Goal: Task Accomplishment & Management: Complete application form

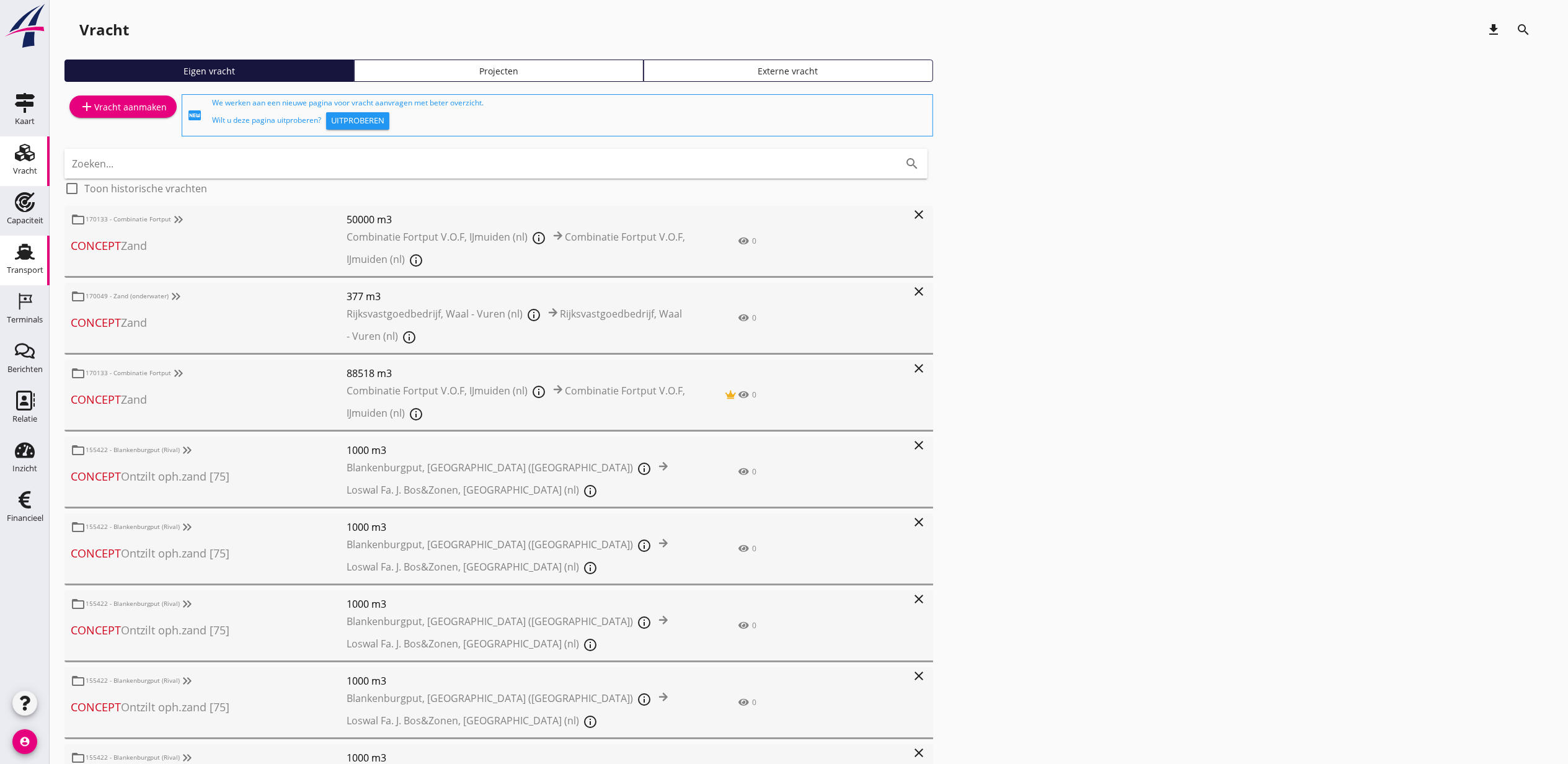
click at [28, 240] on link "Transport Transport" at bounding box center [24, 260] width 50 height 50
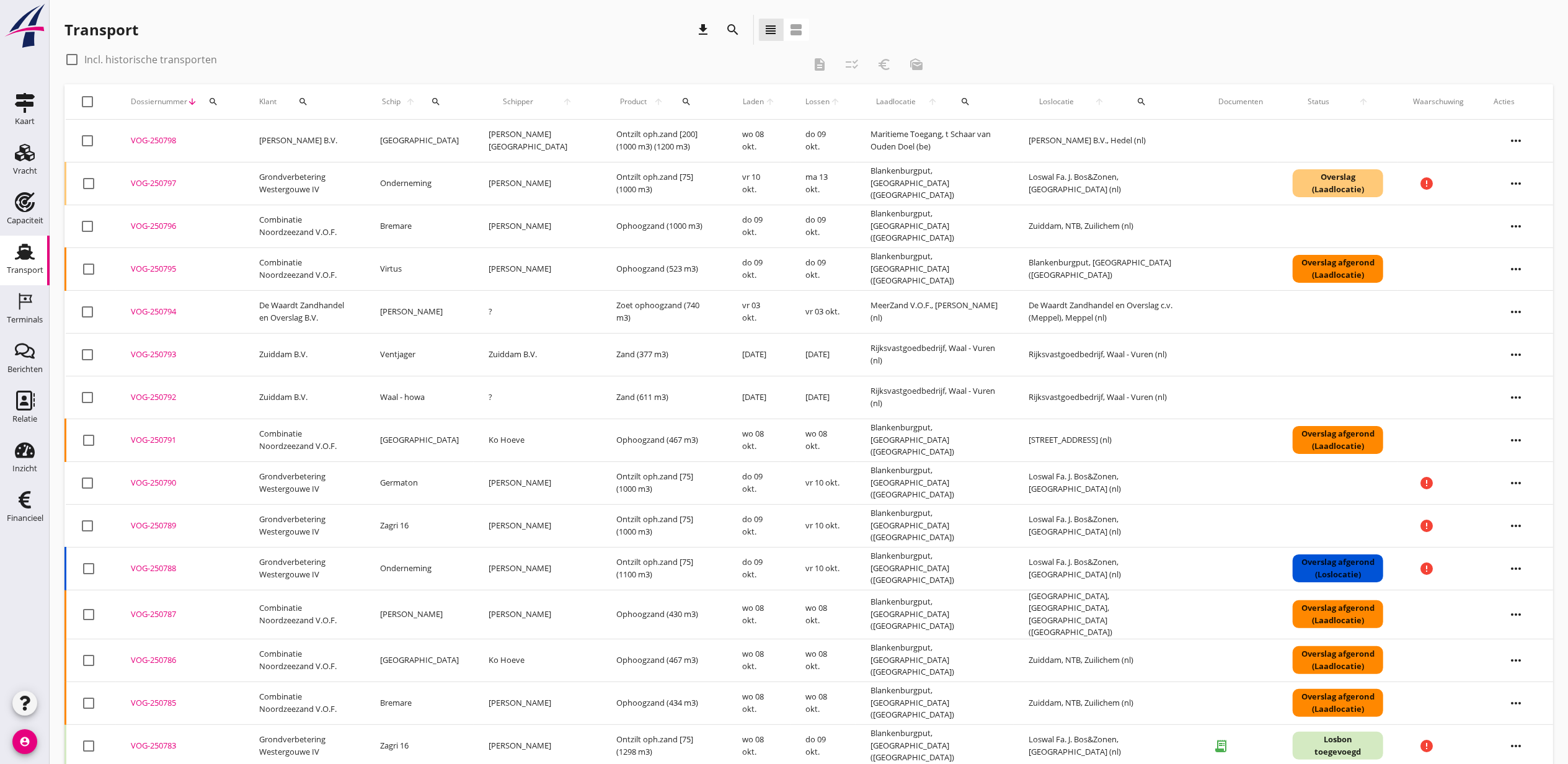
click at [449, 100] on div "search" at bounding box center [435, 102] width 26 height 10
click at [494, 134] on input "Zoek op (scheeps)naam" at bounding box center [503, 138] width 129 height 20
click at [518, 169] on div "[PERSON_NAME]" at bounding box center [541, 162] width 118 height 15
click at [606, 132] on icon "check" at bounding box center [614, 137] width 15 height 15
type input "[PERSON_NAME]"
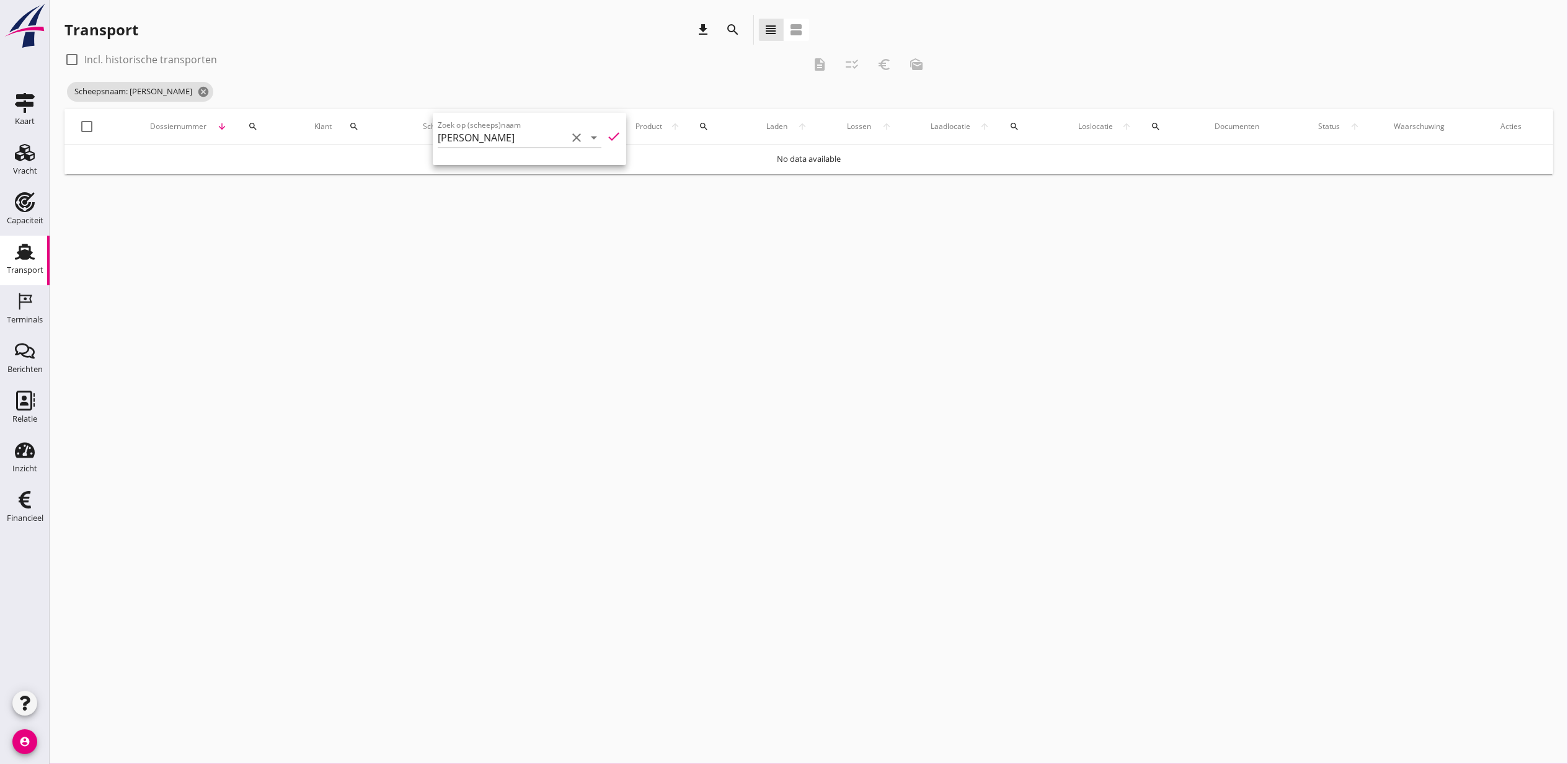
click at [173, 67] on div "check_box_outline_blank Incl. historische transporten" at bounding box center [434, 60] width 740 height 20
click at [171, 53] on label "Incl. historische transporten" at bounding box center [150, 60] width 132 height 13
checkbox input "true"
click at [782, 85] on div "Scheepsnaam: [PERSON_NAME]" at bounding box center [499, 92] width 868 height 25
click at [31, 163] on div "Vracht" at bounding box center [25, 171] width 24 height 18
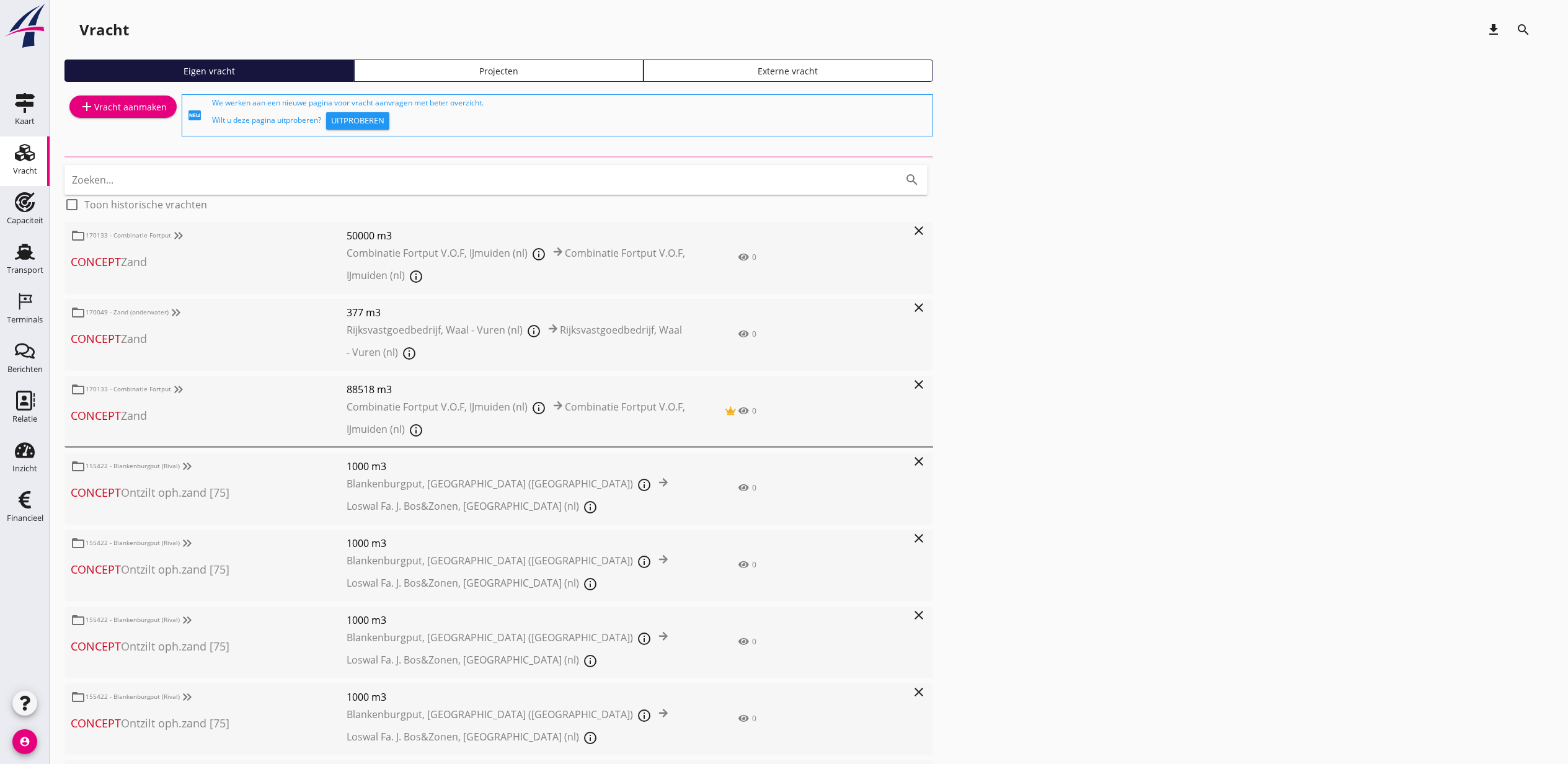
click at [471, 72] on div "Projecten" at bounding box center [499, 71] width 279 height 13
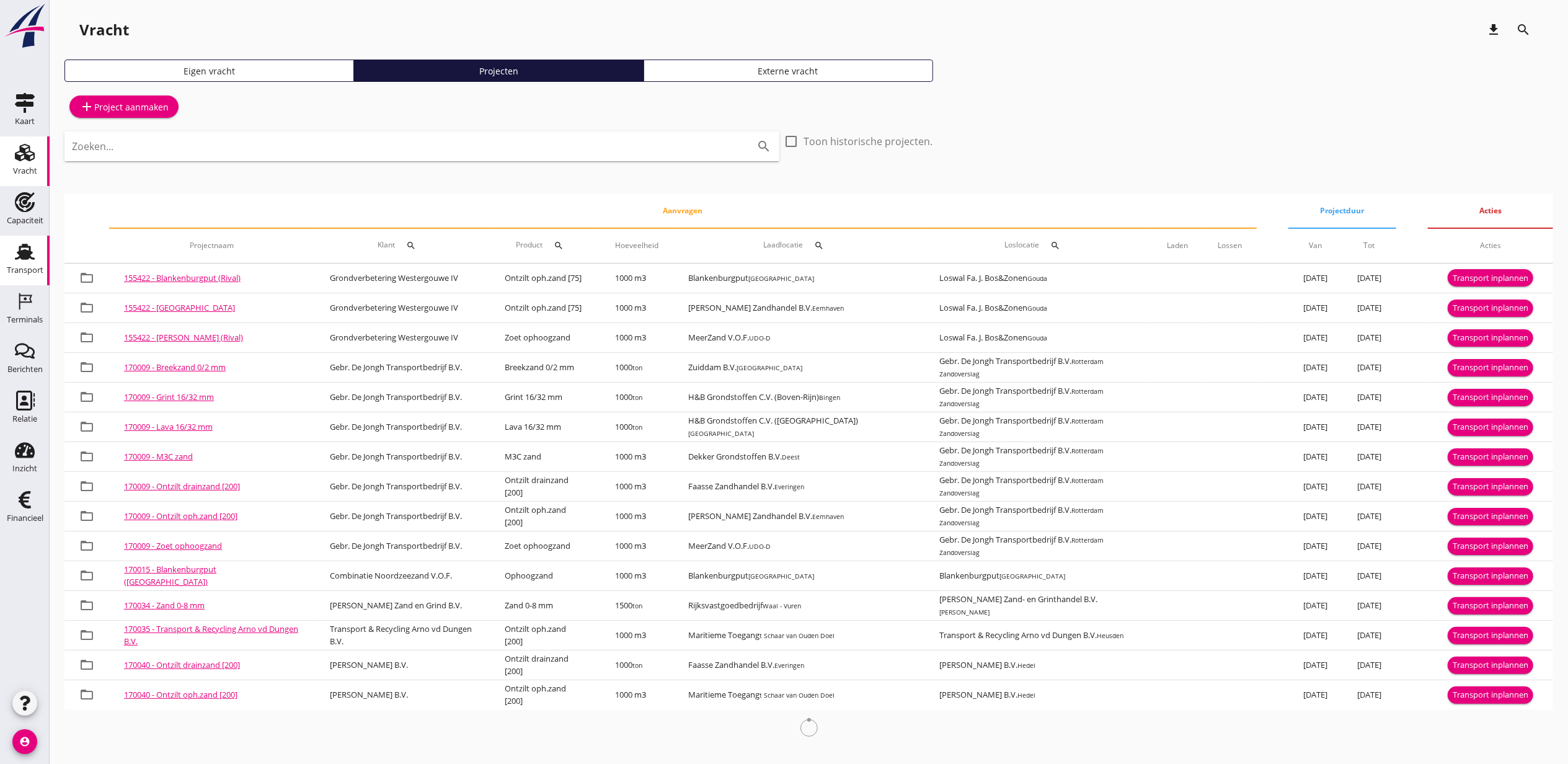
click at [23, 253] on use at bounding box center [25, 252] width 20 height 16
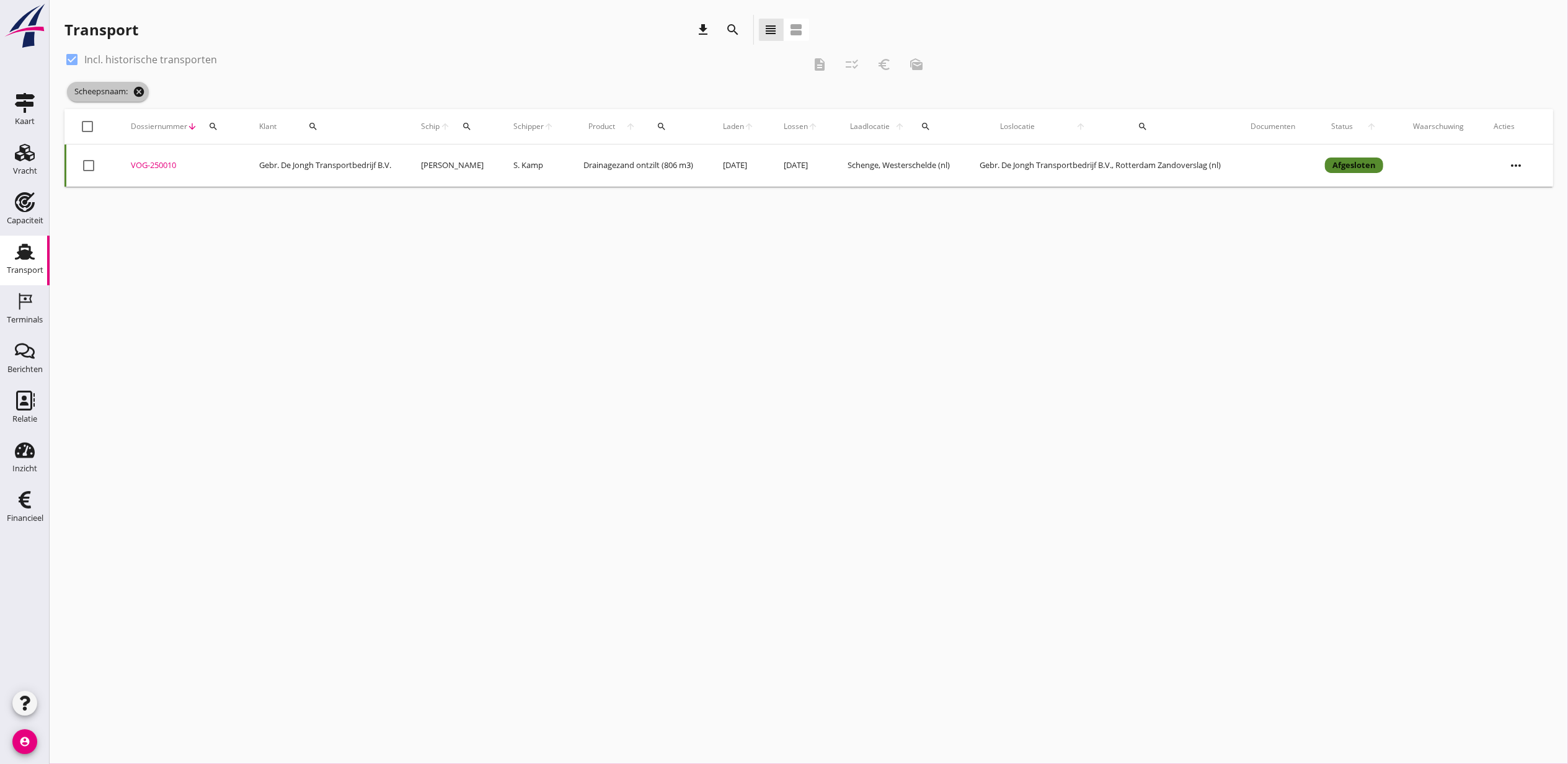
click at [145, 95] on span "Scheepsnaam: cancel" at bounding box center [108, 92] width 82 height 20
click at [142, 93] on icon "cancel" at bounding box center [139, 92] width 13 height 13
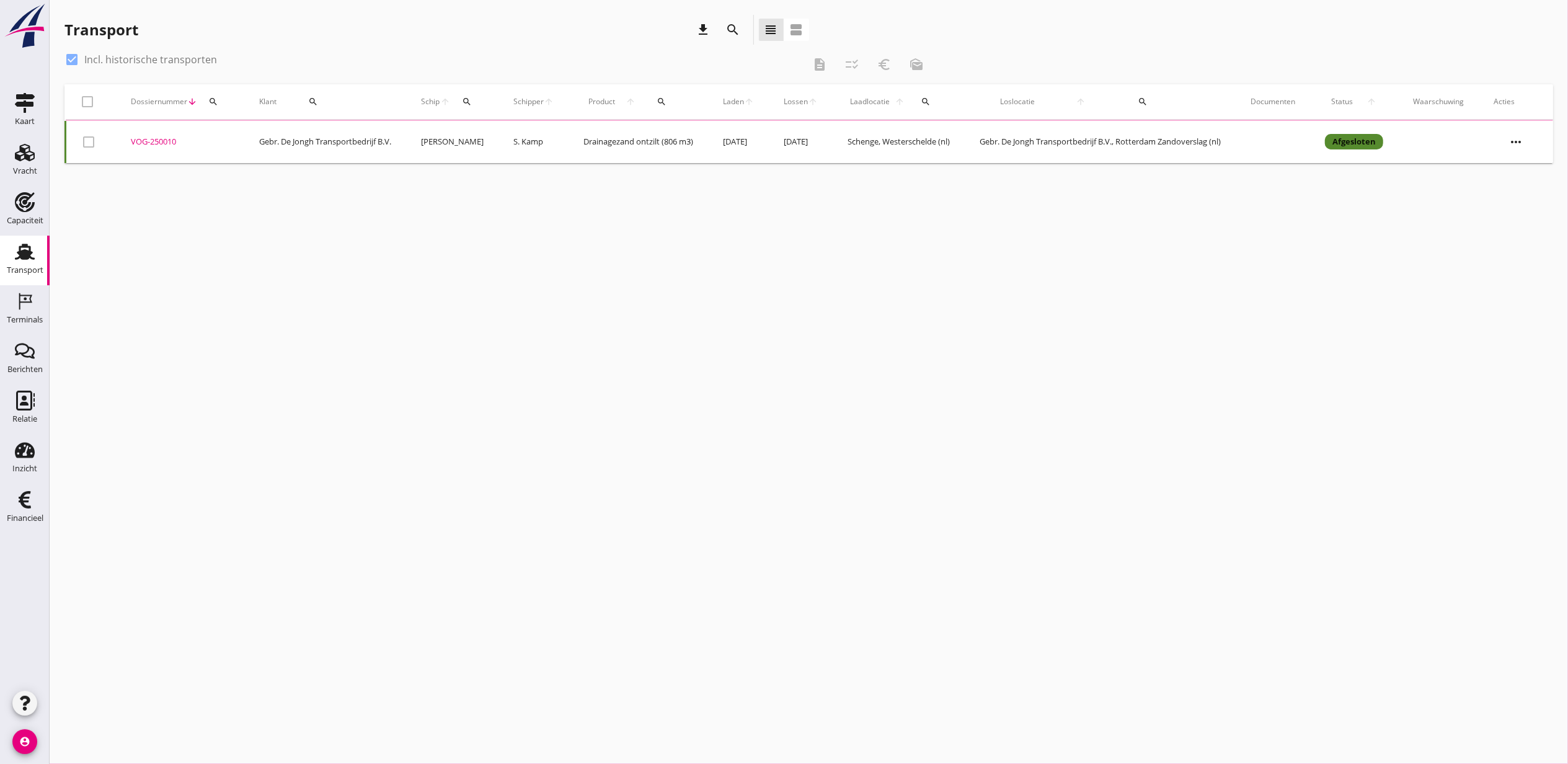
click at [157, 60] on label "Incl. historische transporten" at bounding box center [150, 60] width 132 height 13
checkbox input "false"
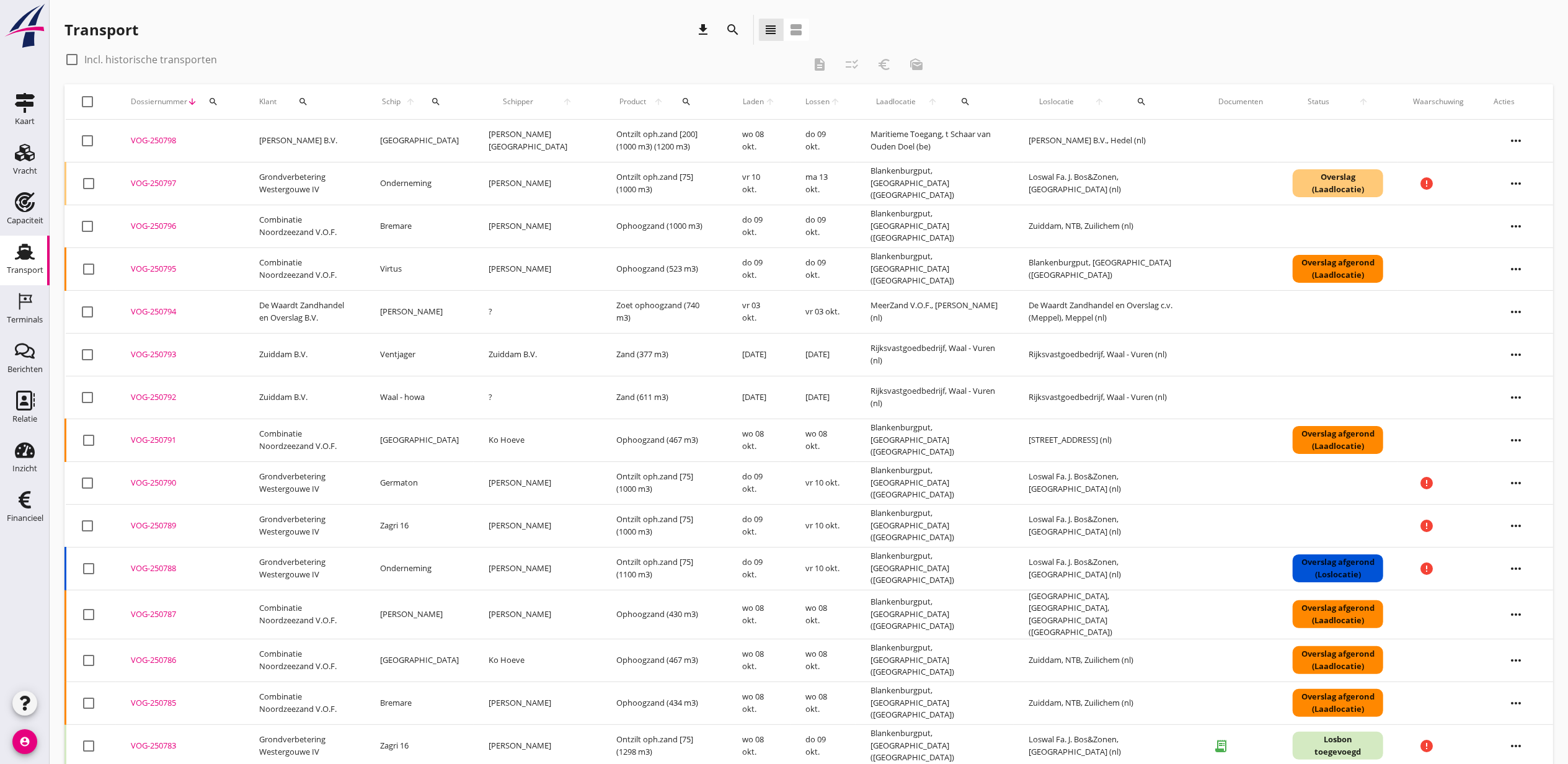
click at [742, 105] on span "Laden" at bounding box center [754, 102] width 23 height 11
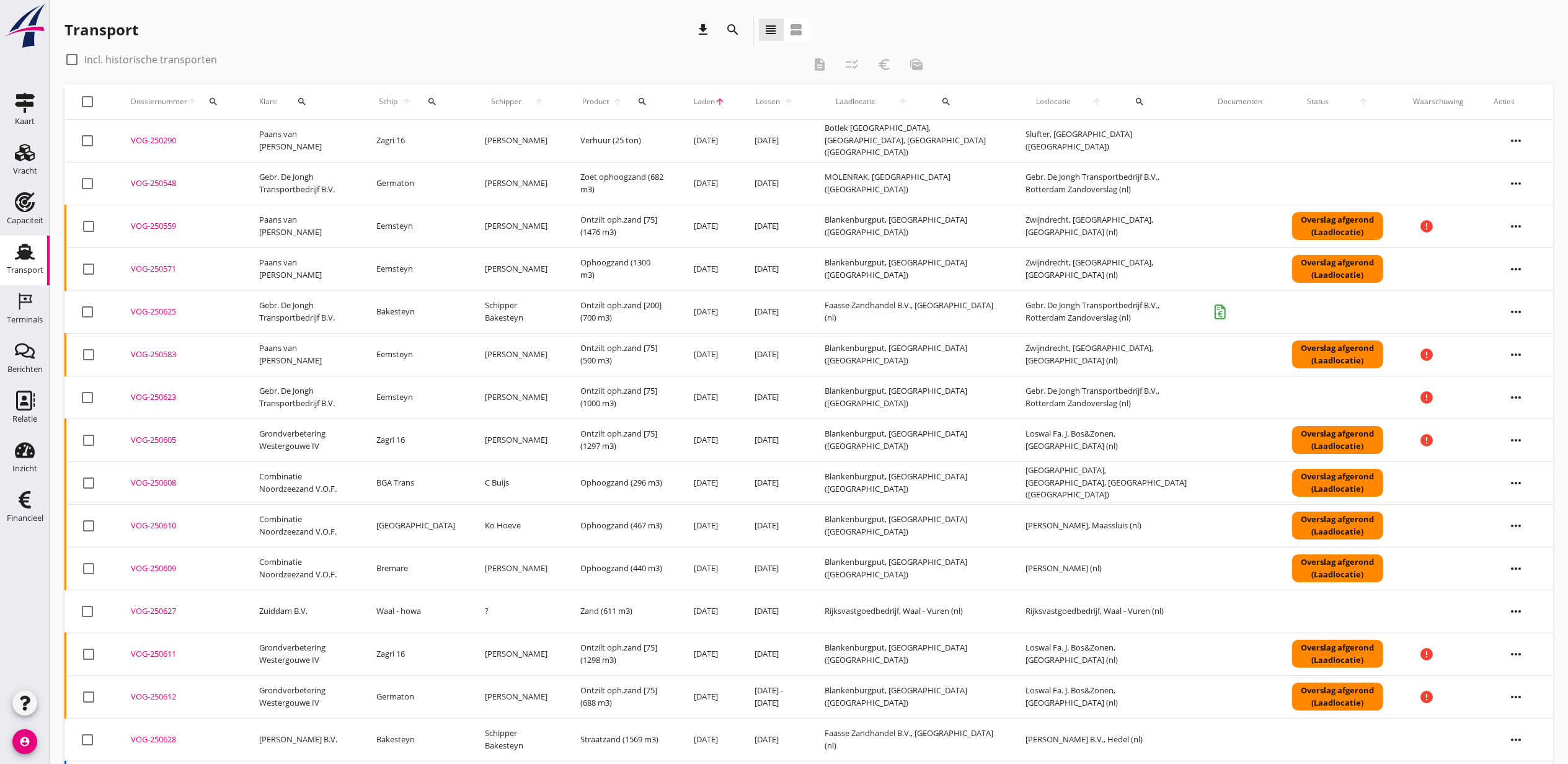
click at [710, 97] on span "Laden" at bounding box center [705, 102] width 21 height 11
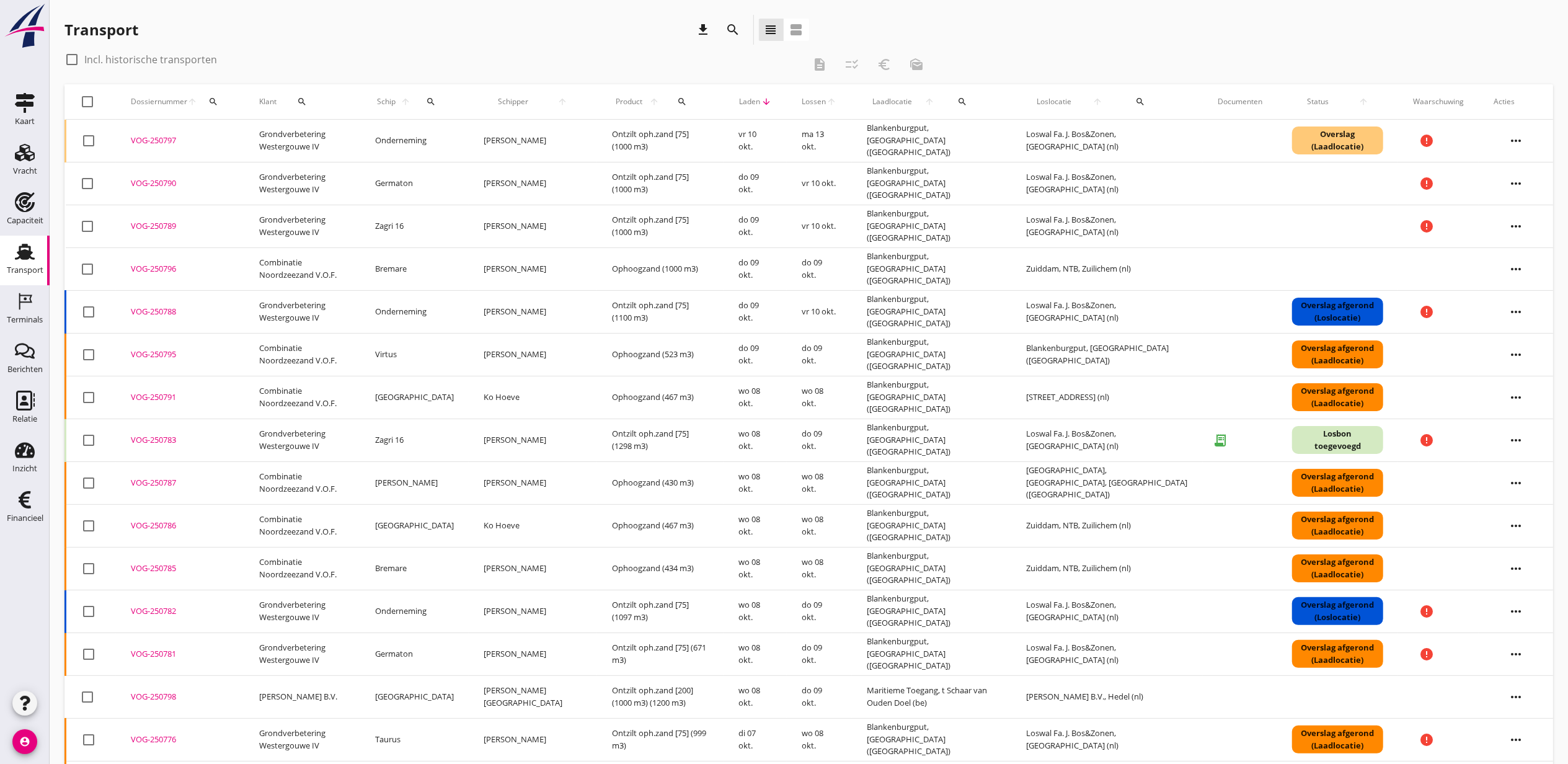
click at [1517, 267] on icon "more_horiz" at bounding box center [1515, 269] width 35 height 35
click at [1505, 368] on div "Vracht aanpassen" at bounding box center [1508, 367] width 88 height 15
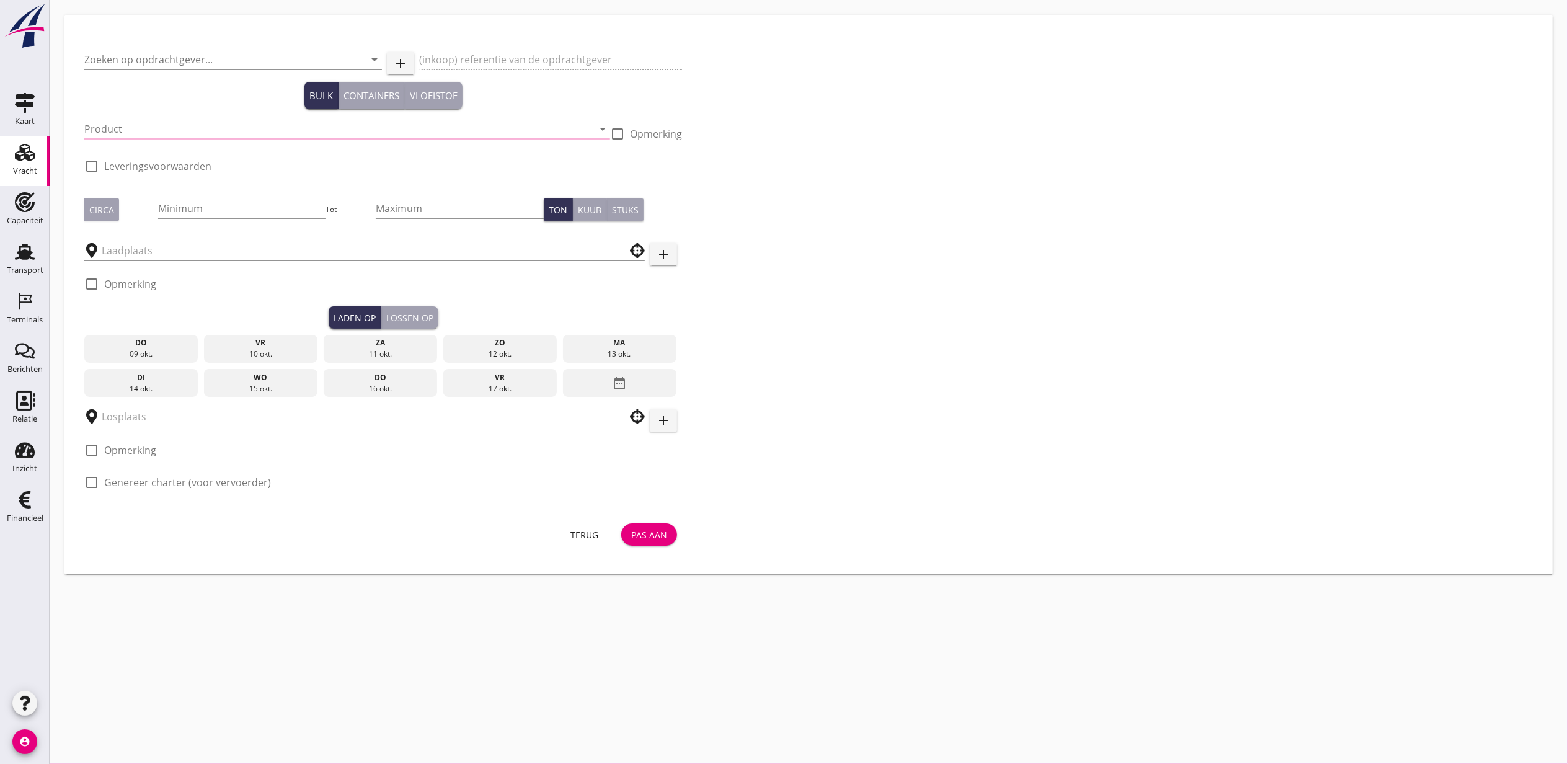
type input "Combinatie Noordzeezand V.O.F."
type input "Ophoogzand (6120)"
type input "1000"
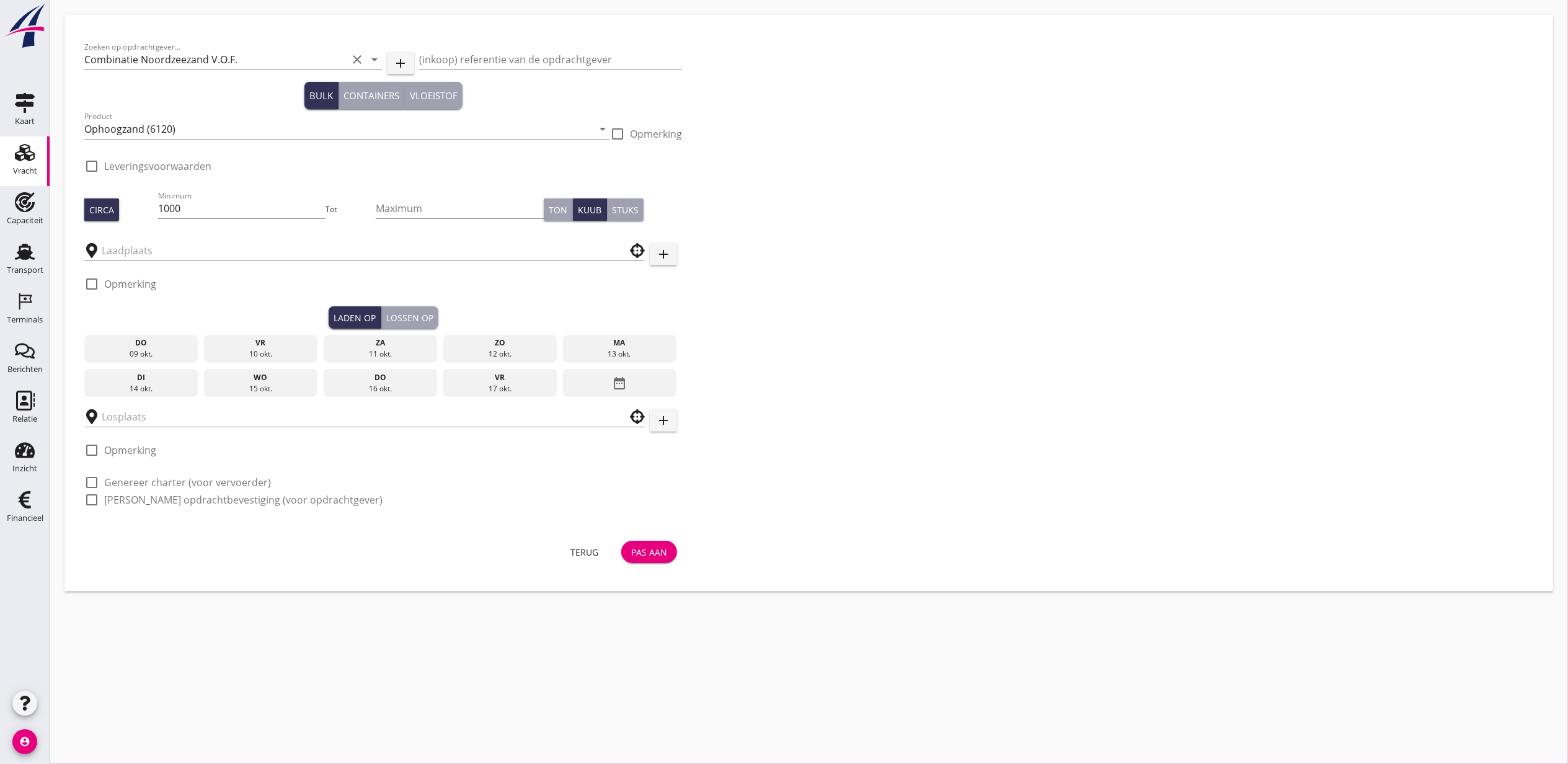
type input "Blankenburgput"
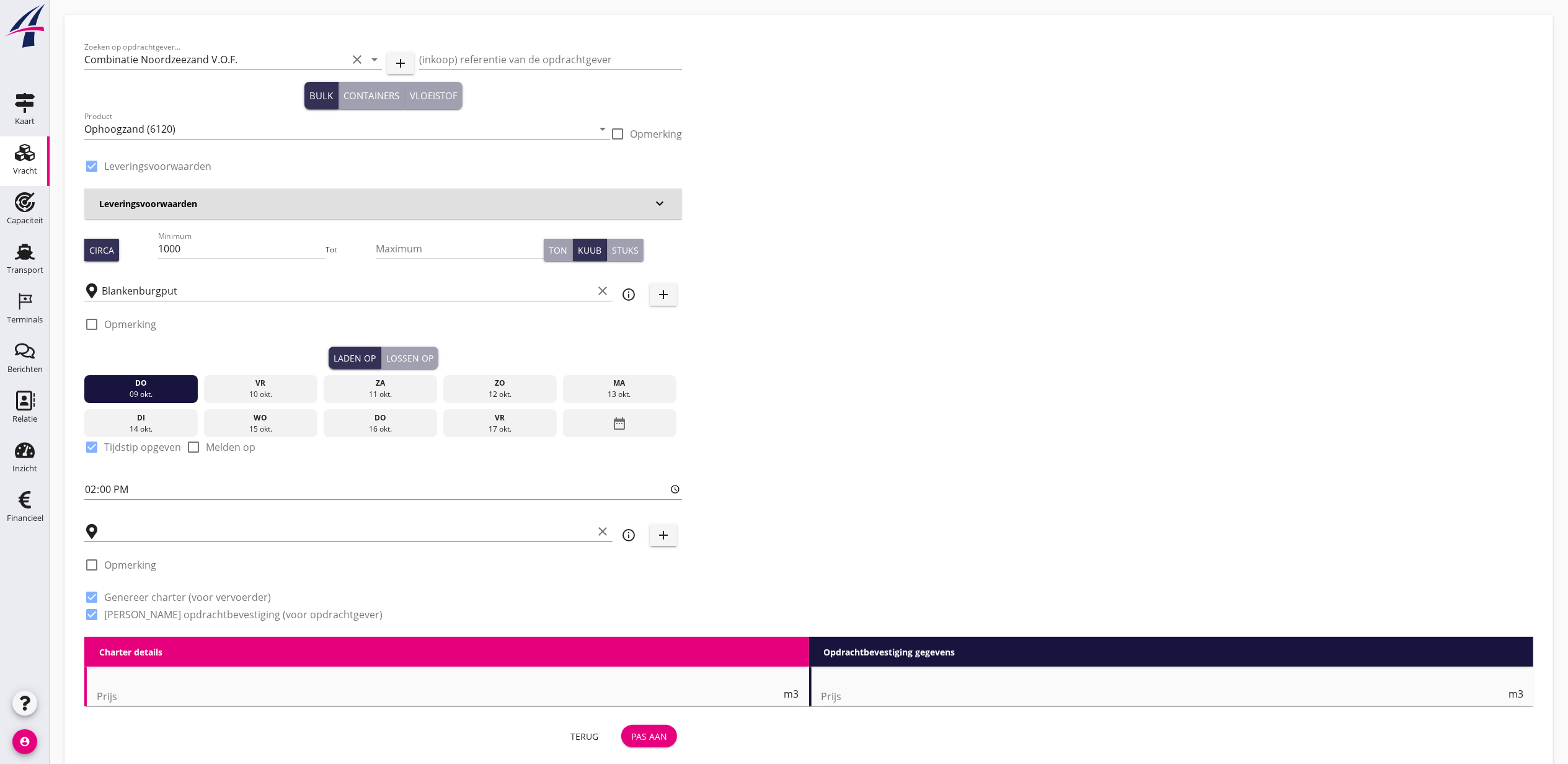
checkbox input "true"
type input "Zuiddam, NTB"
checkbox input "true"
type input "1.15"
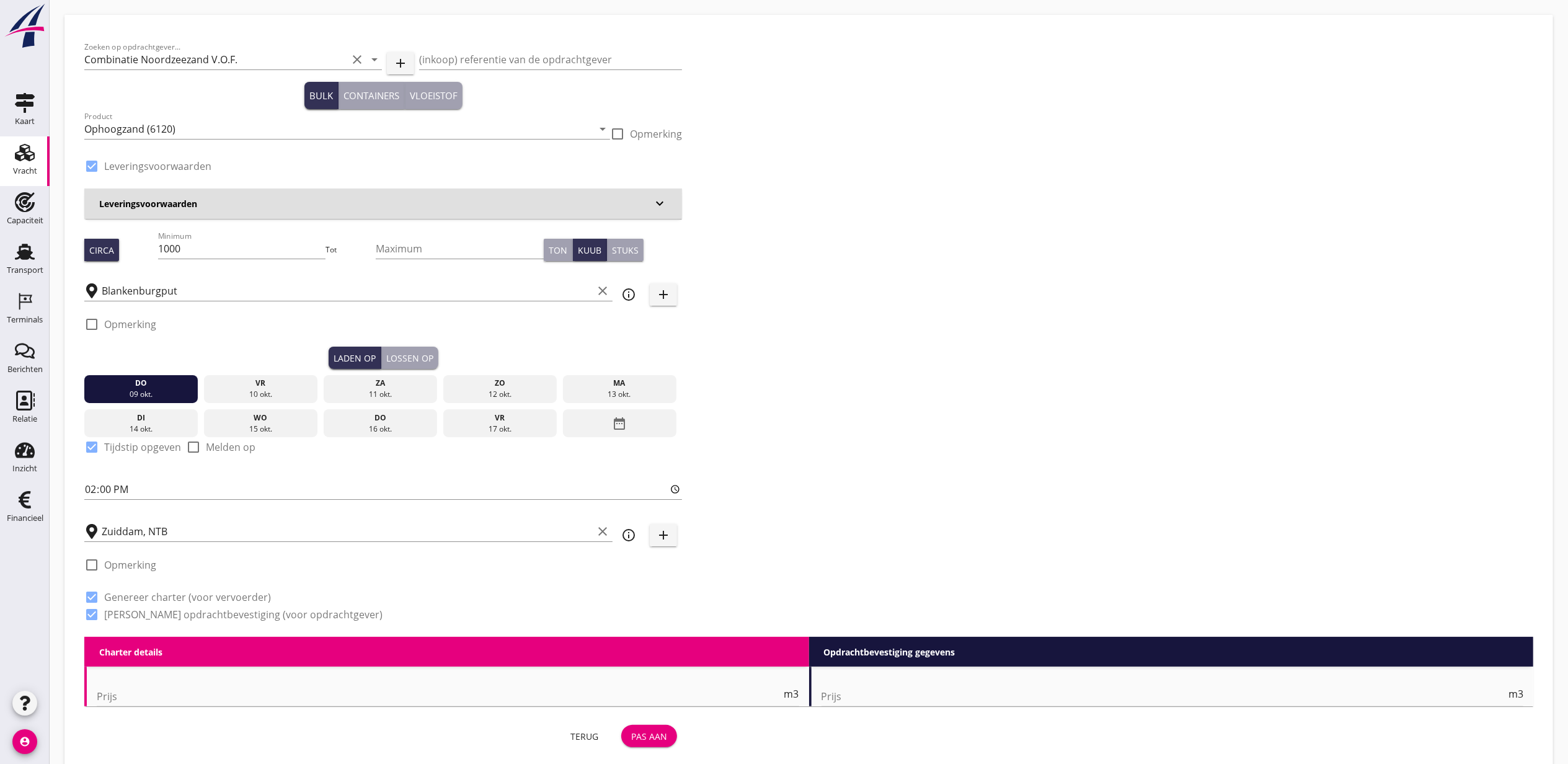
radio input "false"
type input "1.15"
radio input "false"
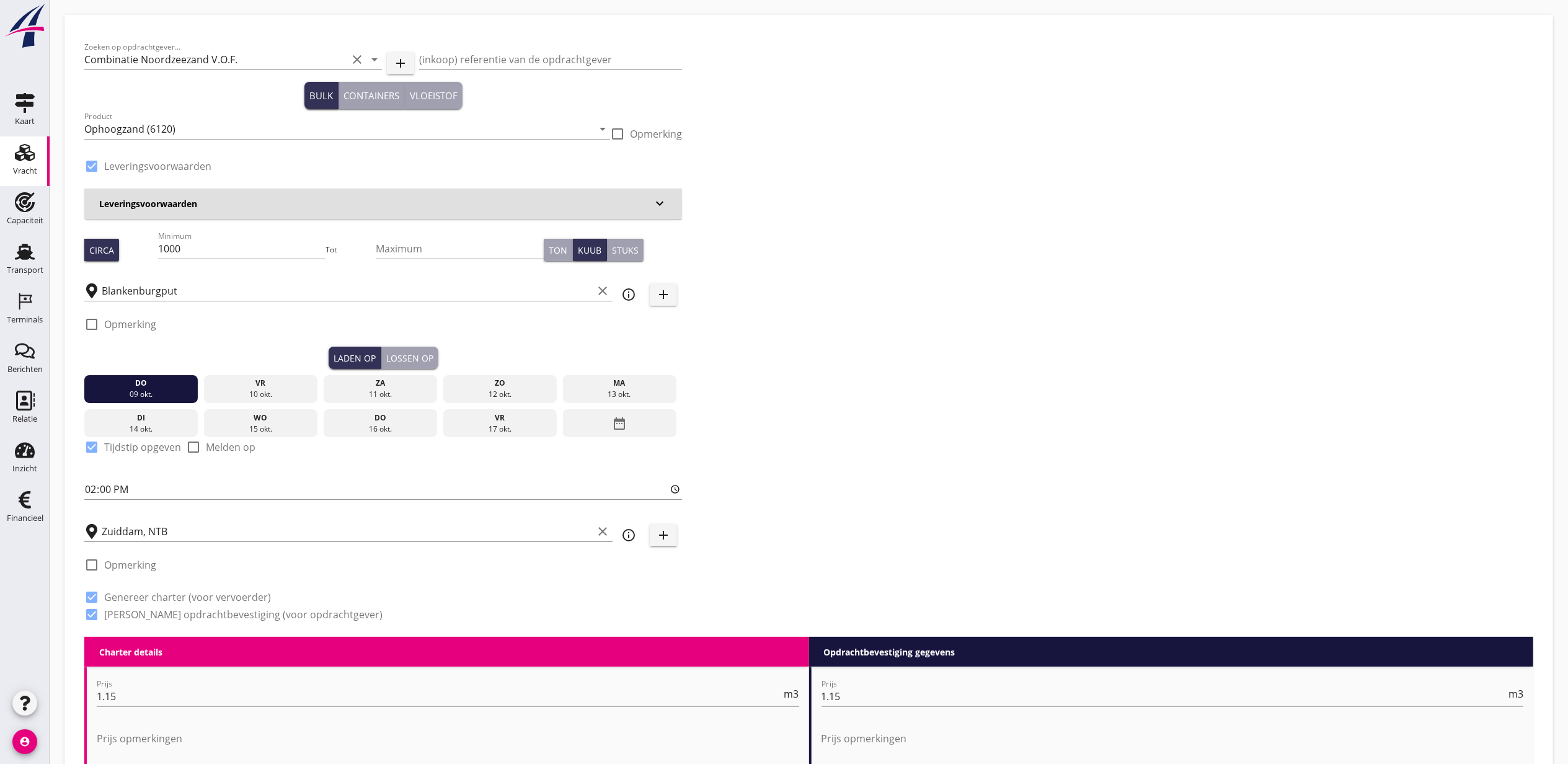
click at [213, 519] on div "Zuiddam, NTB clear" at bounding box center [348, 527] width 528 height 27
click at [218, 522] on input "Zuiddam, NTB" at bounding box center [347, 532] width 491 height 20
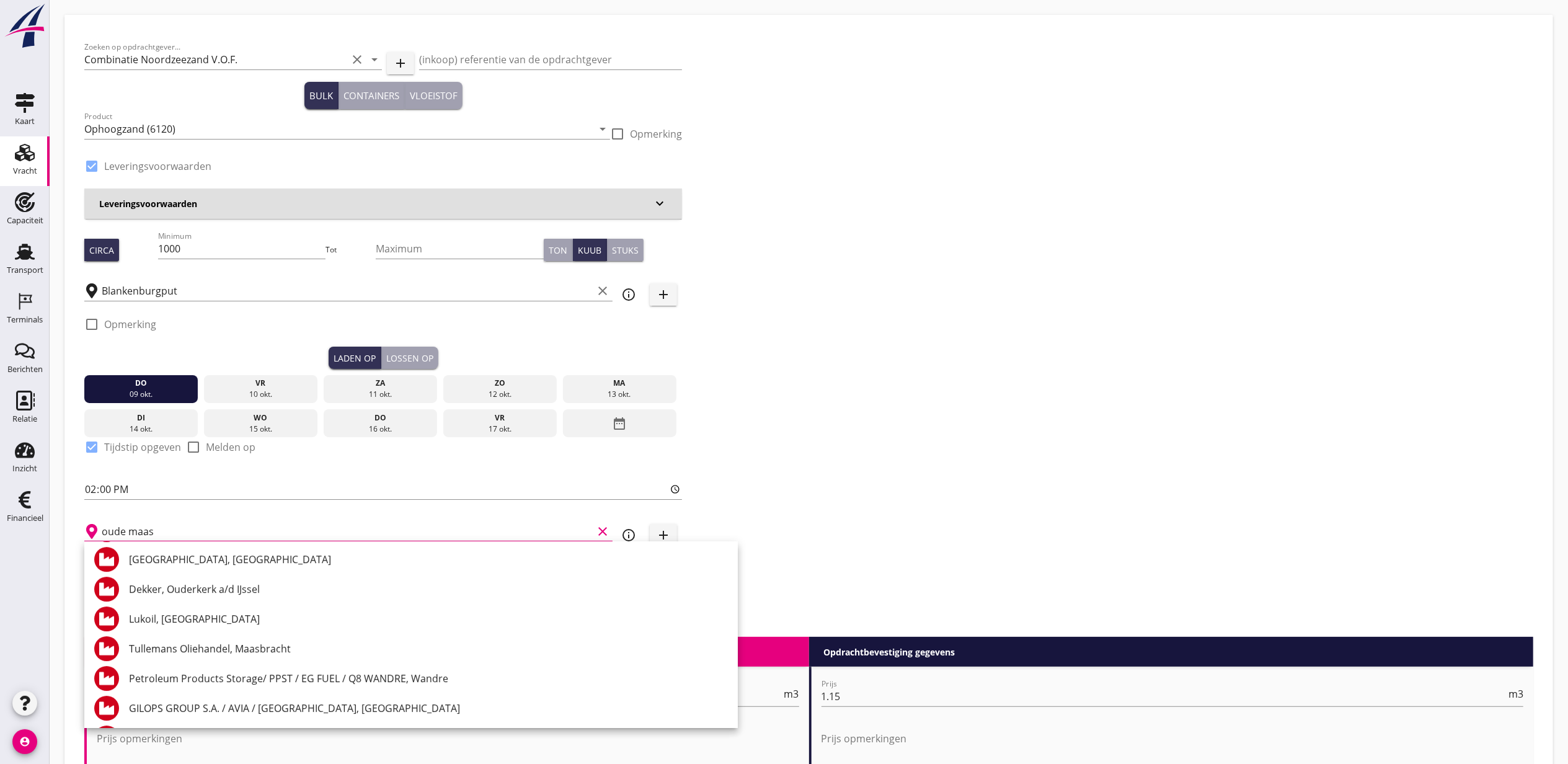
scroll to position [4320, 0]
click at [233, 494] on input "14:00" at bounding box center [383, 490] width 597 height 20
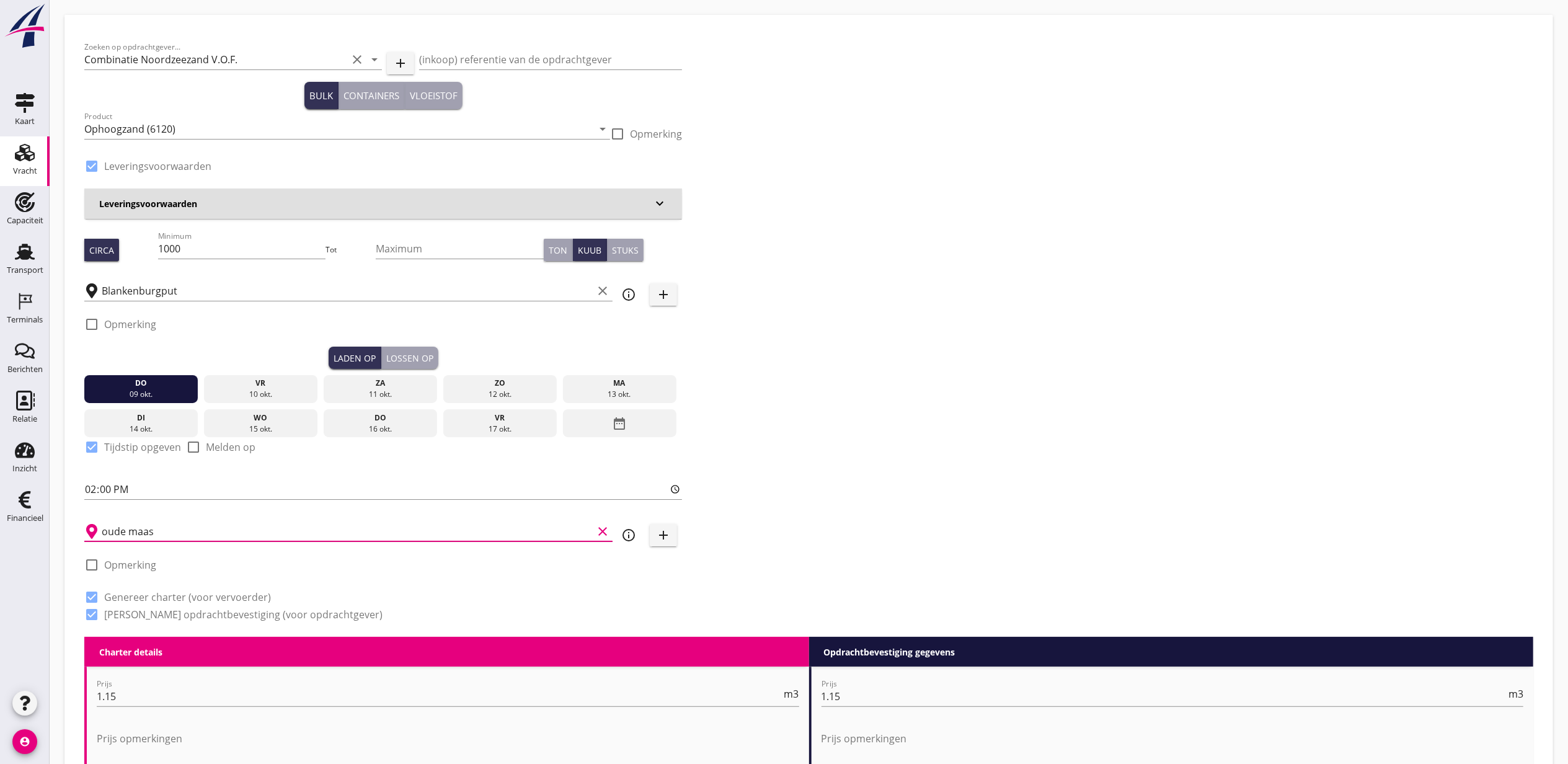
click at [252, 524] on input "oude maas" at bounding box center [347, 532] width 491 height 20
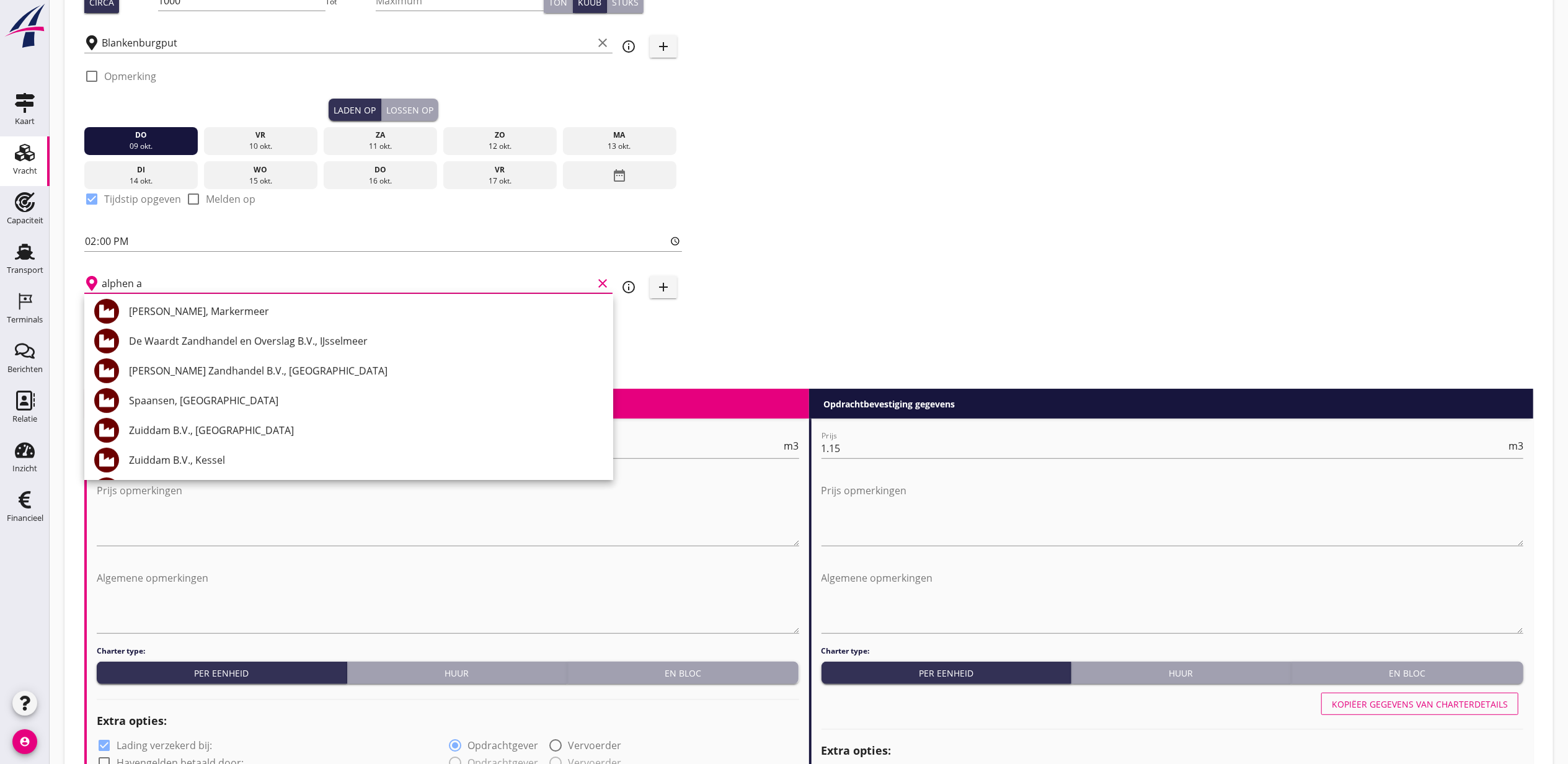
scroll to position [0, 0]
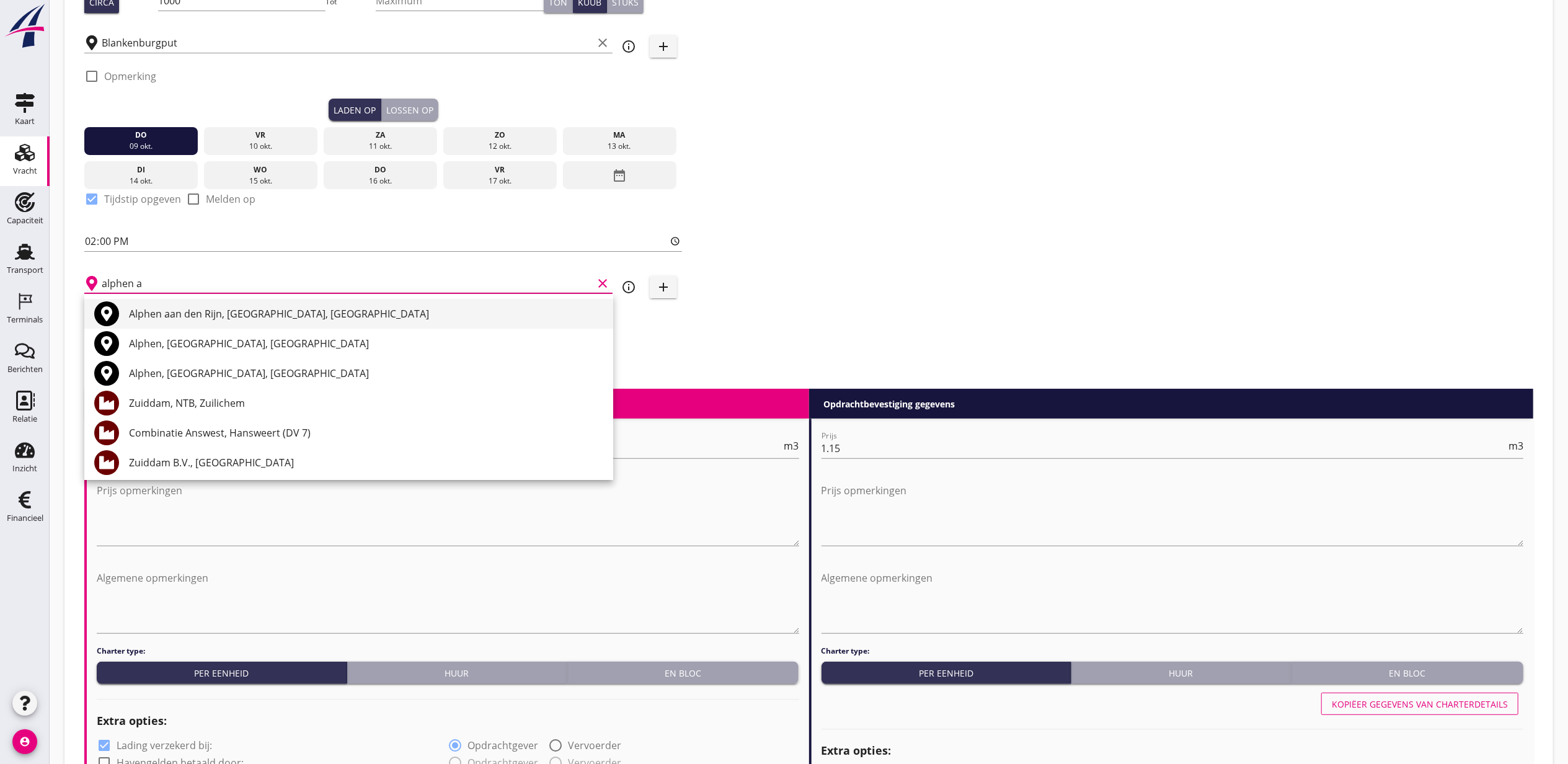
click at [236, 311] on div "Alphen aan den Rijn, [GEOGRAPHIC_DATA], [GEOGRAPHIC_DATA]" at bounding box center [366, 314] width 474 height 15
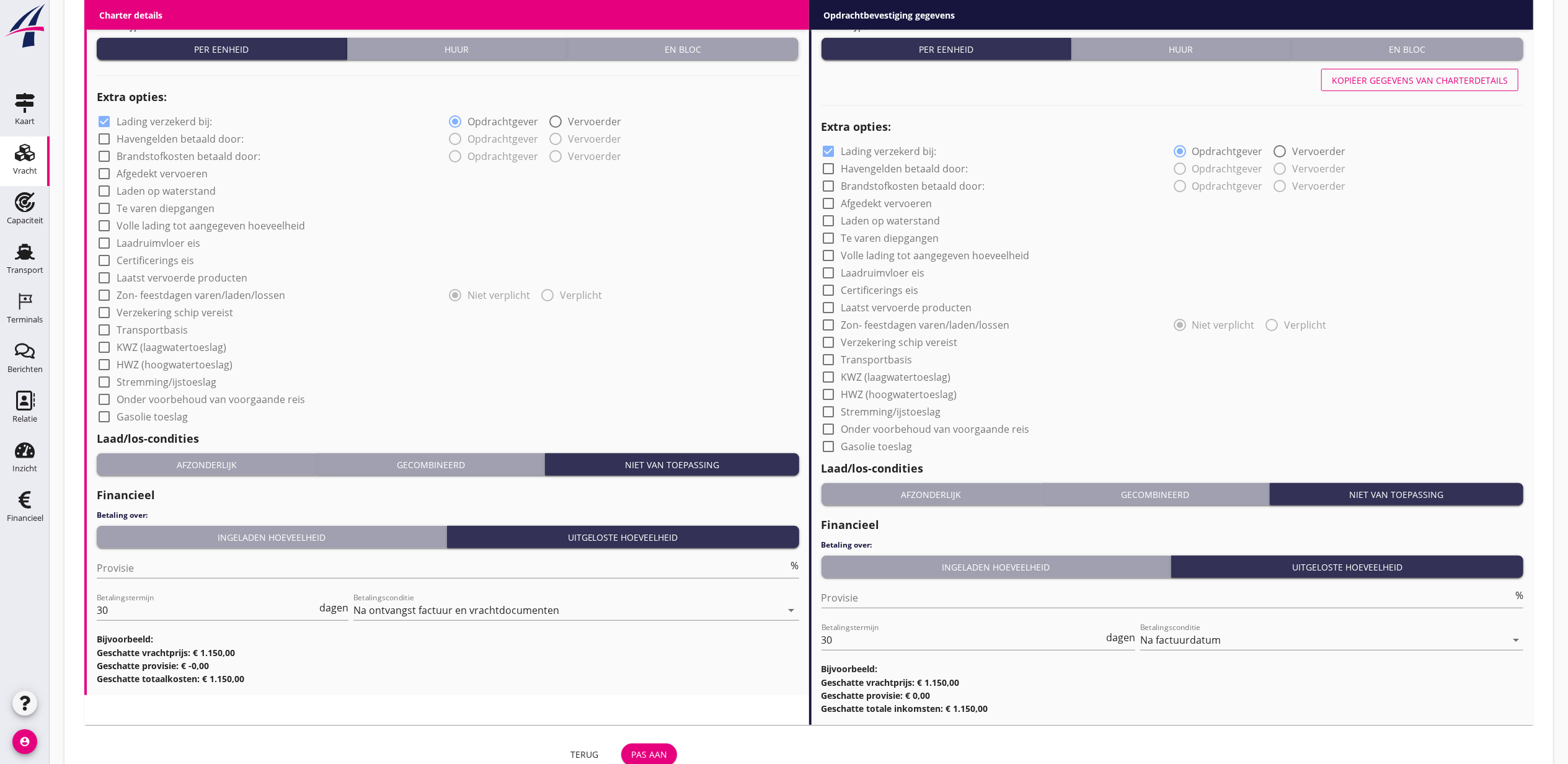
scroll to position [917, 0]
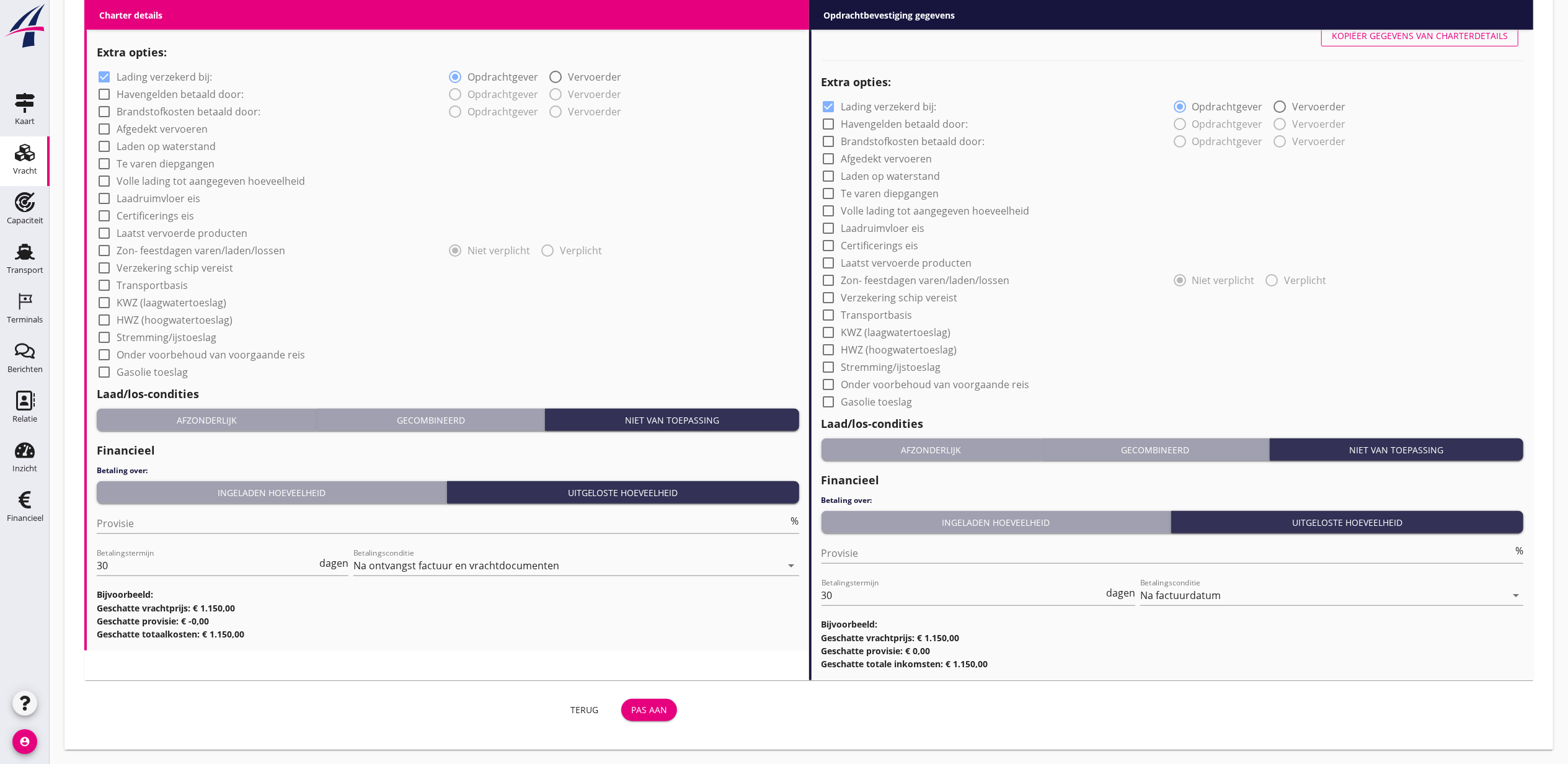
type input "Alphen aan den Rijn, [GEOGRAPHIC_DATA], [GEOGRAPHIC_DATA]"
click at [646, 718] on button "Pas aan" at bounding box center [649, 711] width 56 height 23
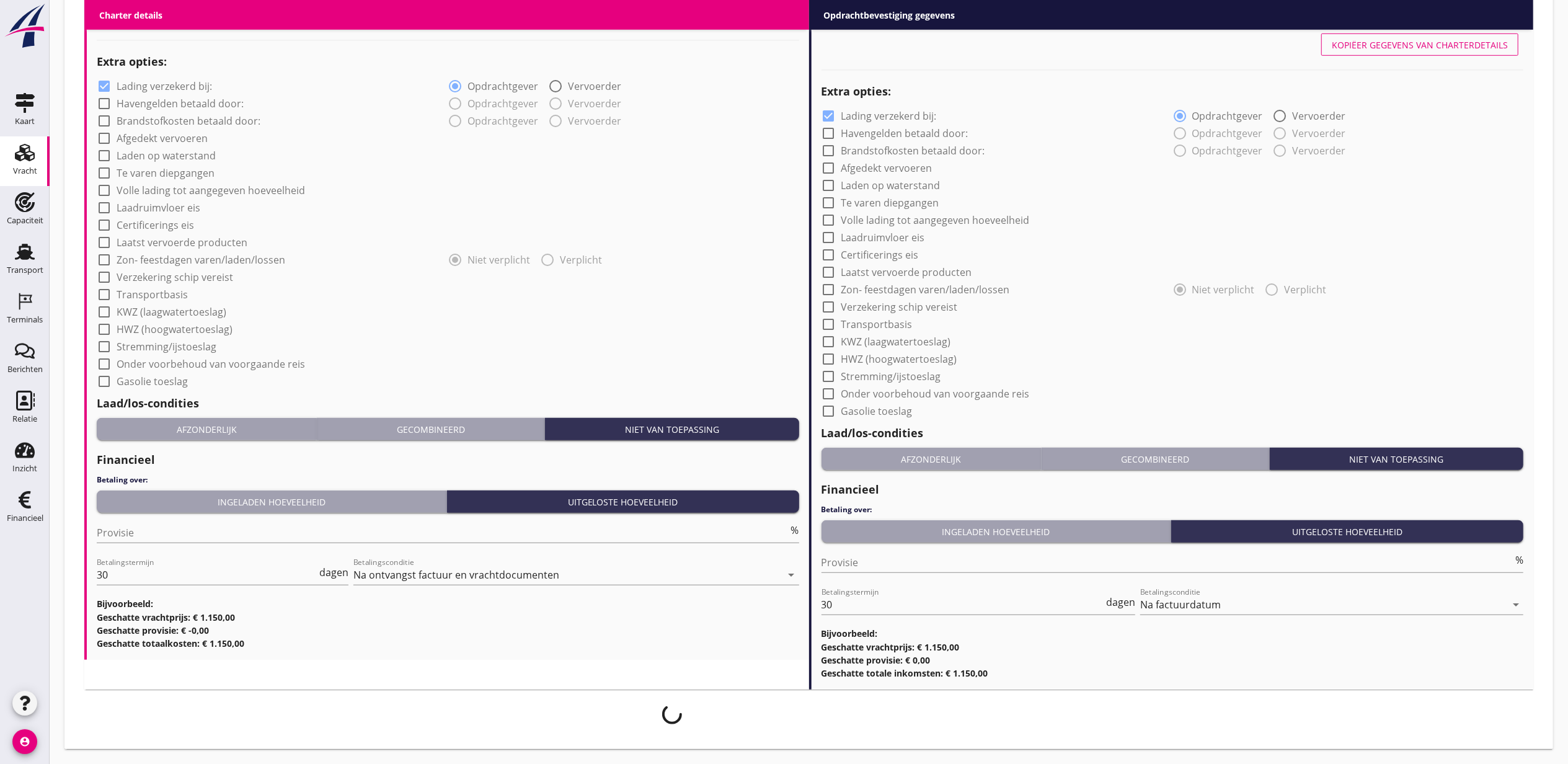
scroll to position [907, 0]
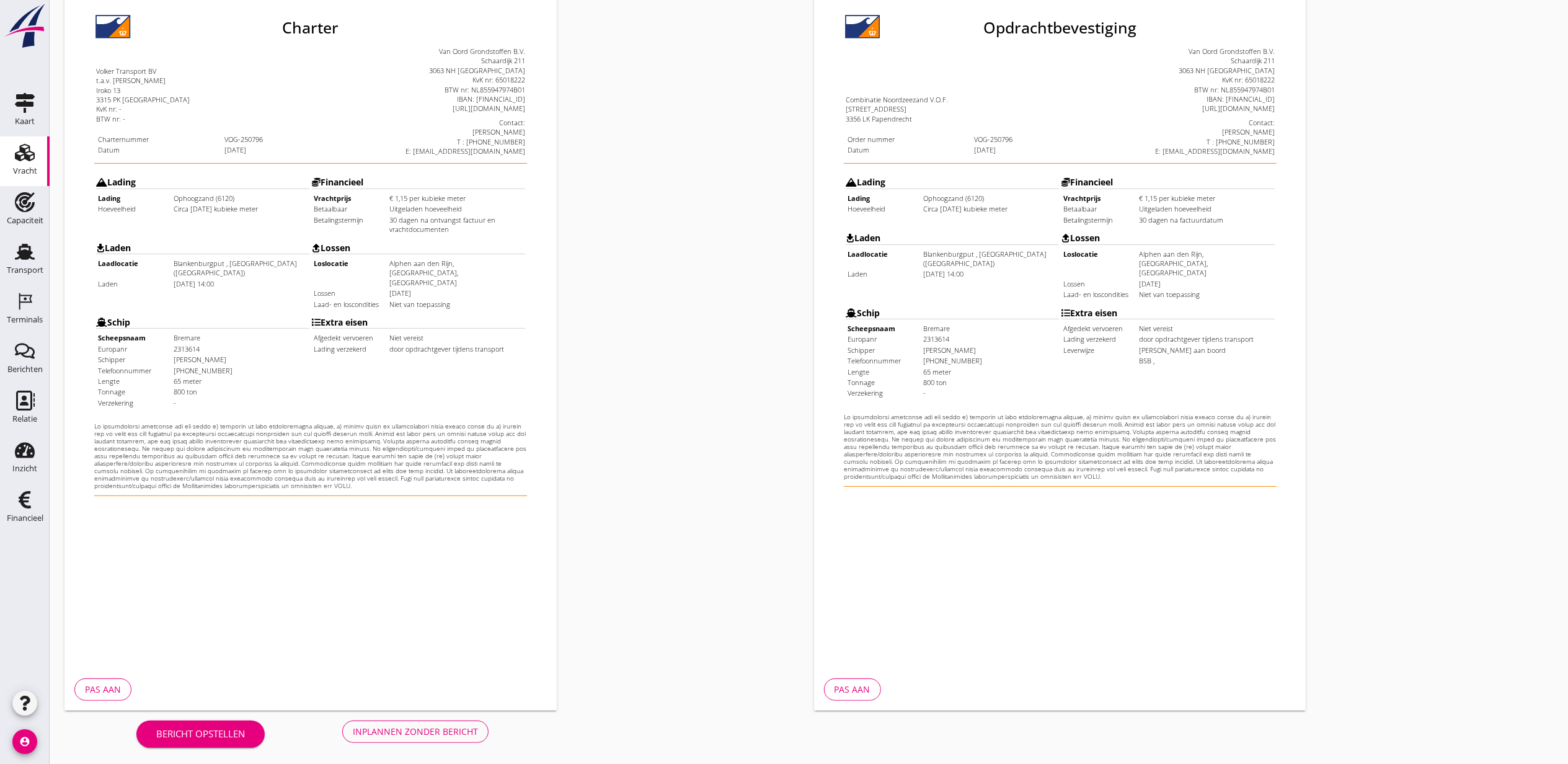
scroll to position [154, 0]
click at [437, 731] on div "Inplannen zonder bericht" at bounding box center [415, 729] width 125 height 13
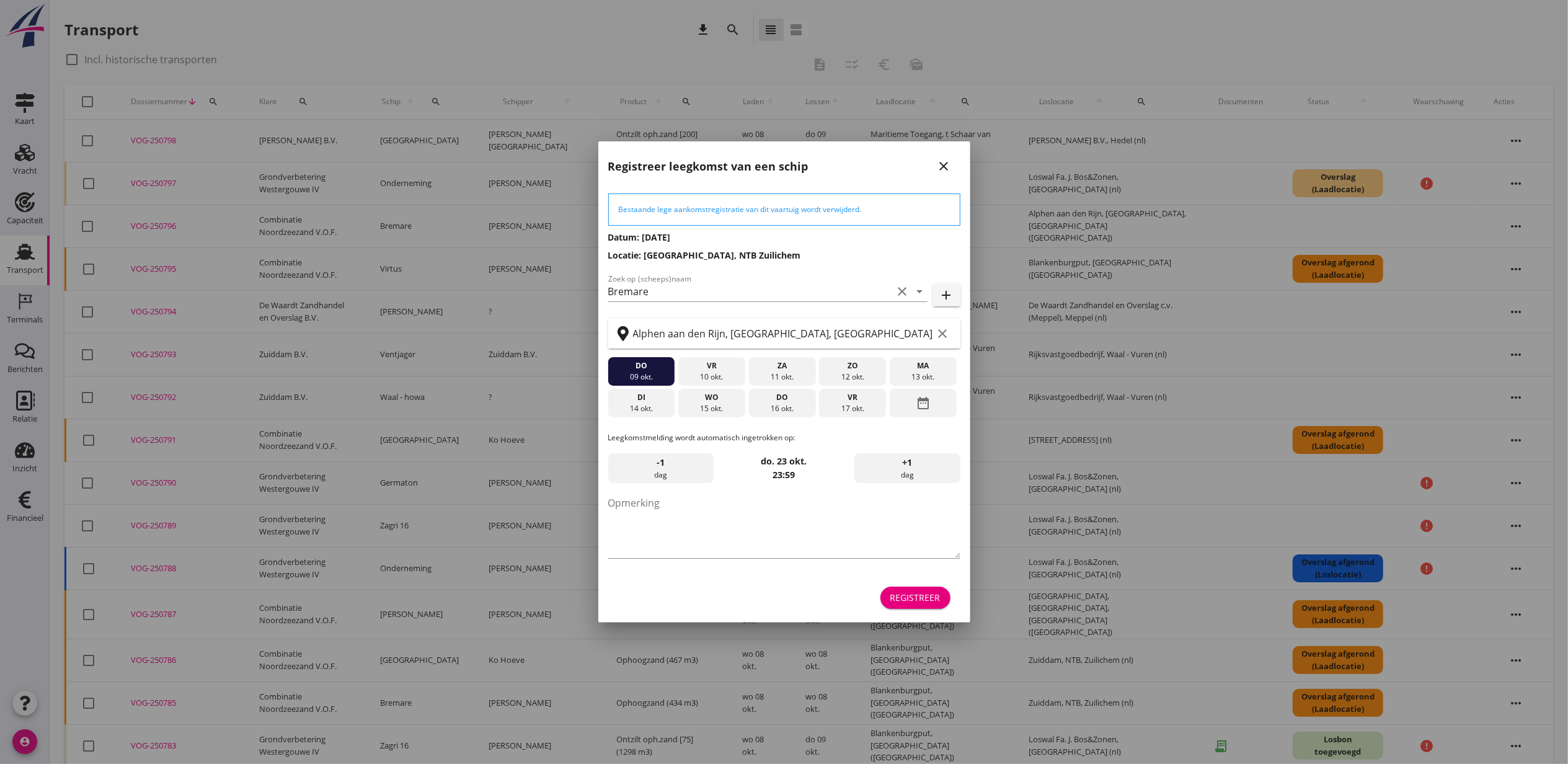
click at [940, 605] on button "Registreer" at bounding box center [915, 598] width 70 height 23
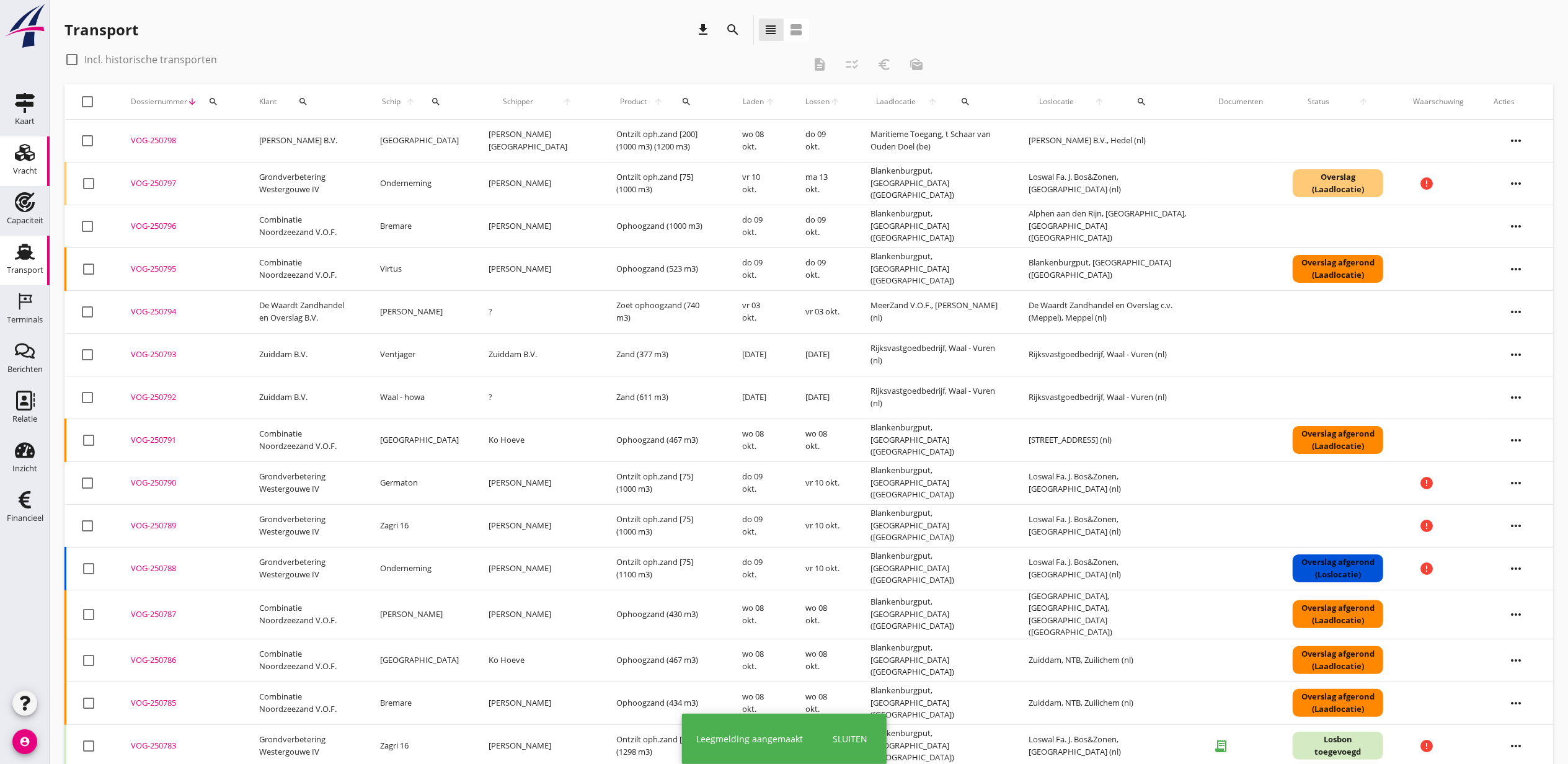
click at [46, 164] on link "Vracht Vracht" at bounding box center [24, 161] width 50 height 50
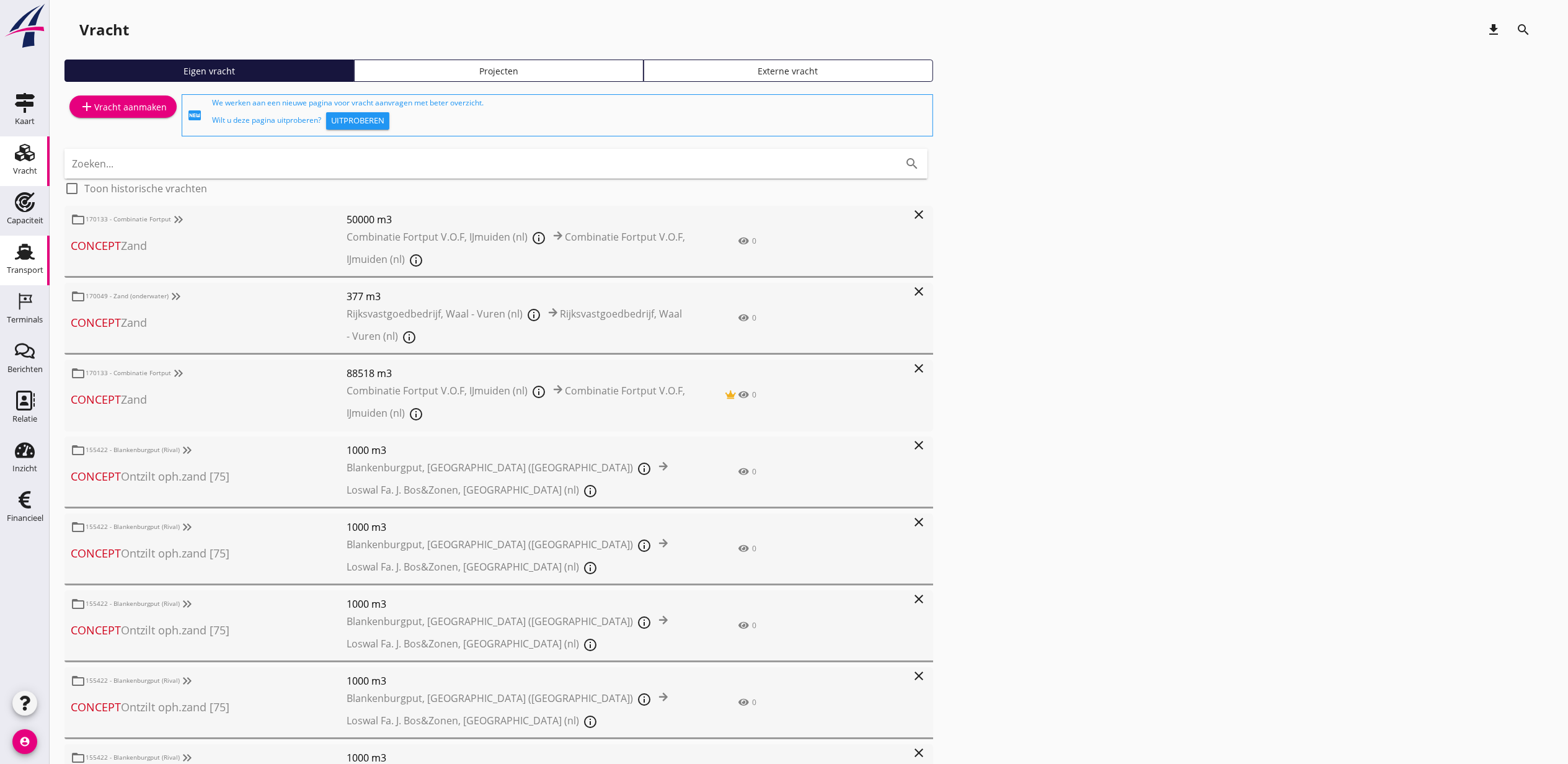
click at [19, 266] on div "Transport" at bounding box center [25, 271] width 36 height 18
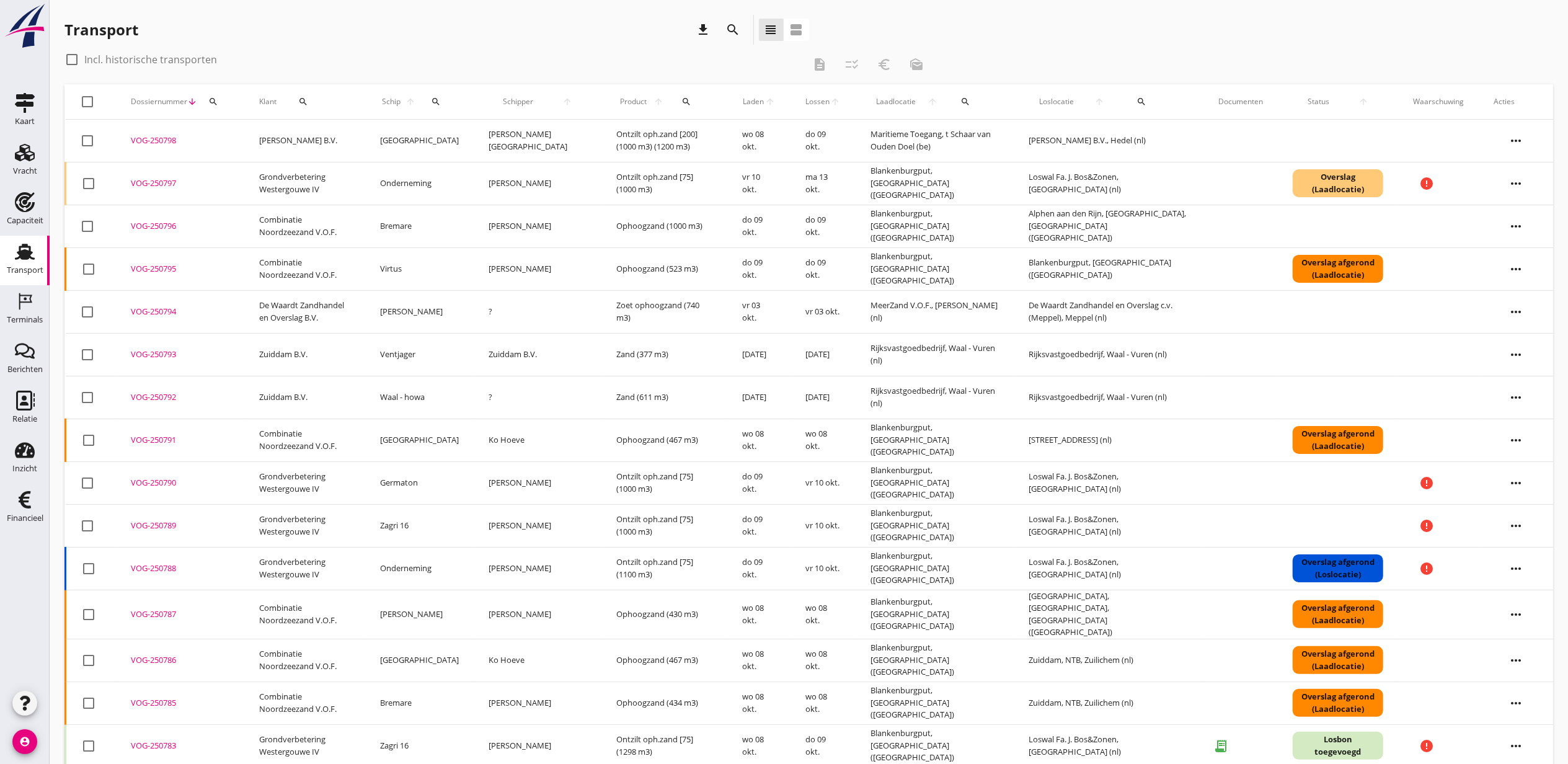
click at [301, 45] on div "Transport download search view_headline view_agenda" at bounding box center [437, 32] width 745 height 35
click at [28, 163] on div "Vracht" at bounding box center [25, 171] width 24 height 18
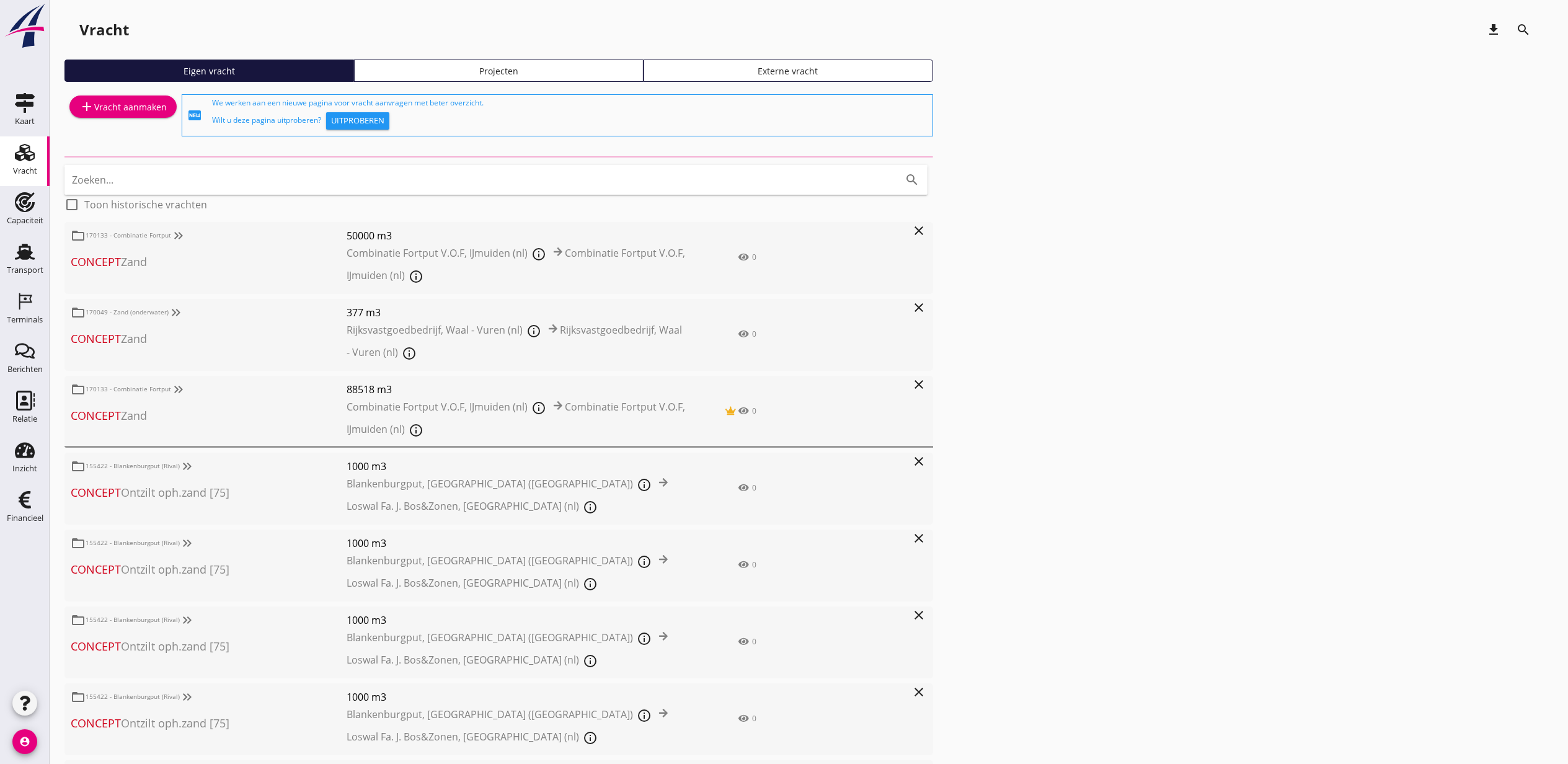
click at [456, 68] on div "Projecten" at bounding box center [499, 71] width 279 height 13
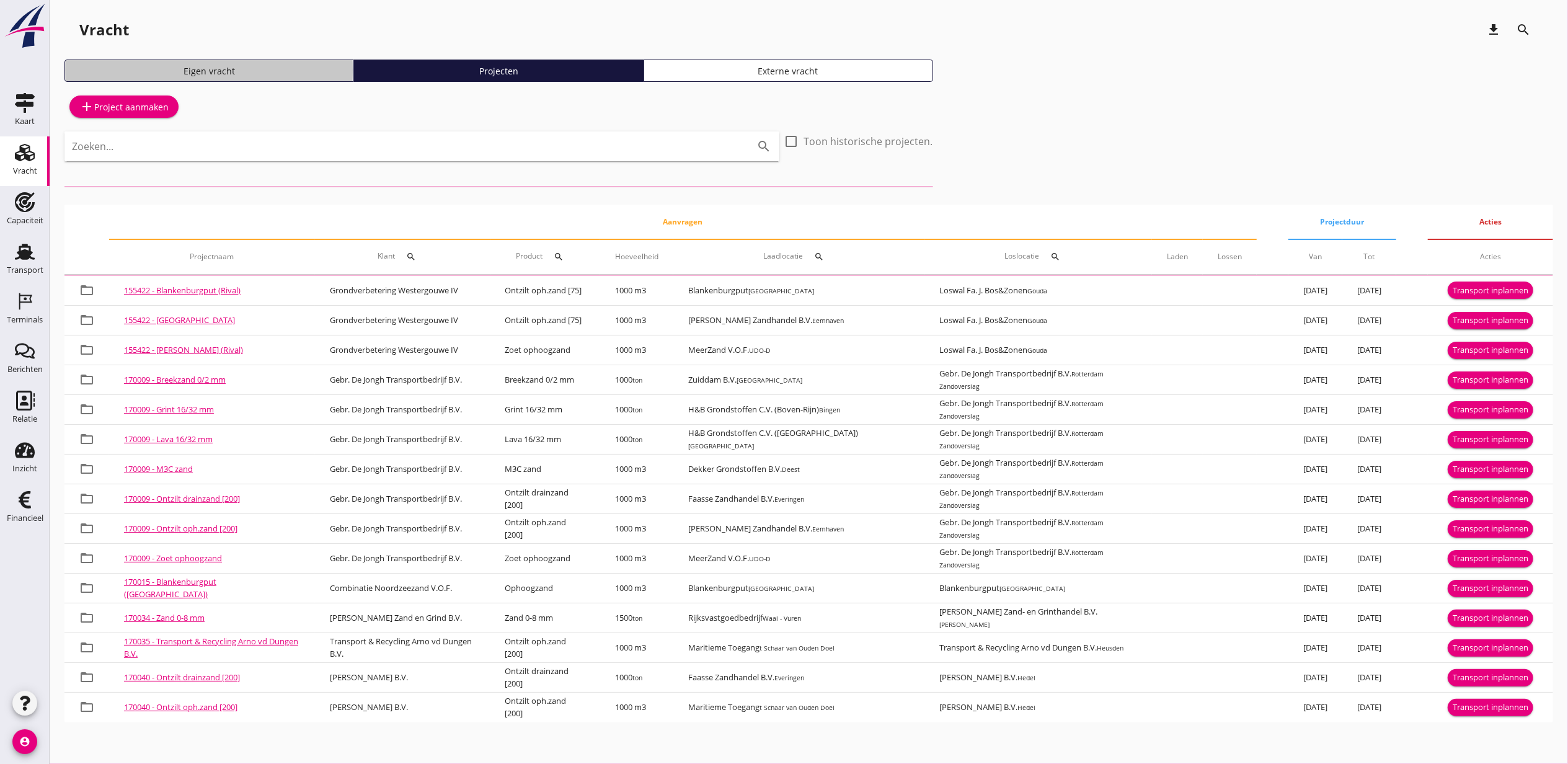
click at [275, 71] on div "Eigen vracht" at bounding box center [210, 71] width 279 height 13
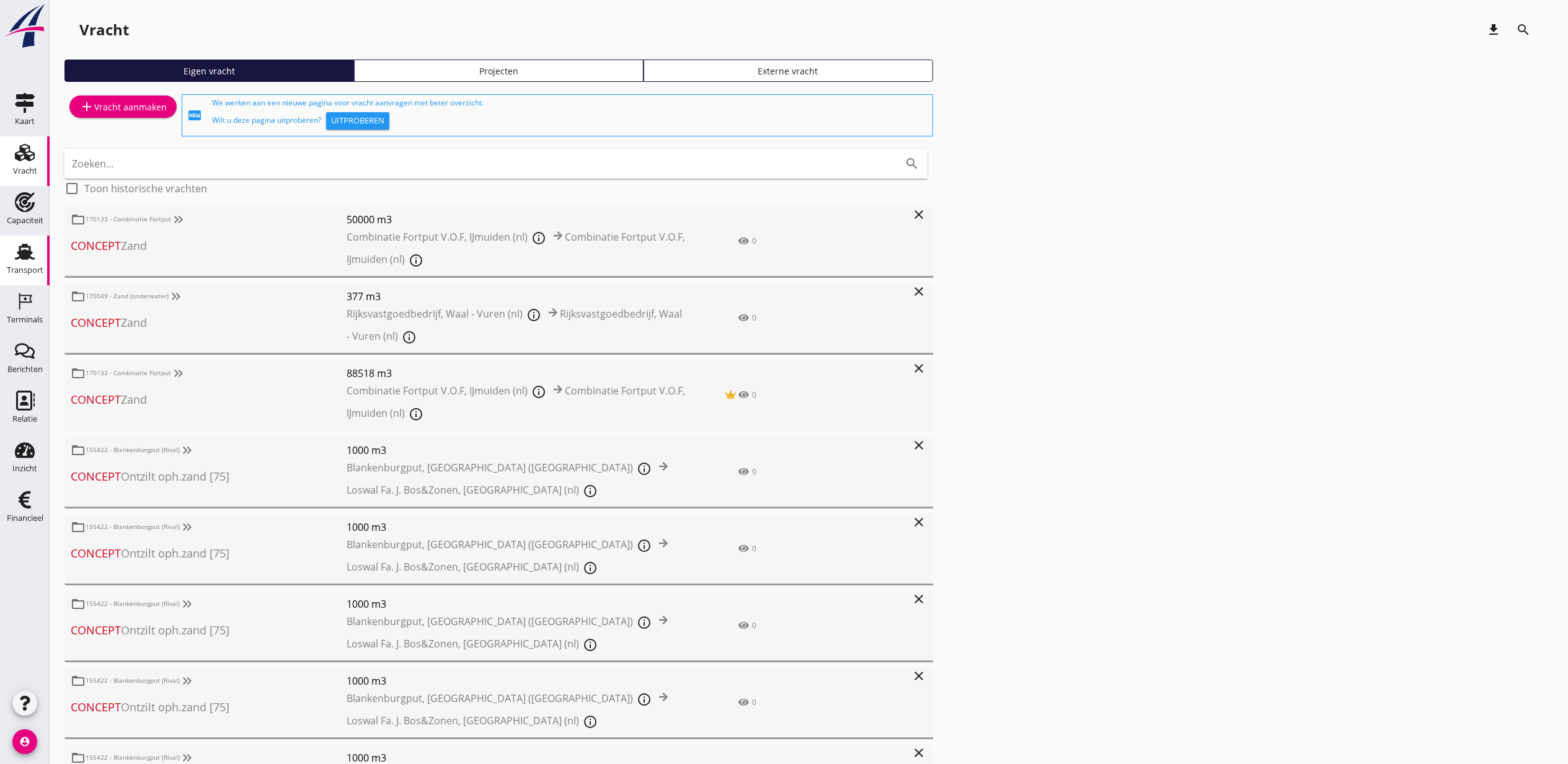
click at [20, 248] on use at bounding box center [25, 252] width 20 height 16
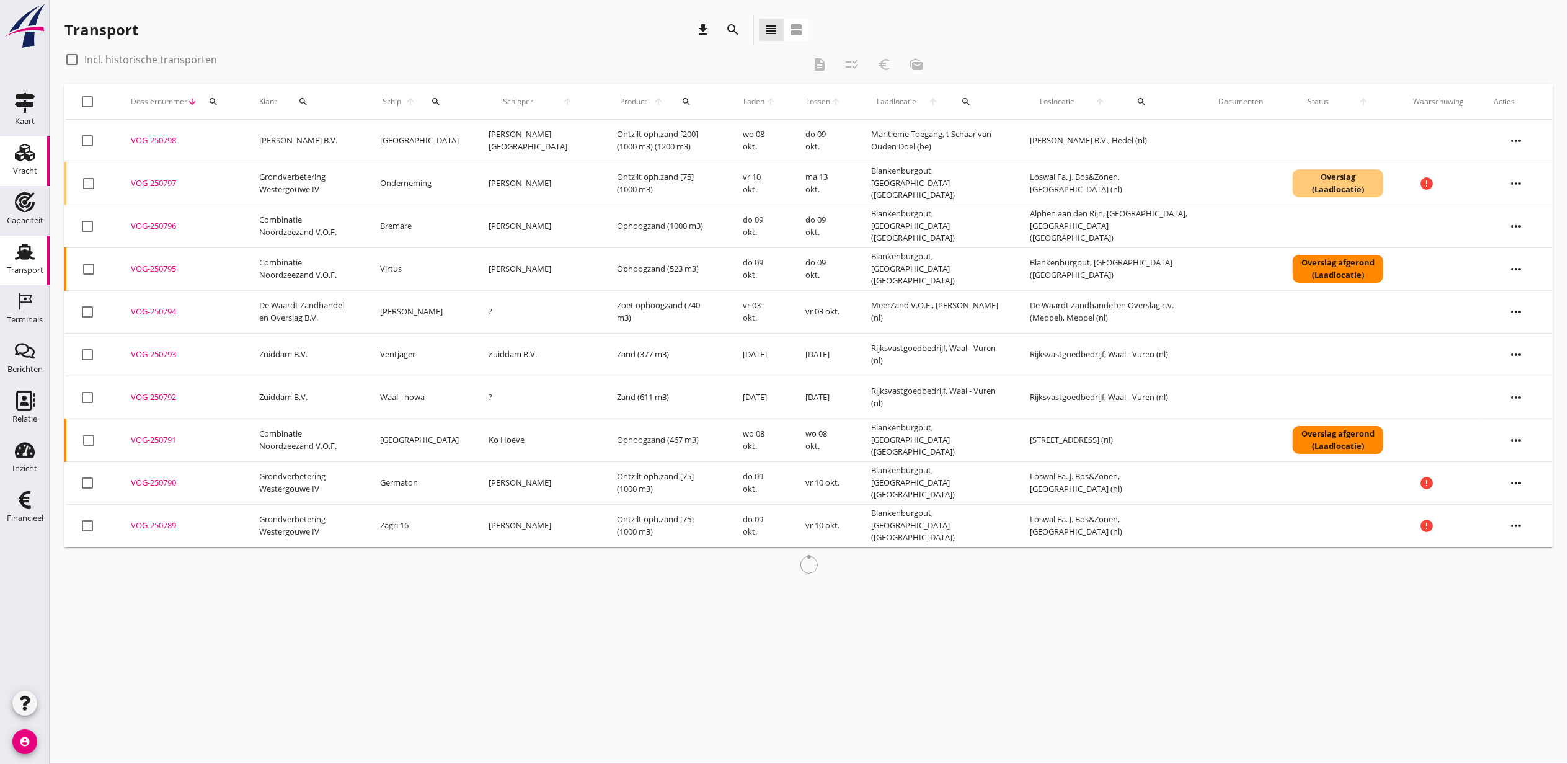
click at [0, 157] on html "Allemaal [PERSON_NAME] [PERSON_NAME] [PERSON_NAME] [PERSON_NAME] van den Dool […" at bounding box center [784, 382] width 1568 height 764
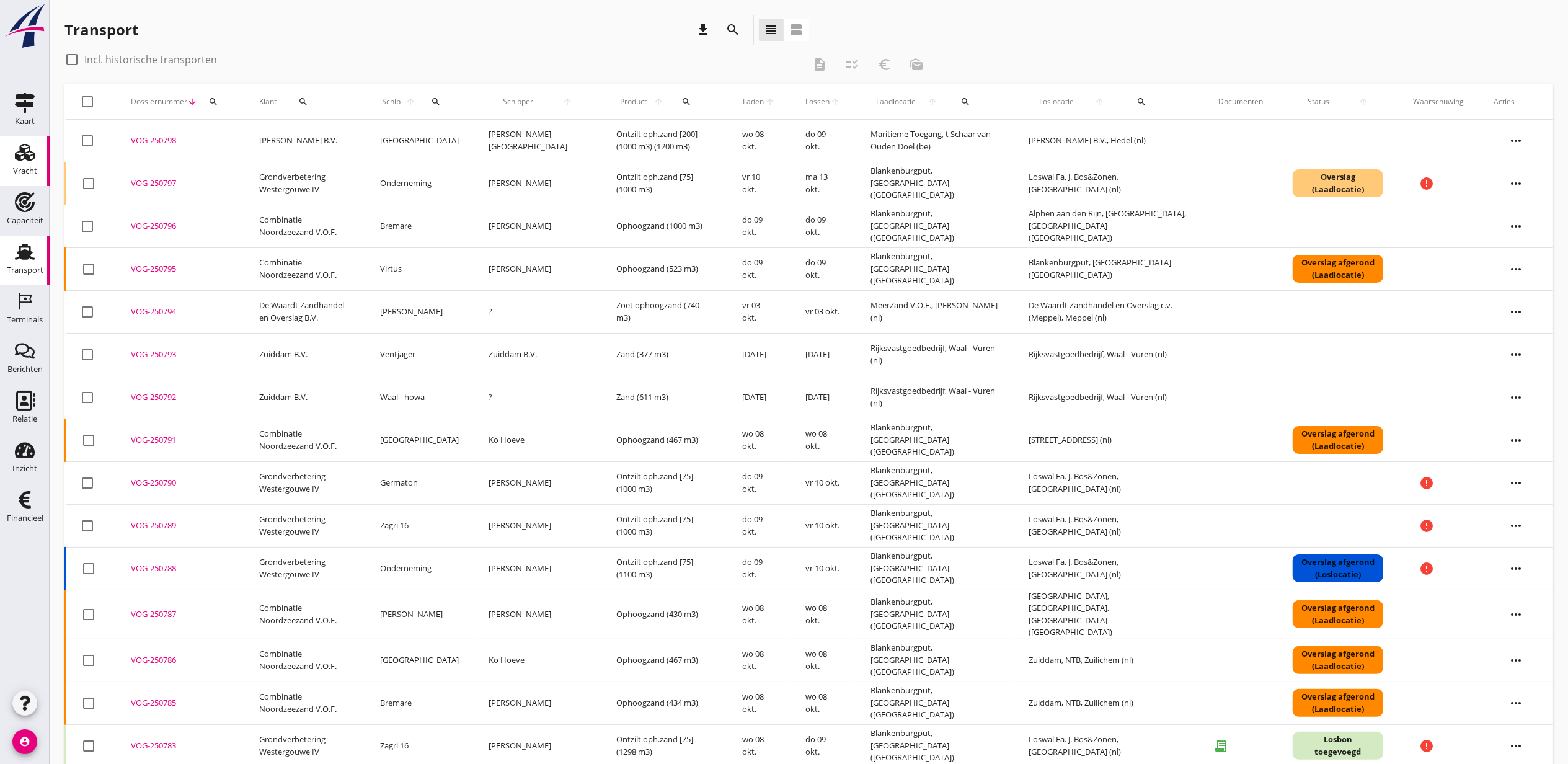
click at [13, 152] on div "Vracht" at bounding box center [24, 153] width 29 height 20
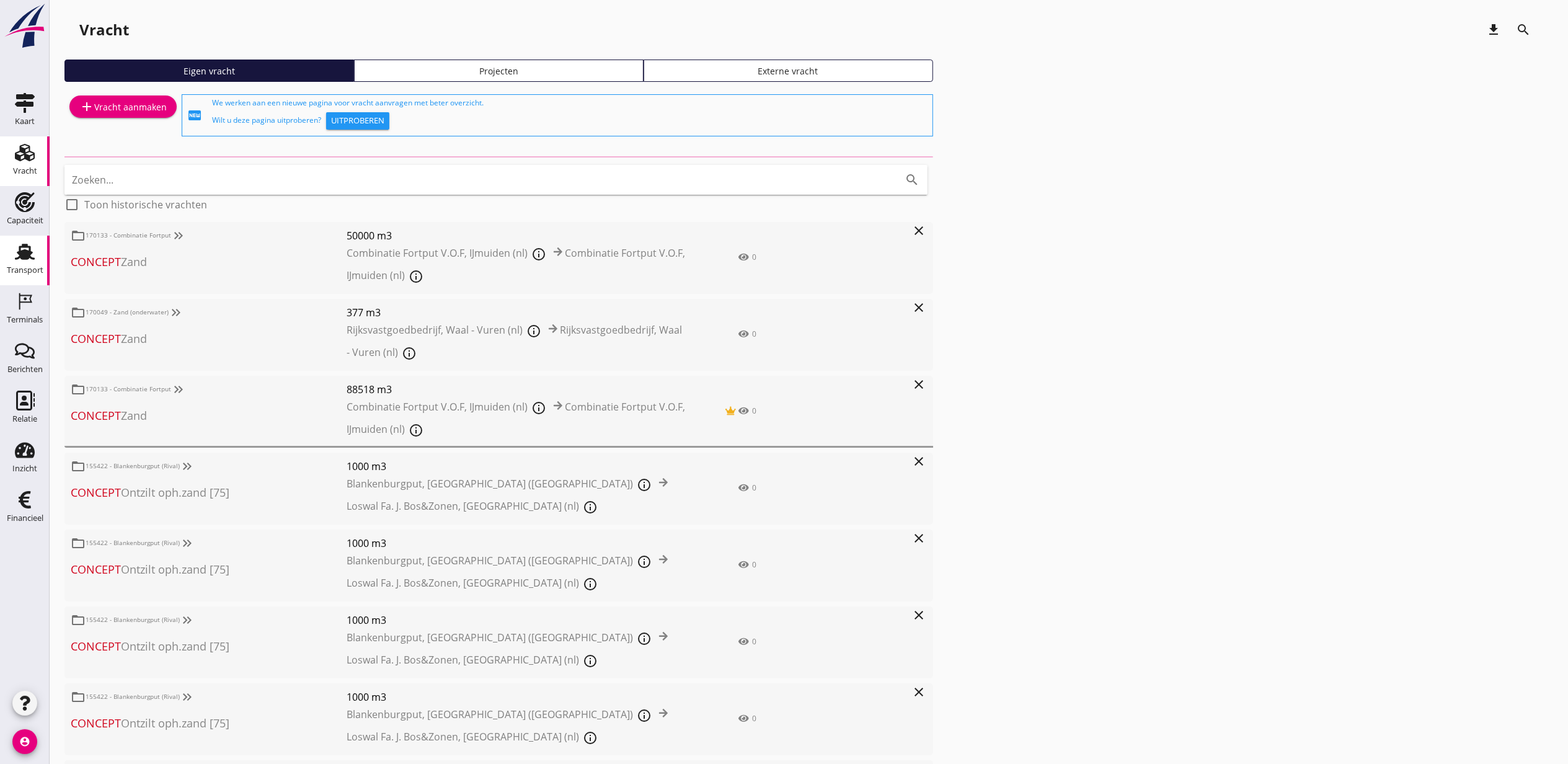
click at [26, 256] on use at bounding box center [25, 252] width 20 height 16
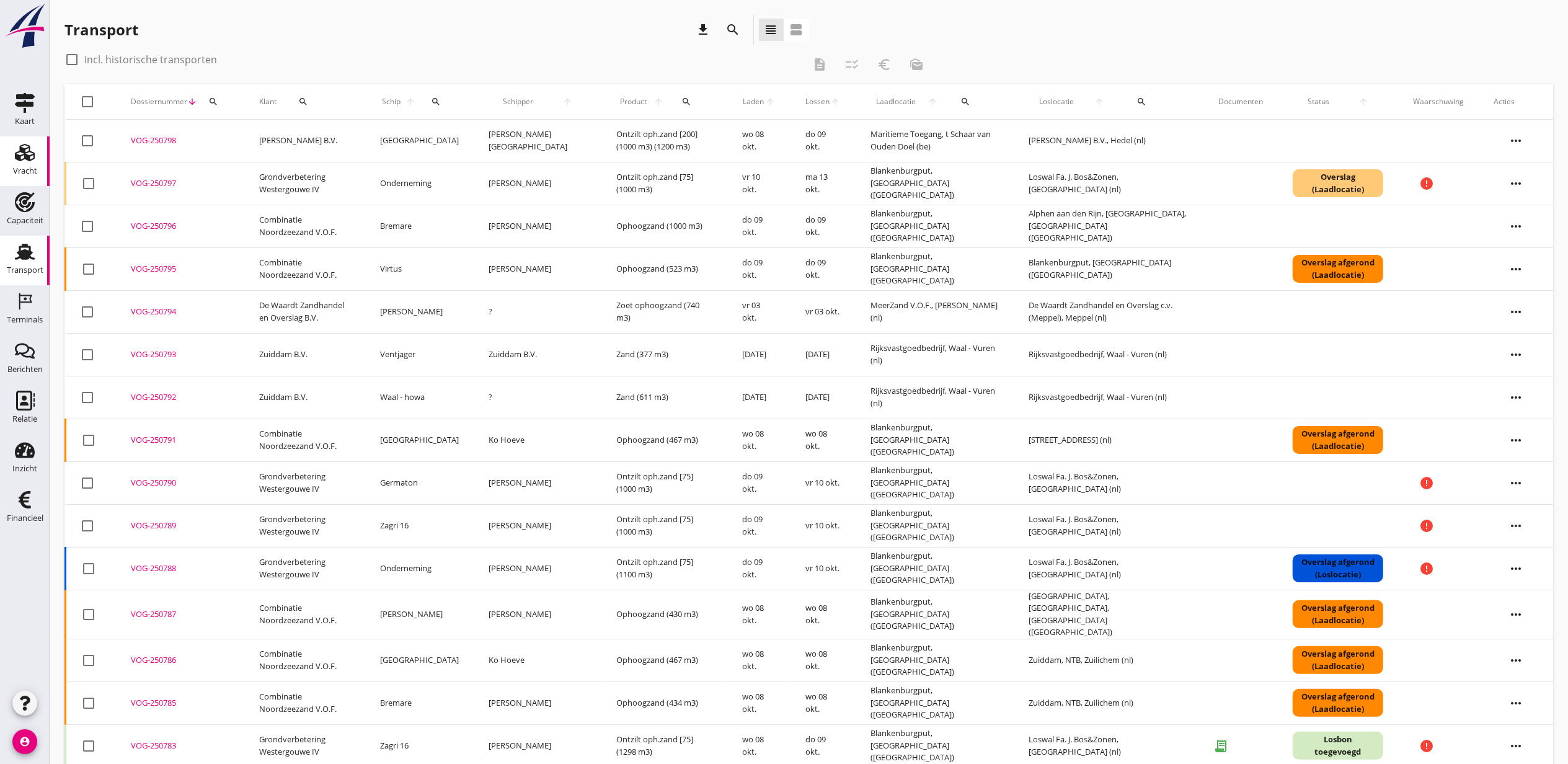
click at [23, 156] on icon "Vracht" at bounding box center [25, 153] width 20 height 20
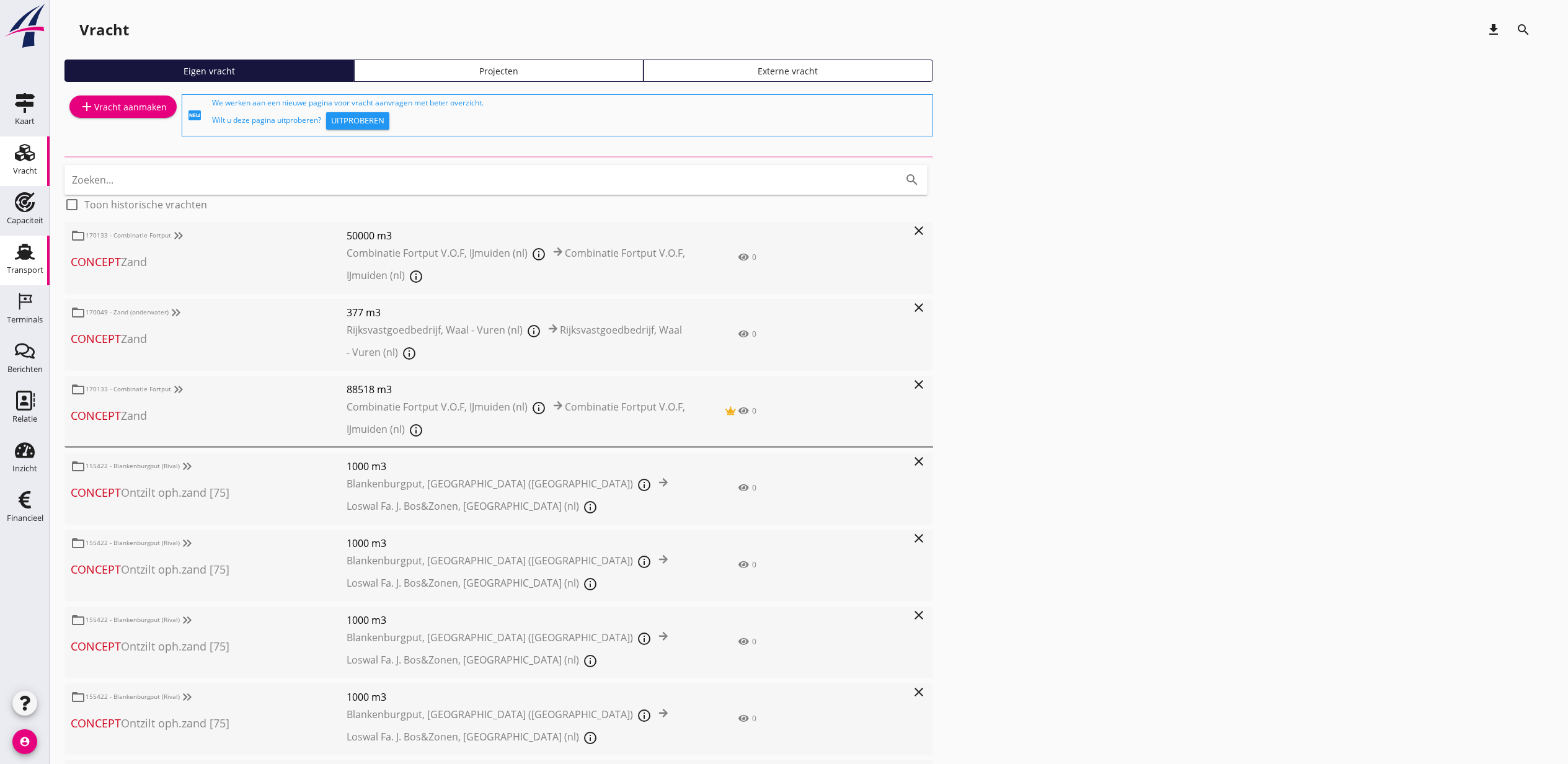
click at [25, 250] on use at bounding box center [25, 252] width 20 height 16
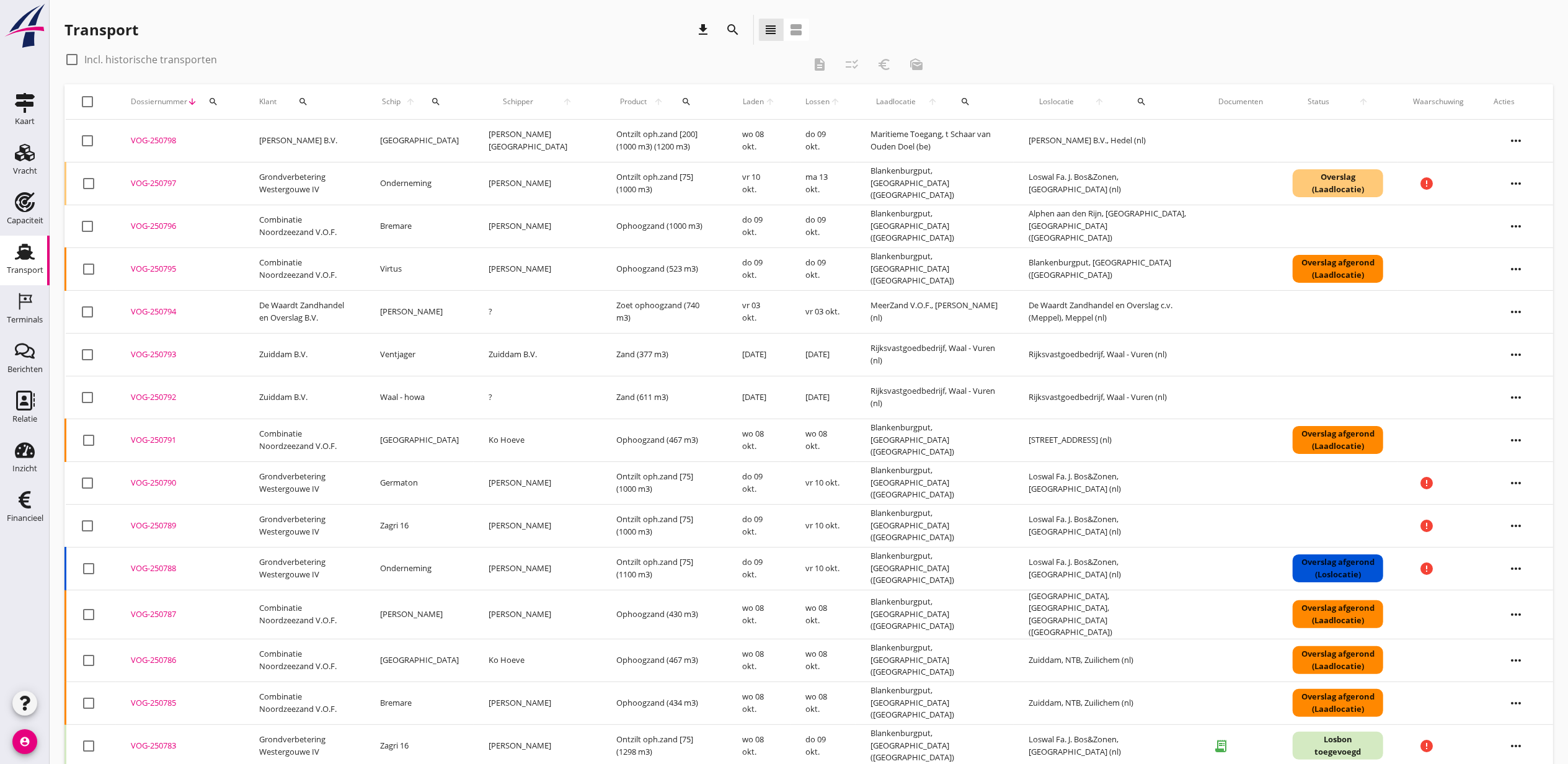
click at [390, 53] on div "check_box_outline_blank Incl. historische transporten" at bounding box center [434, 60] width 740 height 20
click at [449, 99] on div "search" at bounding box center [435, 102] width 26 height 10
click at [501, 149] on div "Zoek op (scheeps)naam arrow_drop_down" at bounding box center [520, 144] width 164 height 32
click at [498, 144] on input "Zoek op (scheeps)naam" at bounding box center [503, 138] width 129 height 20
click at [564, 168] on div "Taurus" at bounding box center [547, 162] width 130 height 15
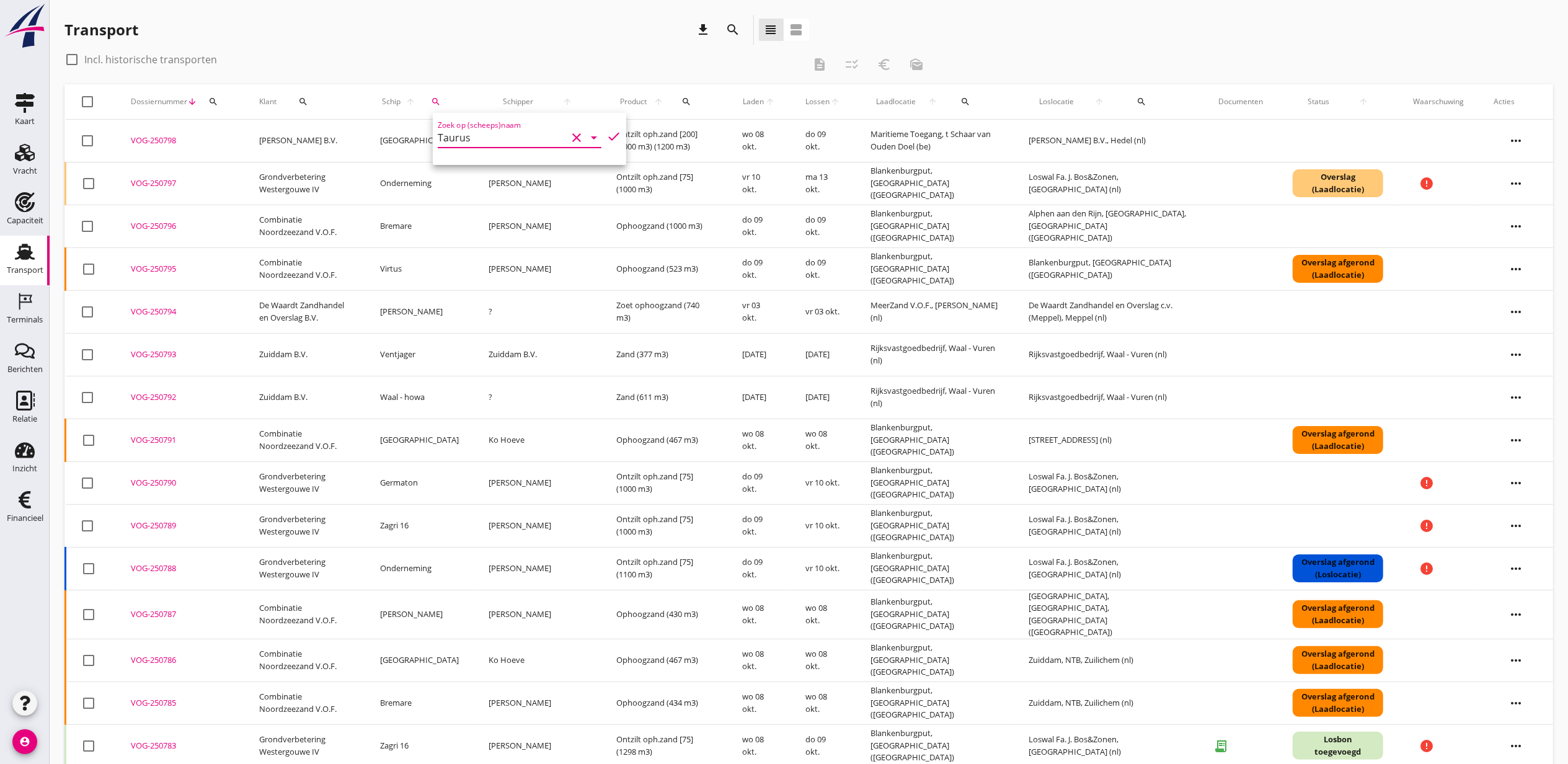
click at [606, 137] on icon "check" at bounding box center [614, 137] width 15 height 15
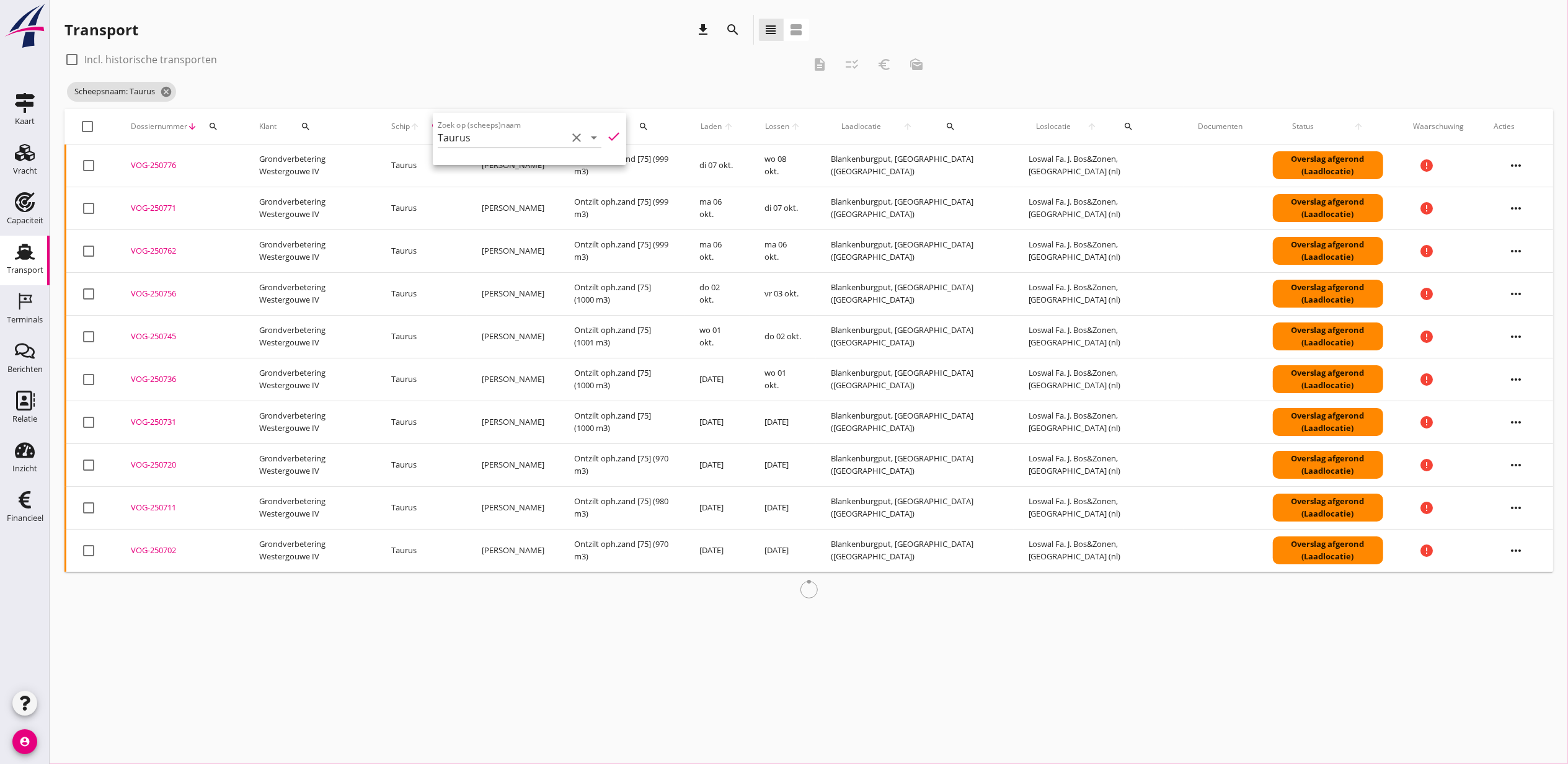
click at [653, 92] on div "Scheepsnaam: Taurus cancel" at bounding box center [499, 92] width 868 height 25
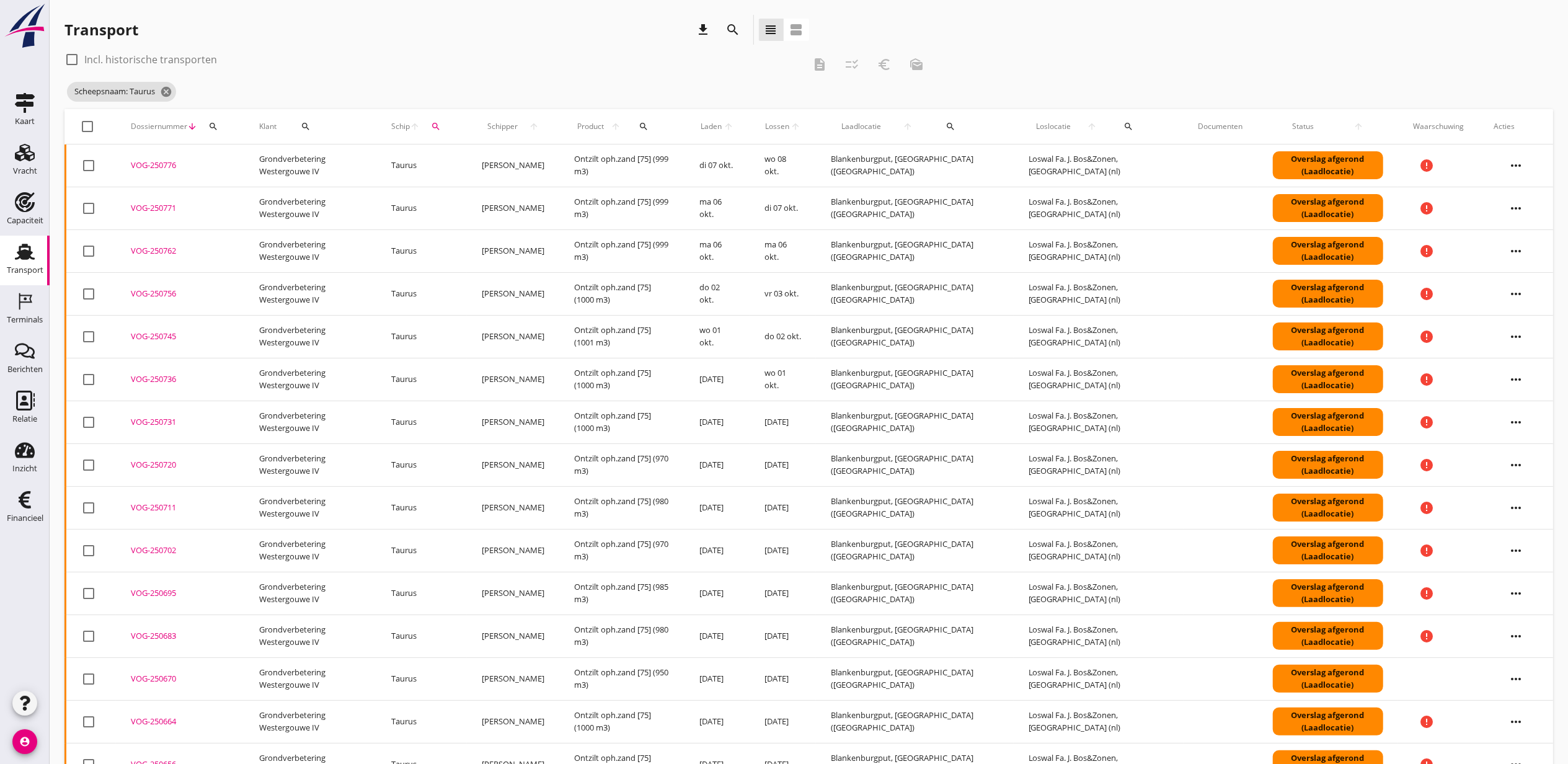
click at [151, 382] on div "VOG-250736" at bounding box center [179, 380] width 99 height 13
click at [447, 130] on div "search" at bounding box center [436, 127] width 23 height 10
click at [535, 159] on input "Taurus" at bounding box center [518, 163] width 129 height 20
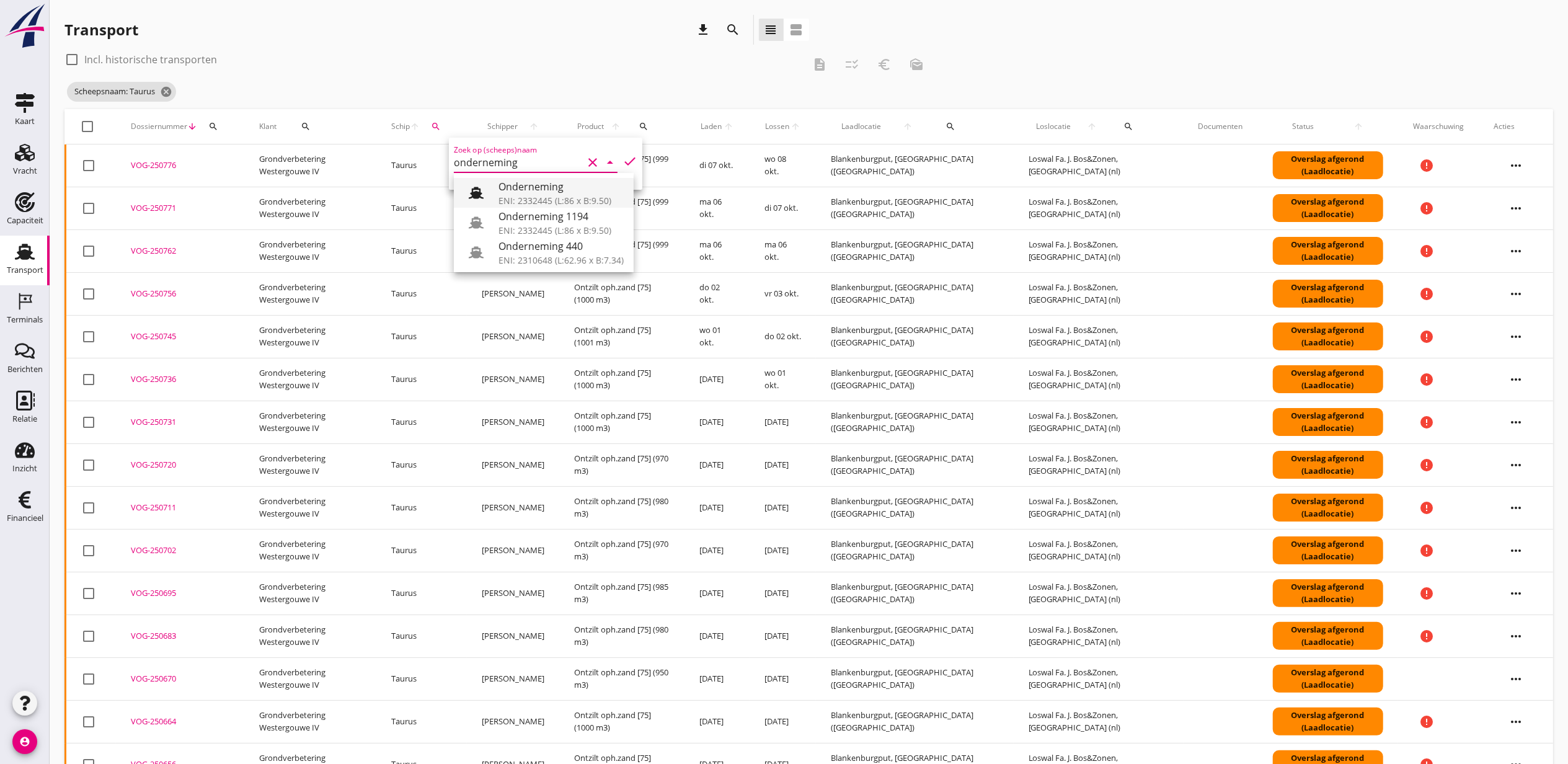
click at [555, 188] on div "Onderneming" at bounding box center [561, 187] width 125 height 15
click at [622, 164] on icon "check" at bounding box center [630, 161] width 15 height 15
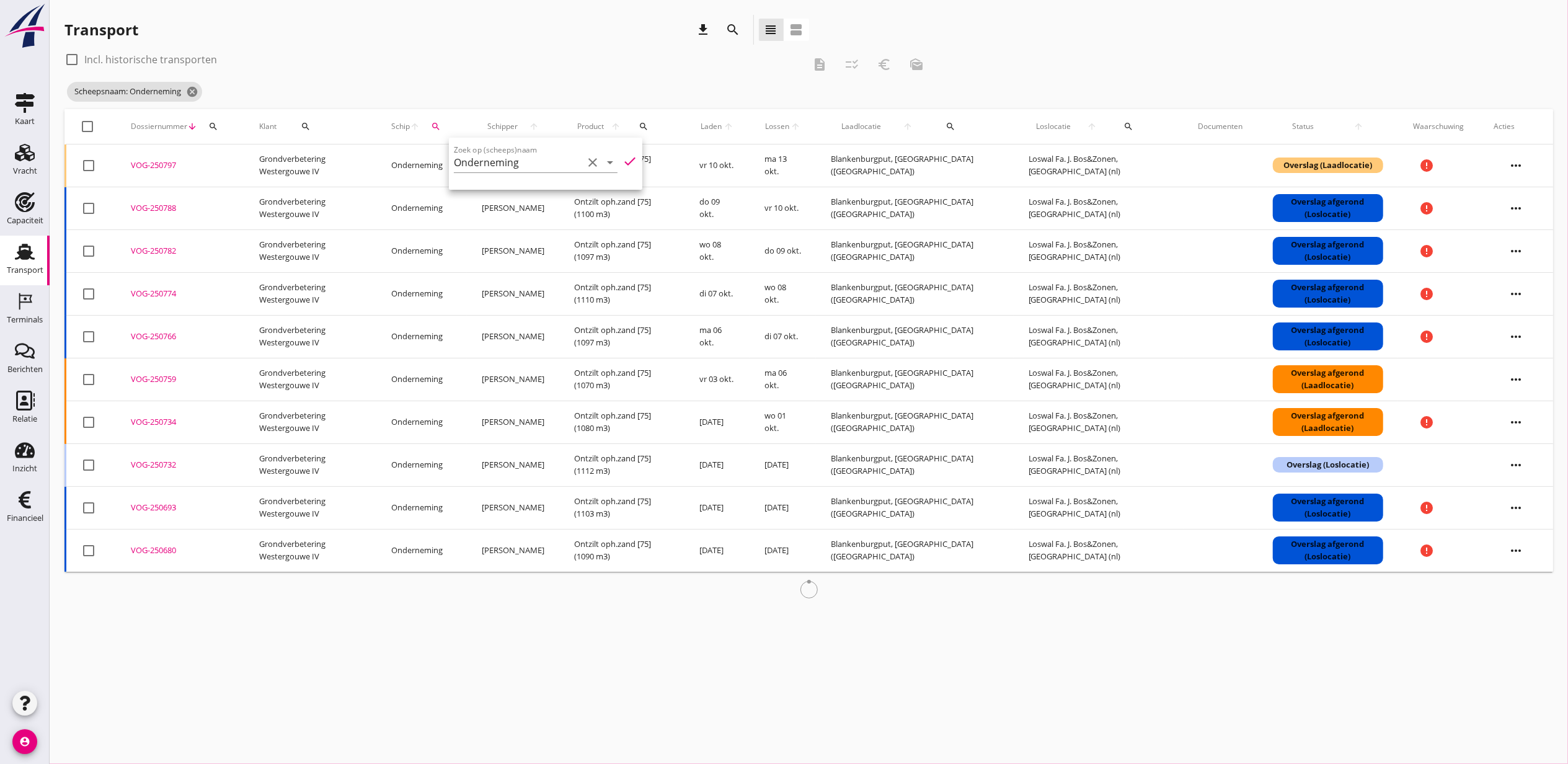
click at [433, 48] on div "Transport download search view_headline view_agenda" at bounding box center [437, 32] width 745 height 35
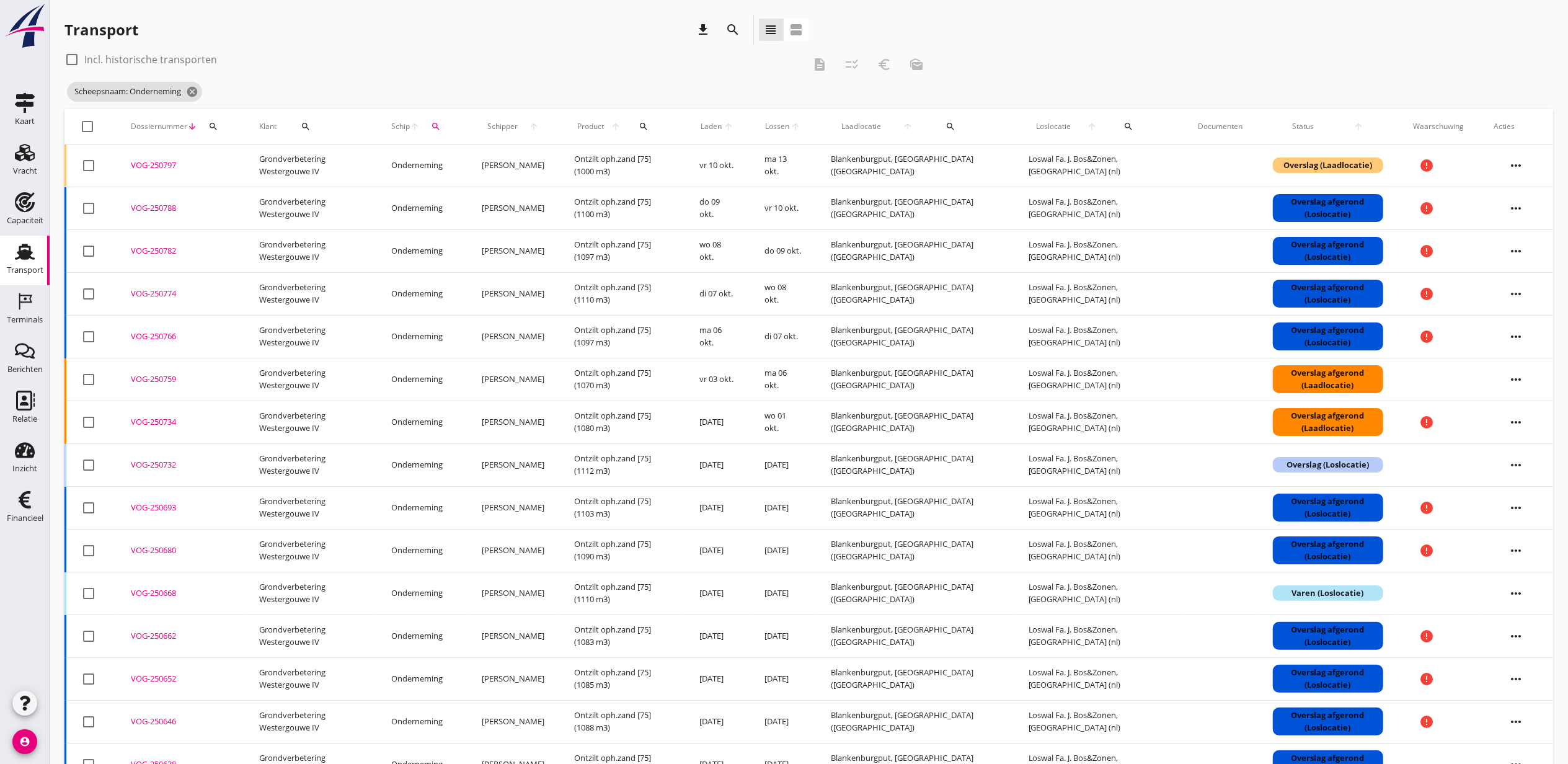
click at [169, 466] on div "VOG-250732" at bounding box center [179, 465] width 99 height 13
click at [441, 127] on icon "search" at bounding box center [436, 127] width 10 height 10
click at [555, 181] on div at bounding box center [534, 181] width 164 height 8
click at [551, 170] on input "Onderneming" at bounding box center [517, 163] width 129 height 20
click at [549, 194] on div "ENI: 02104893 (L:75 x B:7.55)" at bounding box center [560, 200] width 125 height 13
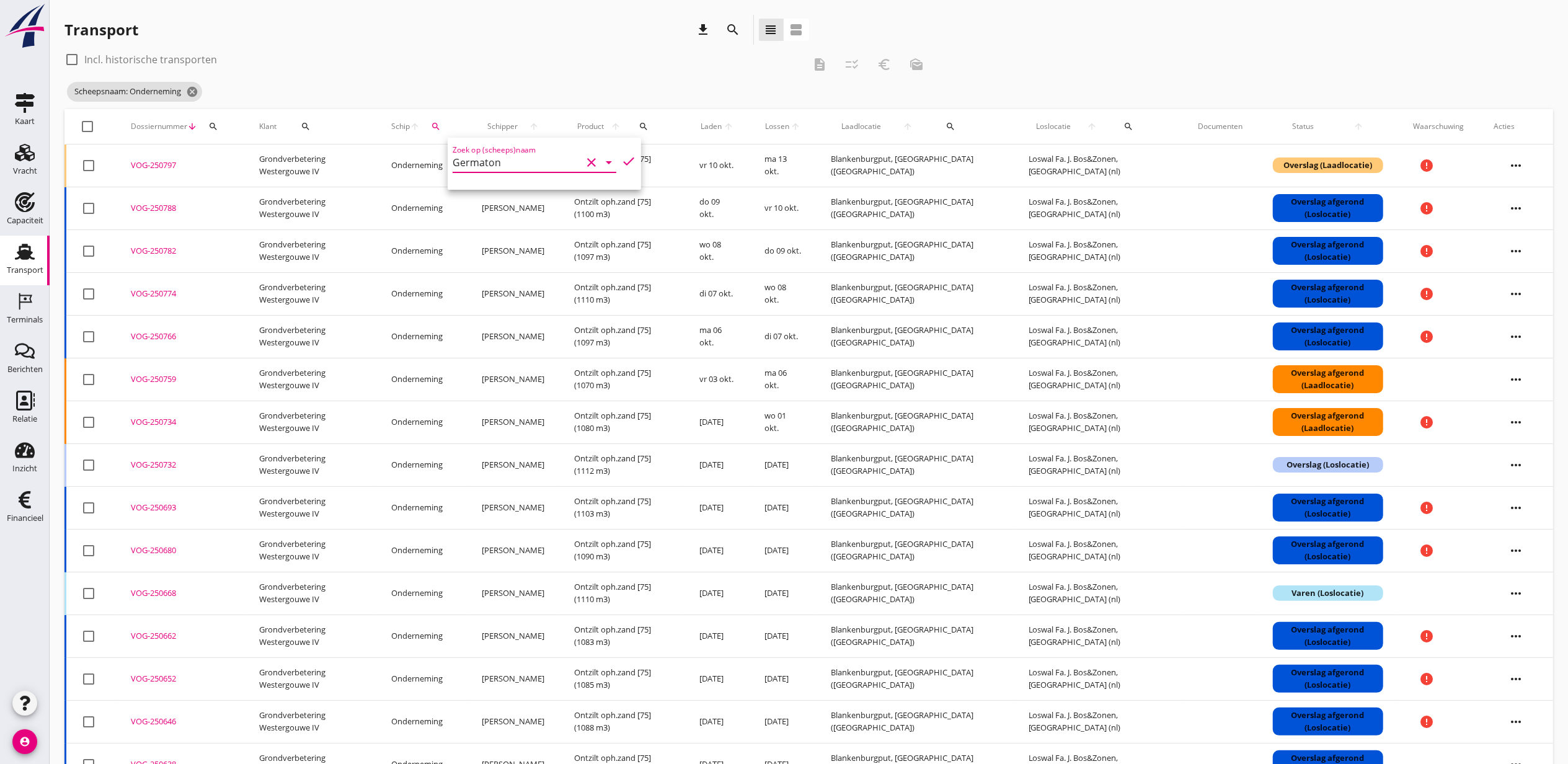
click at [621, 160] on icon "check" at bounding box center [629, 161] width 15 height 15
type input "Germaton"
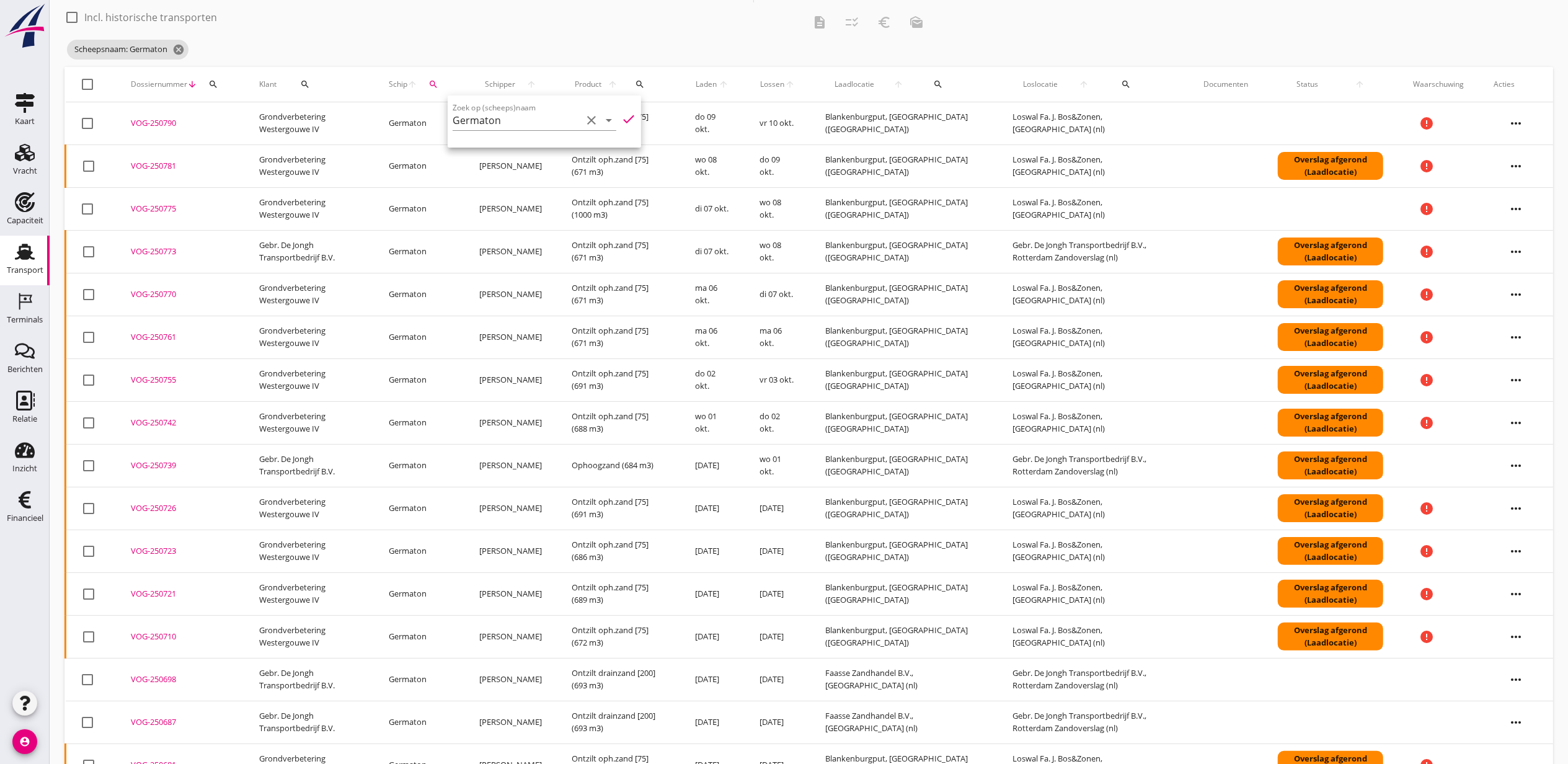
scroll to position [82, 0]
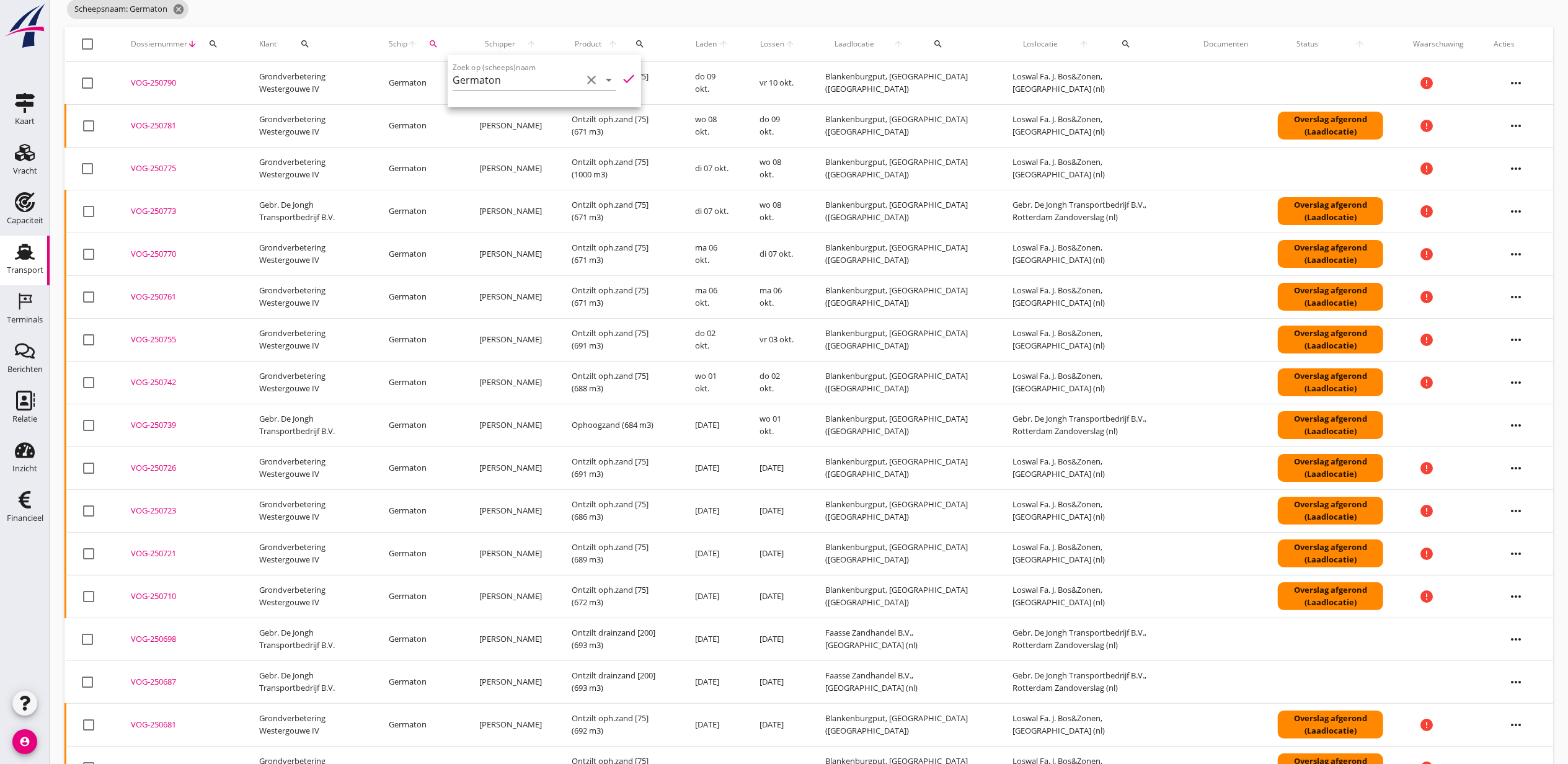
click at [171, 473] on div "VOG-250726" at bounding box center [179, 468] width 99 height 13
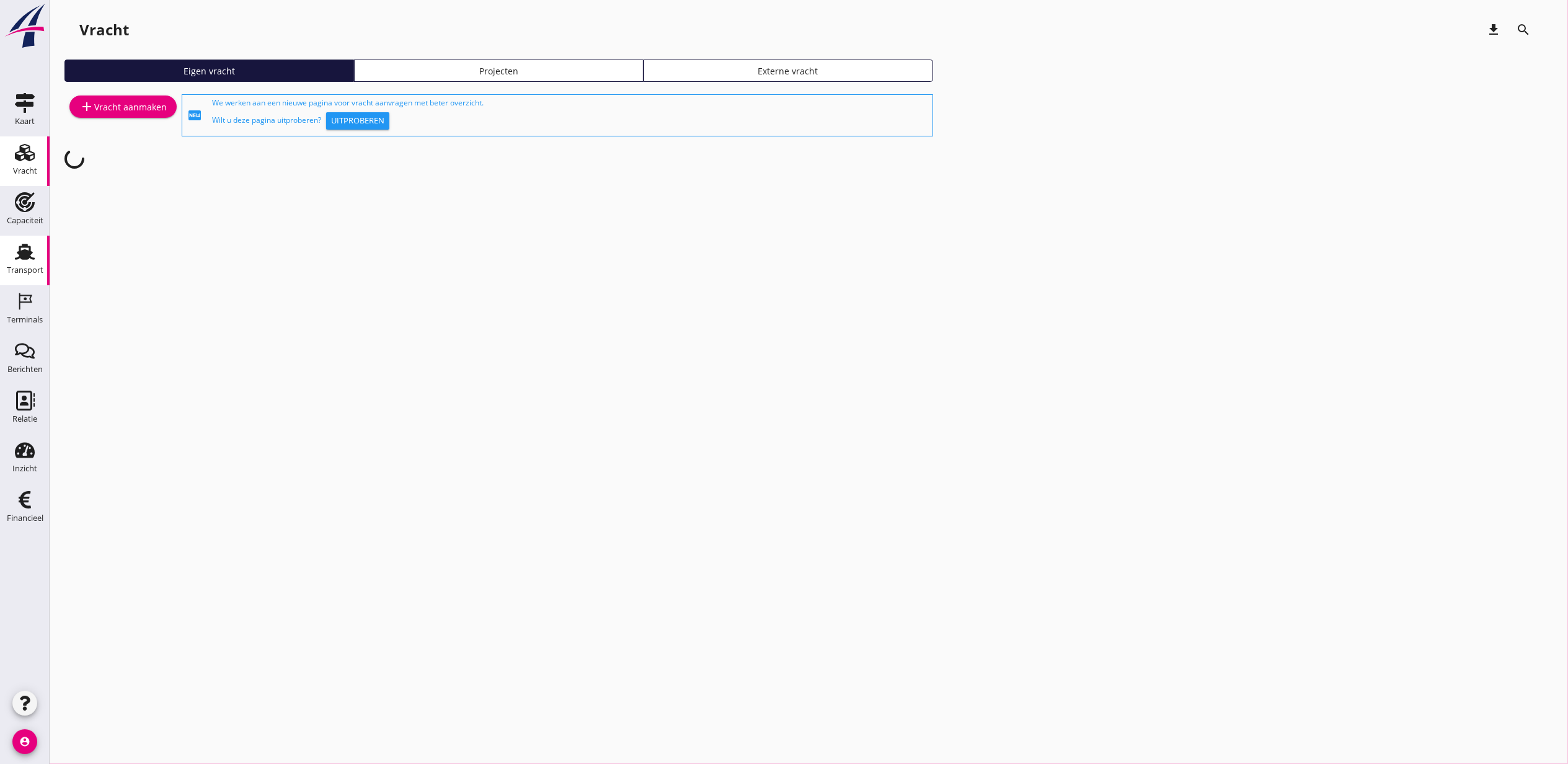
click at [11, 247] on div "Transport" at bounding box center [24, 252] width 29 height 20
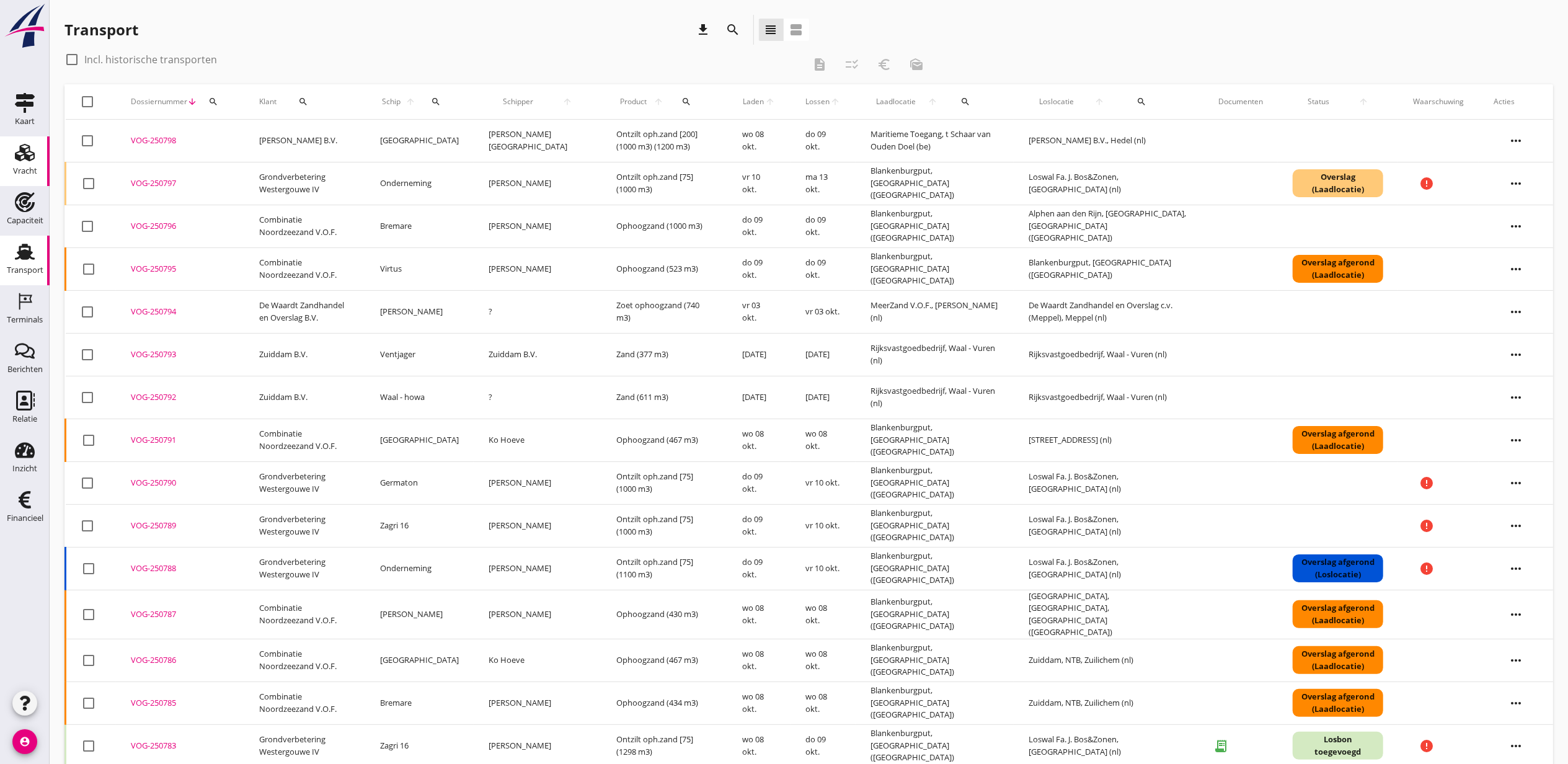
click at [16, 153] on use at bounding box center [25, 153] width 20 height 18
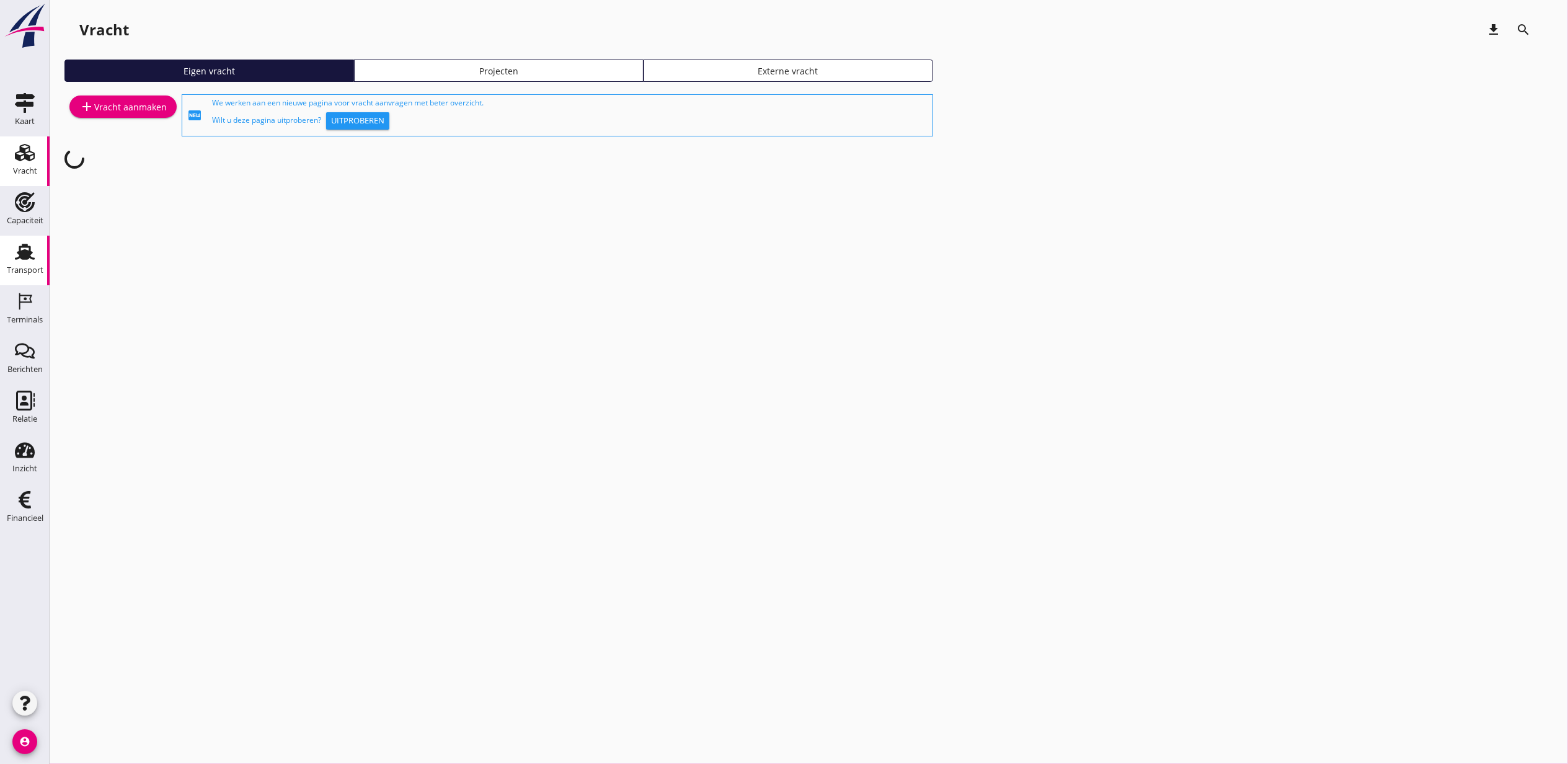
click at [33, 244] on icon "Transport" at bounding box center [25, 252] width 20 height 20
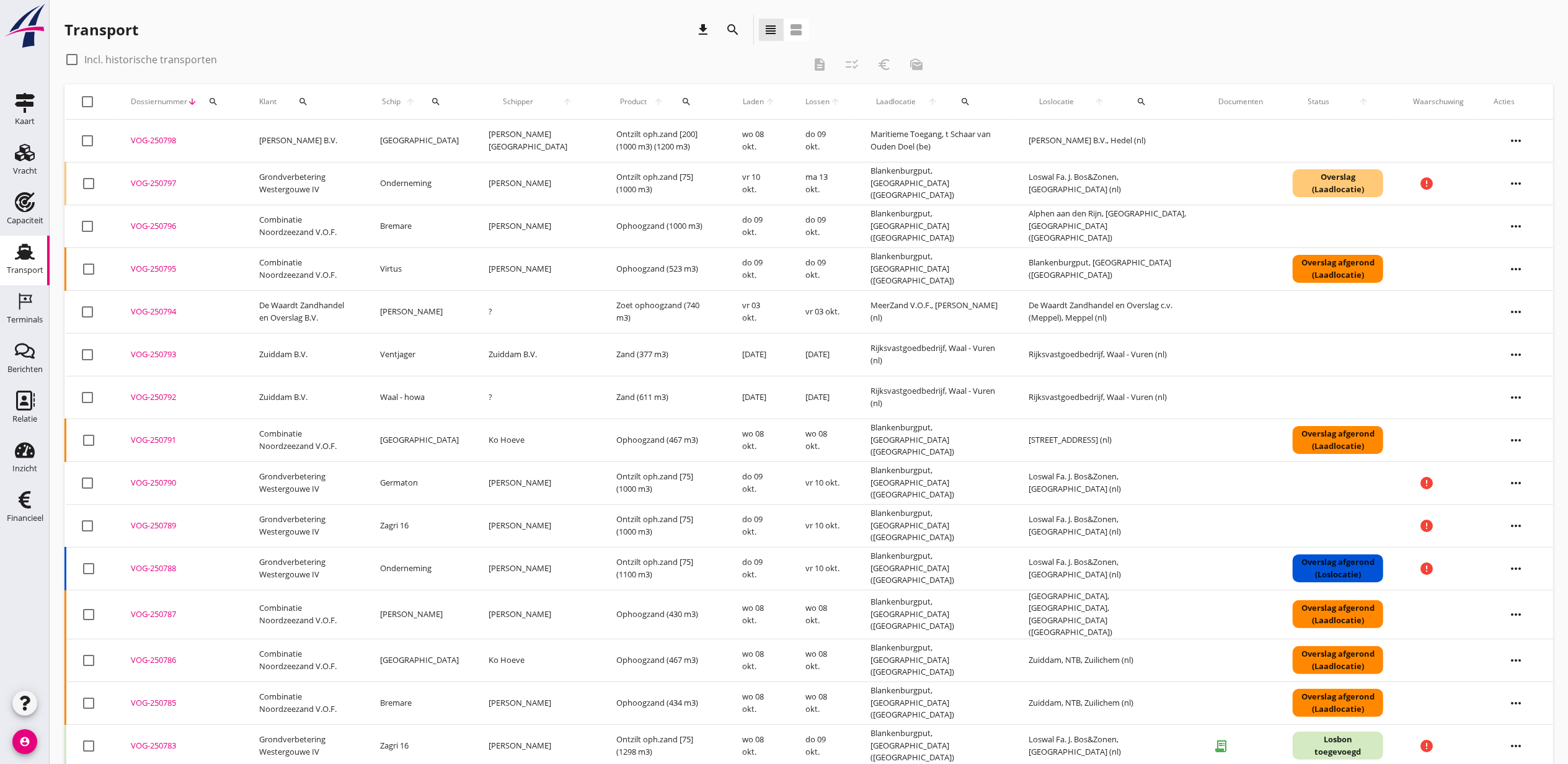
click at [671, 105] on button "search" at bounding box center [686, 102] width 29 height 23
click at [737, 134] on input "Zoeken op product..." at bounding box center [707, 138] width 129 height 20
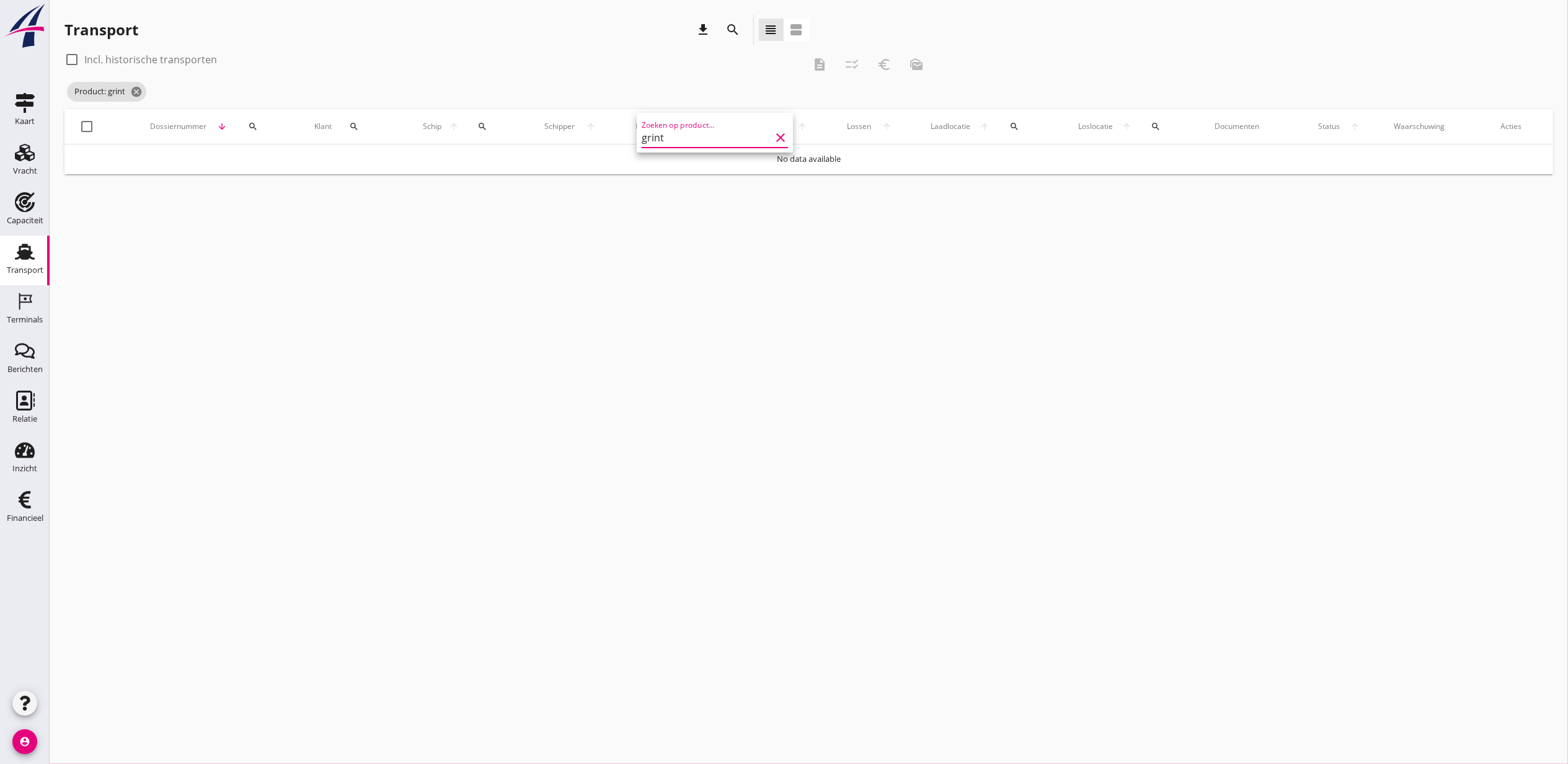
type input "grint"
click at [124, 65] on label "Incl. historische transporten" at bounding box center [150, 60] width 132 height 13
checkbox input "true"
click at [136, 92] on icon "cancel" at bounding box center [136, 92] width 13 height 13
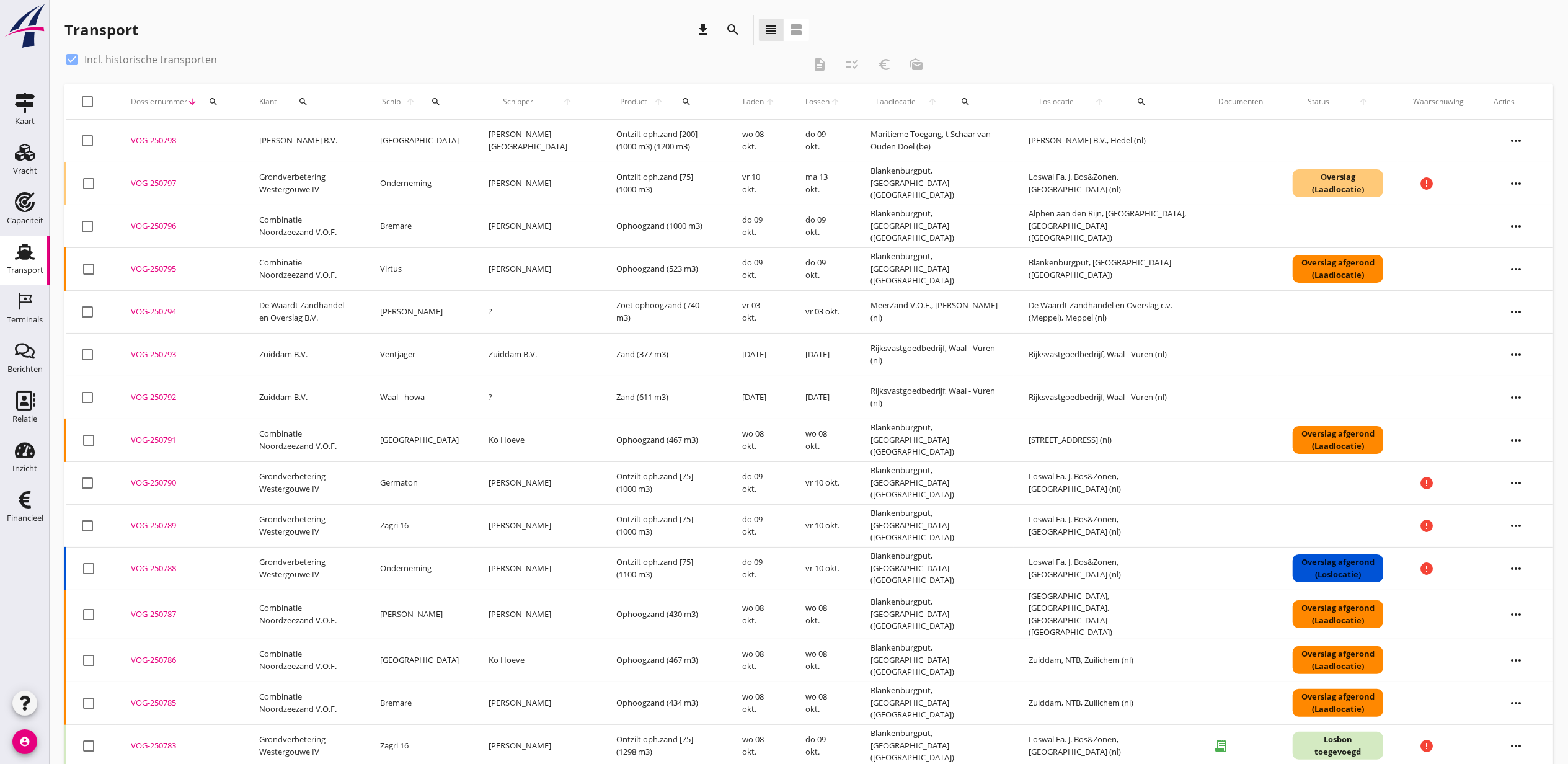
click at [681, 105] on icon "search" at bounding box center [686, 102] width 10 height 10
click at [690, 134] on input "Zoeken op product..." at bounding box center [707, 138] width 129 height 20
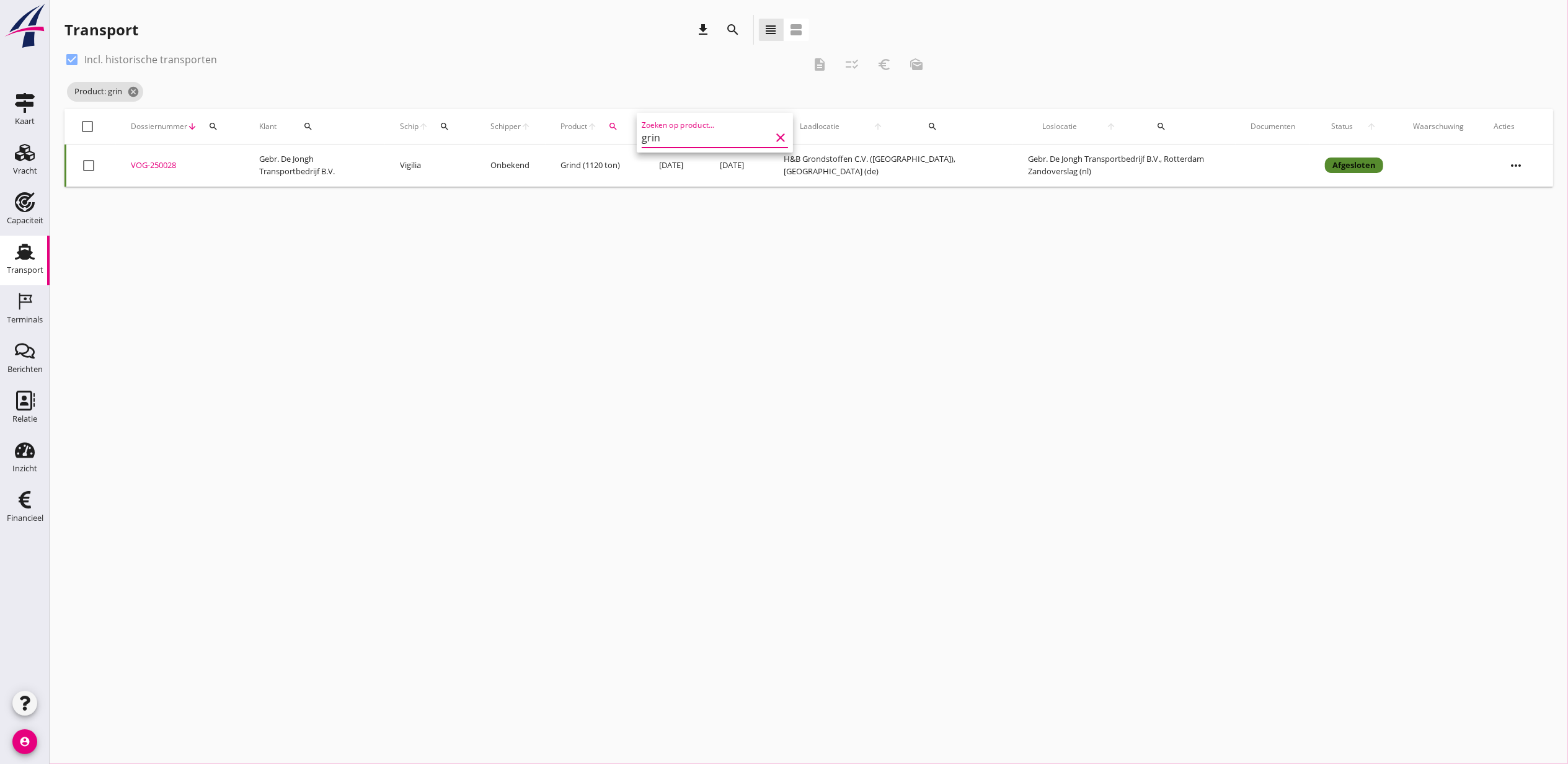
type input "grin"
click at [599, 77] on div "check_box Incl. historische transporten description checklist_rtl euro_symbol m…" at bounding box center [499, 64] width 868 height 30
click at [487, 338] on div "cancel You are impersonating another user. Transport download search view_headl…" at bounding box center [809, 382] width 1518 height 764
click at [1282, 485] on div "cancel You are impersonating another user. Transport download search view_headl…" at bounding box center [809, 382] width 1518 height 764
drag, startPoint x: 1081, startPoint y: 355, endPoint x: 1264, endPoint y: 360, distance: 183.1
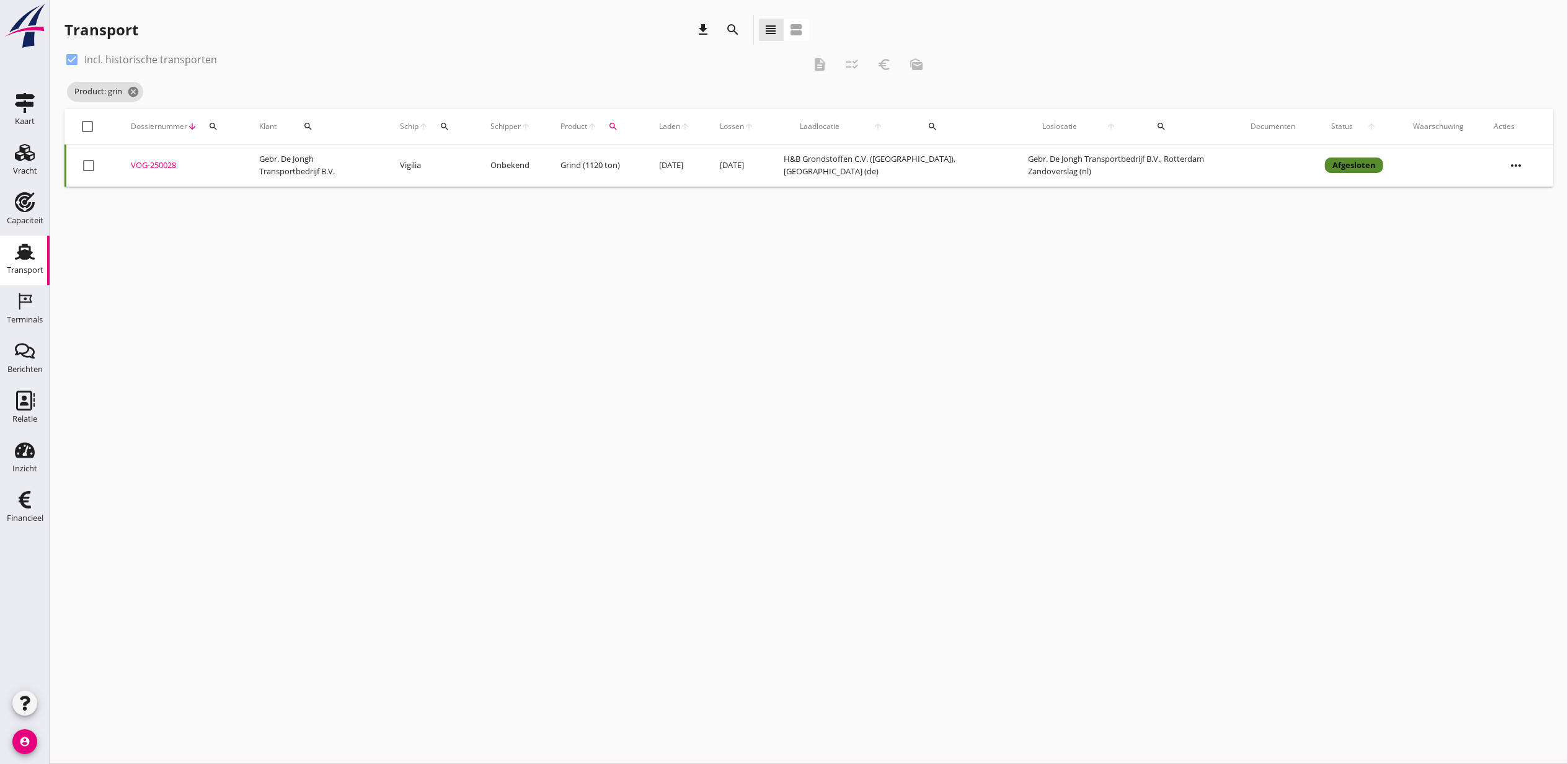
click at [1081, 355] on div "cancel You are impersonating another user. Transport download search view_headl…" at bounding box center [809, 382] width 1518 height 764
click at [163, 165] on div "VOG-250028" at bounding box center [179, 166] width 99 height 13
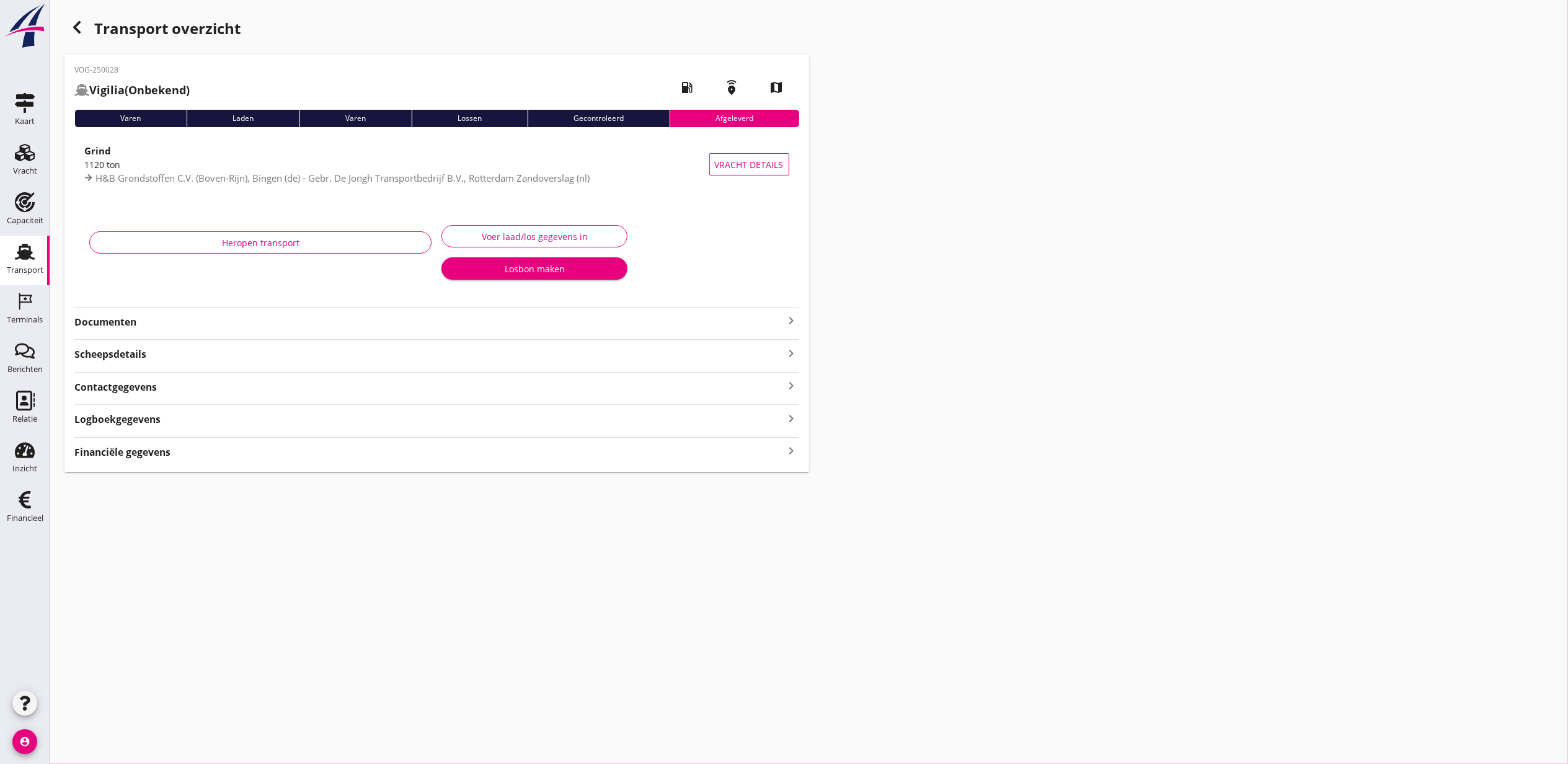
click at [207, 449] on div "Financiële gegevens keyboard_arrow_right" at bounding box center [437, 451] width 725 height 17
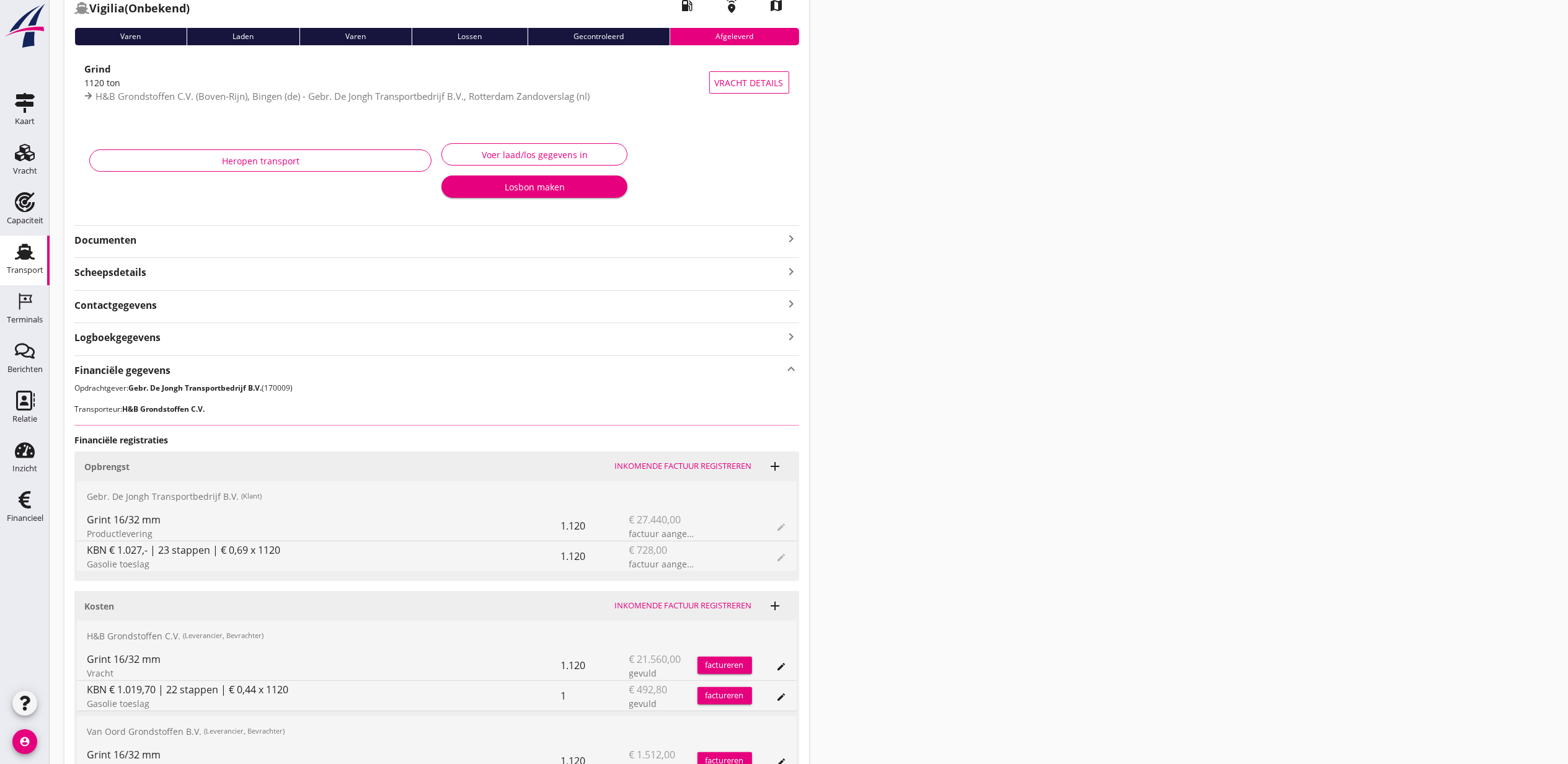
scroll to position [209, 0]
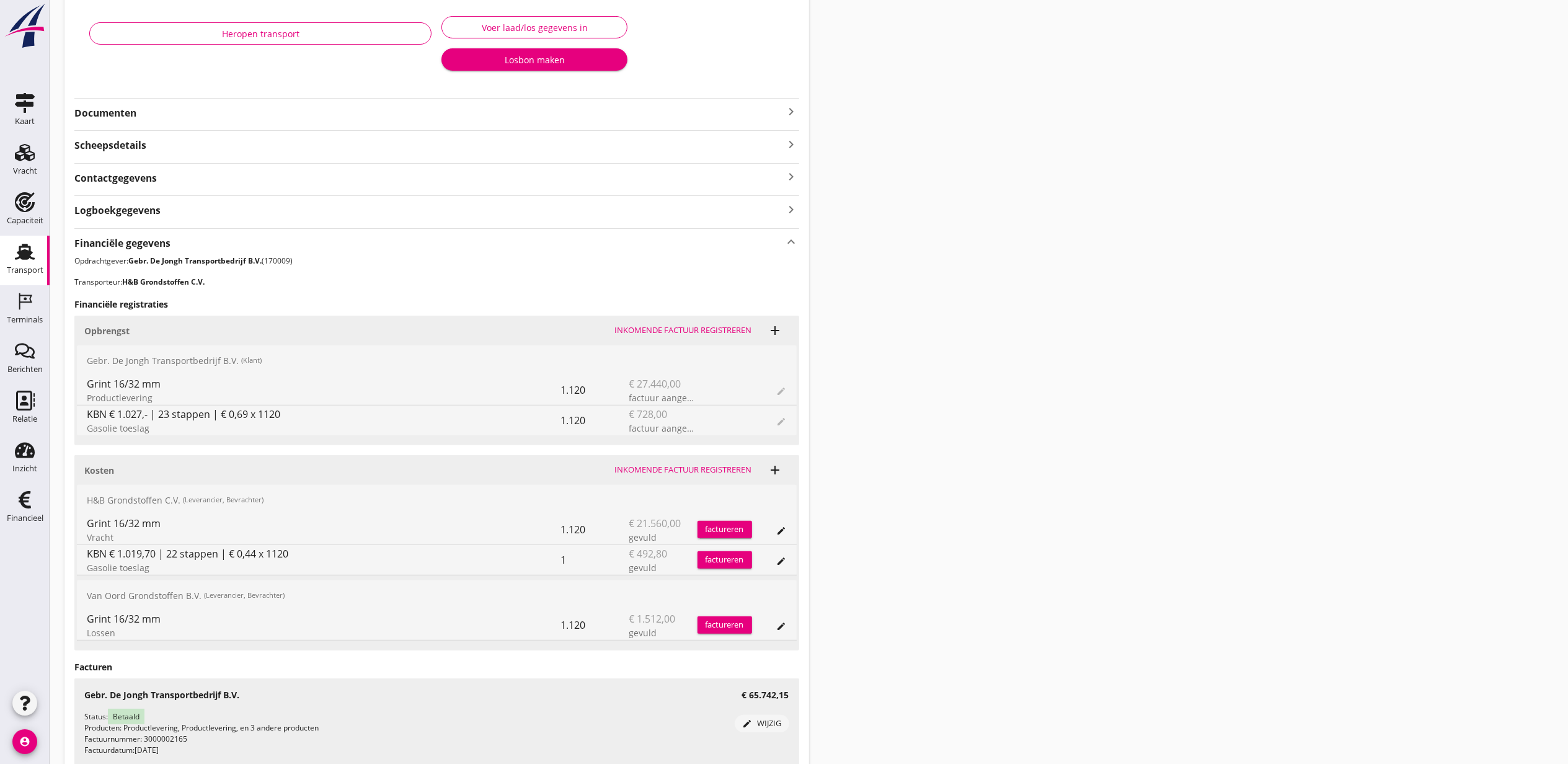
drag, startPoint x: 280, startPoint y: 553, endPoint x: 226, endPoint y: 554, distance: 54.0
click at [226, 554] on div "KBN € 1.019,70 | 22 stappen | € 0,44 x 1120" at bounding box center [324, 554] width 474 height 15
drag, startPoint x: 227, startPoint y: 554, endPoint x: 319, endPoint y: 552, distance: 92.0
click at [319, 552] on div "KBN € 1.019,70 | 22 stappen | € 0,44 x 1120" at bounding box center [324, 554] width 474 height 15
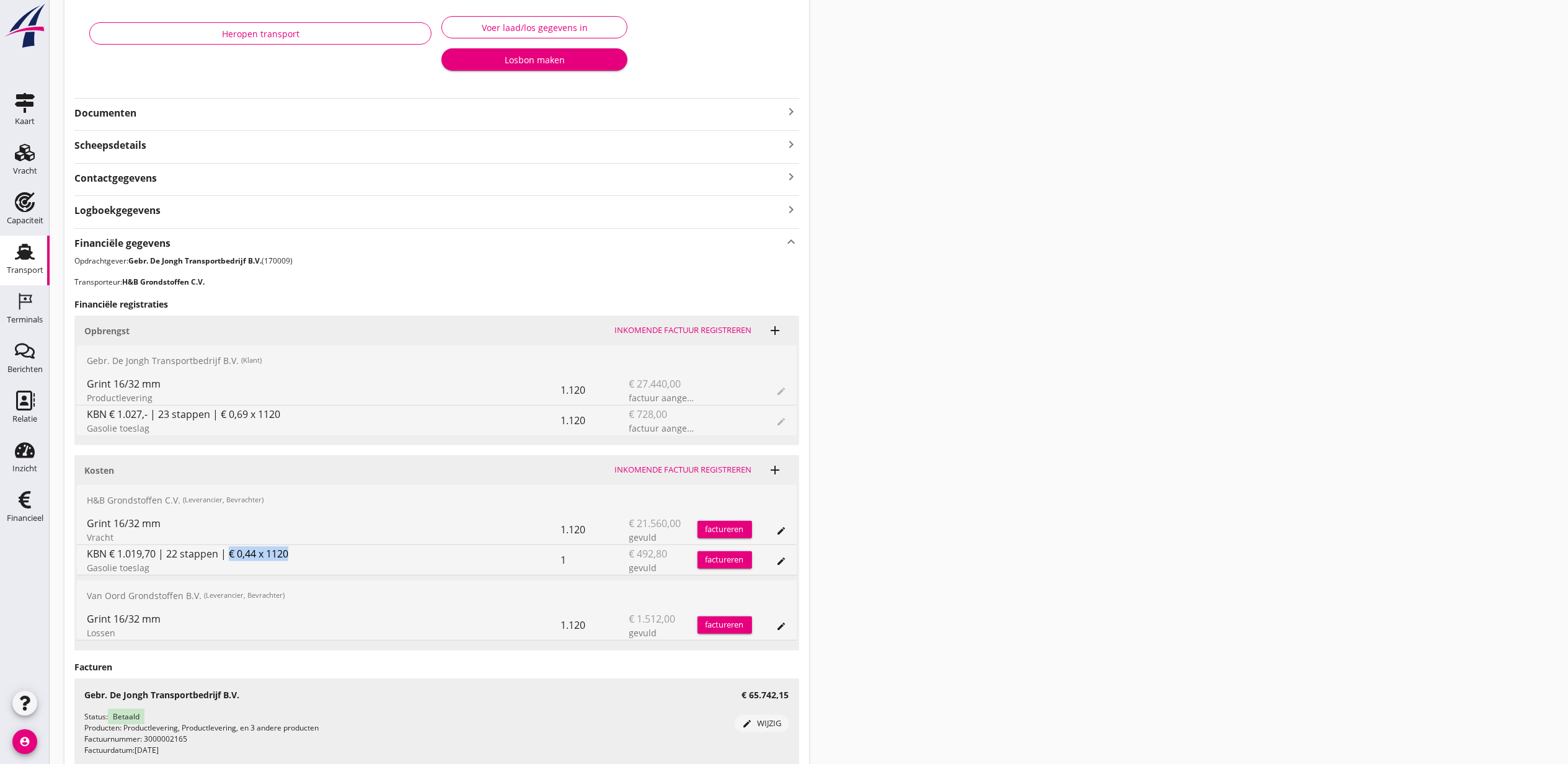
click at [319, 552] on div "KBN € 1.019,70 | 22 stappen | € 0,44 x 1120" at bounding box center [324, 554] width 474 height 15
drag, startPoint x: 313, startPoint y: 554, endPoint x: 248, endPoint y: 554, distance: 65.0
click at [248, 554] on div "KBN € 1.019,70 | 22 stappen | € 0,44 x 1120" at bounding box center [324, 554] width 474 height 15
drag, startPoint x: 248, startPoint y: 554, endPoint x: 285, endPoint y: 557, distance: 37.1
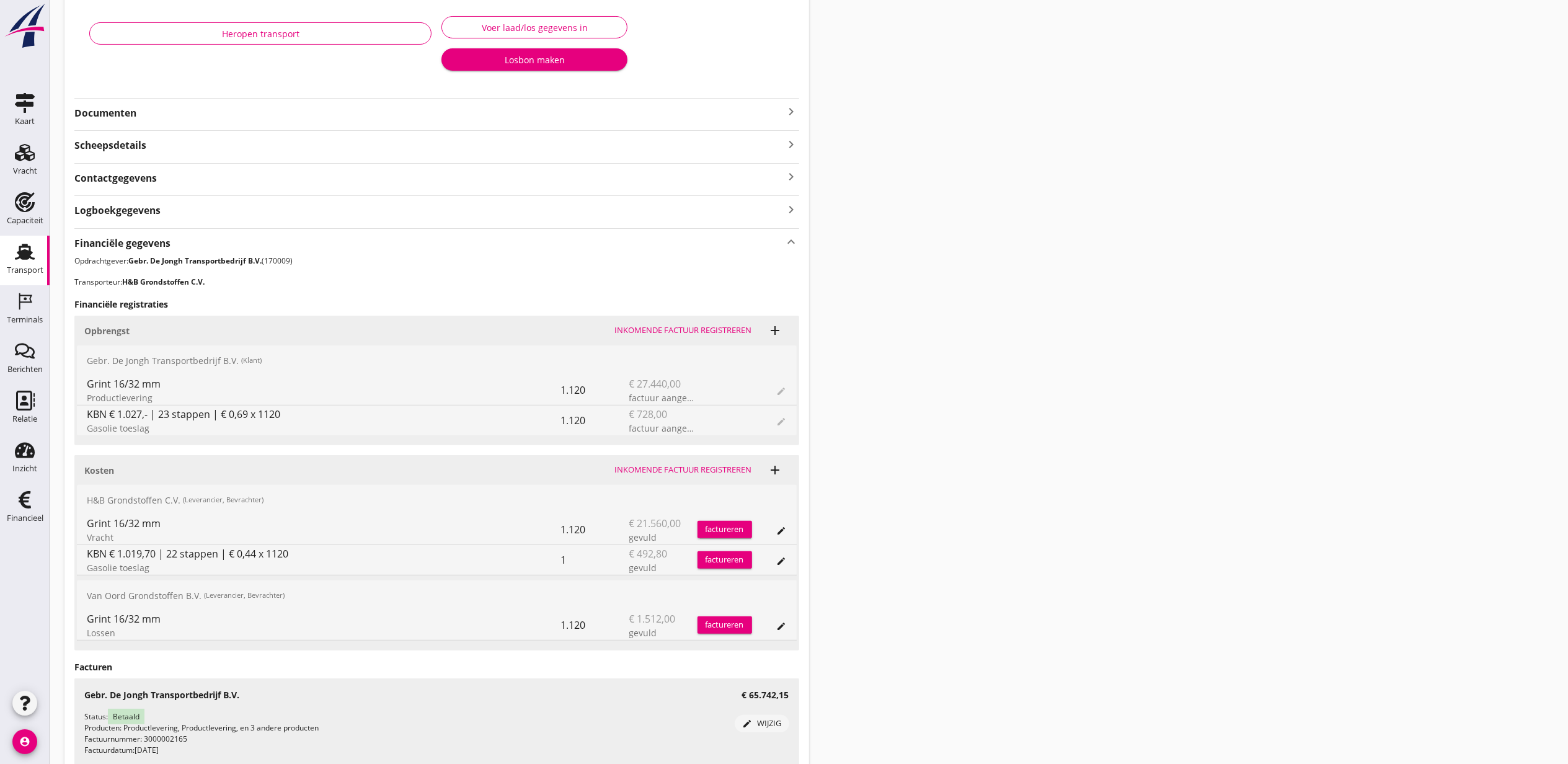
click at [285, 557] on div "KBN € 1.019,70 | 22 stappen | € 0,44 x 1120" at bounding box center [324, 554] width 474 height 15
click at [1111, 407] on div "Transport overzicht VOG-250028 Vigilia (Onbekend) local_gas_station emergency_s…" at bounding box center [809, 315] width 1518 height 1048
click at [21, 149] on use at bounding box center [25, 153] width 20 height 18
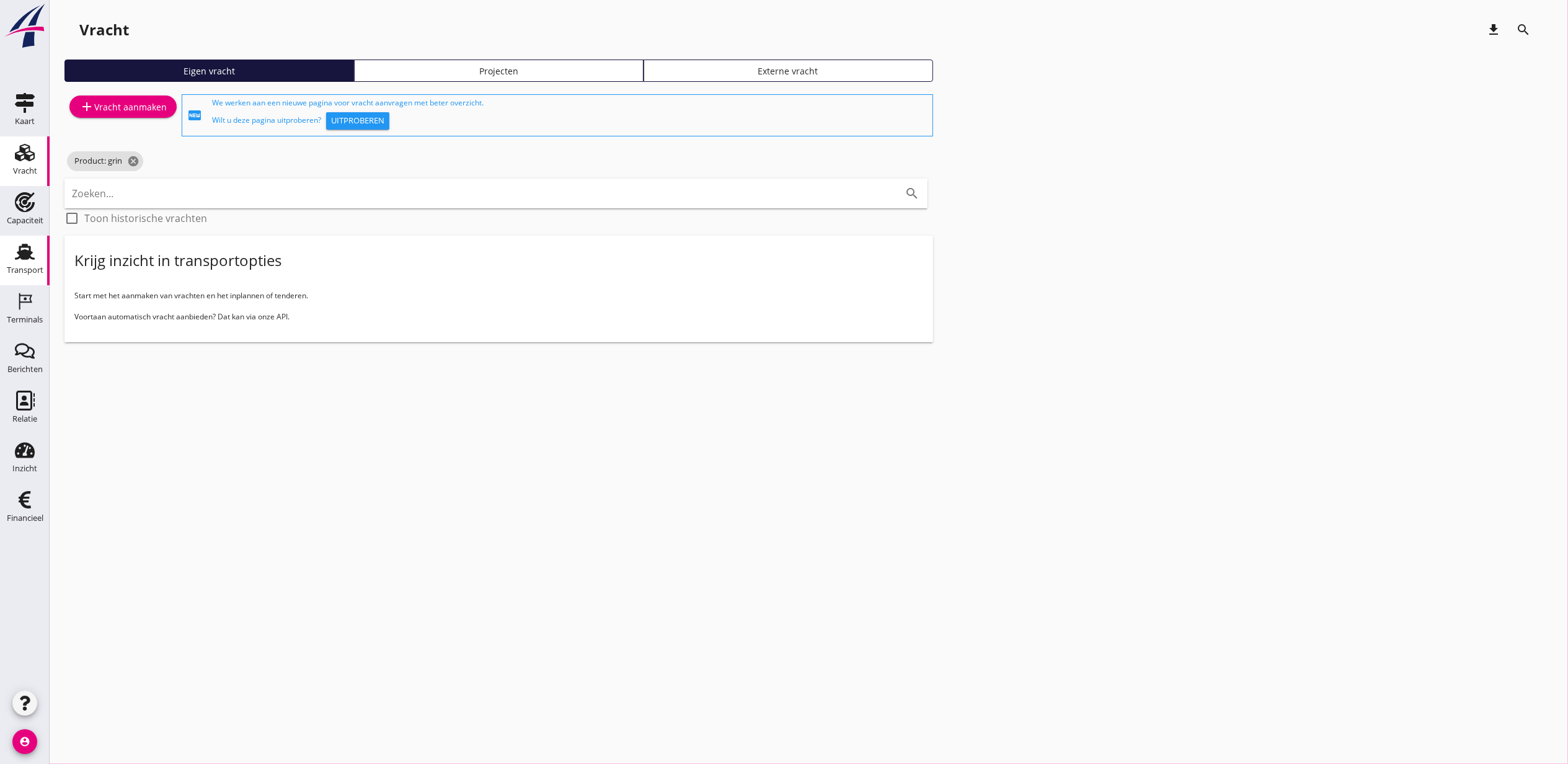
click at [4, 262] on link "Transport Transport" at bounding box center [24, 260] width 50 height 50
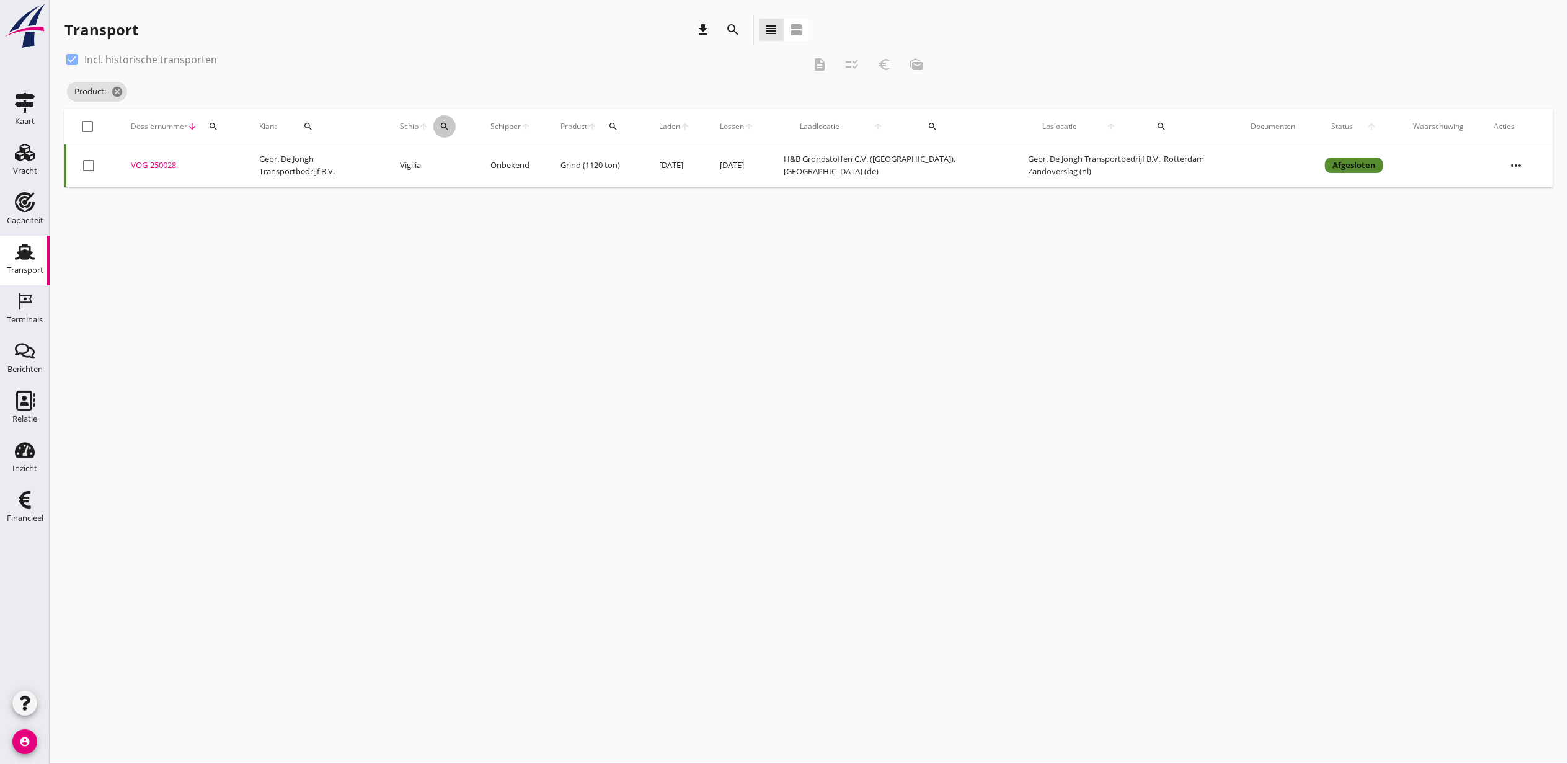
click at [456, 125] on div "search" at bounding box center [445, 127] width 23 height 10
click at [512, 160] on input "Zoek op (scheeps)naam" at bounding box center [518, 163] width 129 height 20
click at [597, 217] on div "Eemsteyn" at bounding box center [562, 217] width 130 height 15
click at [622, 161] on icon "check" at bounding box center [629, 161] width 15 height 15
type input "Eemsteyn"
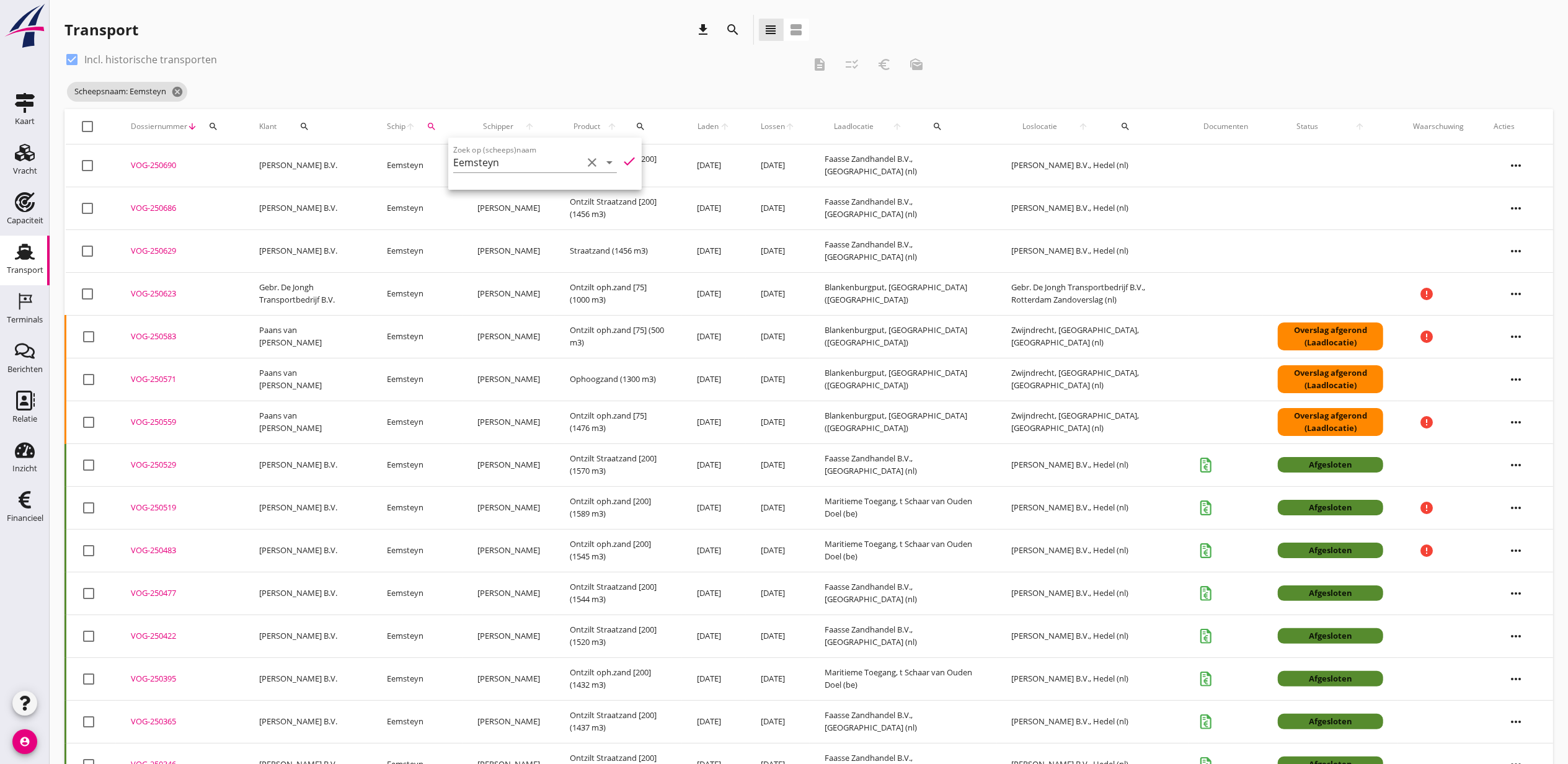
click at [715, 123] on span "Laden" at bounding box center [708, 127] width 23 height 11
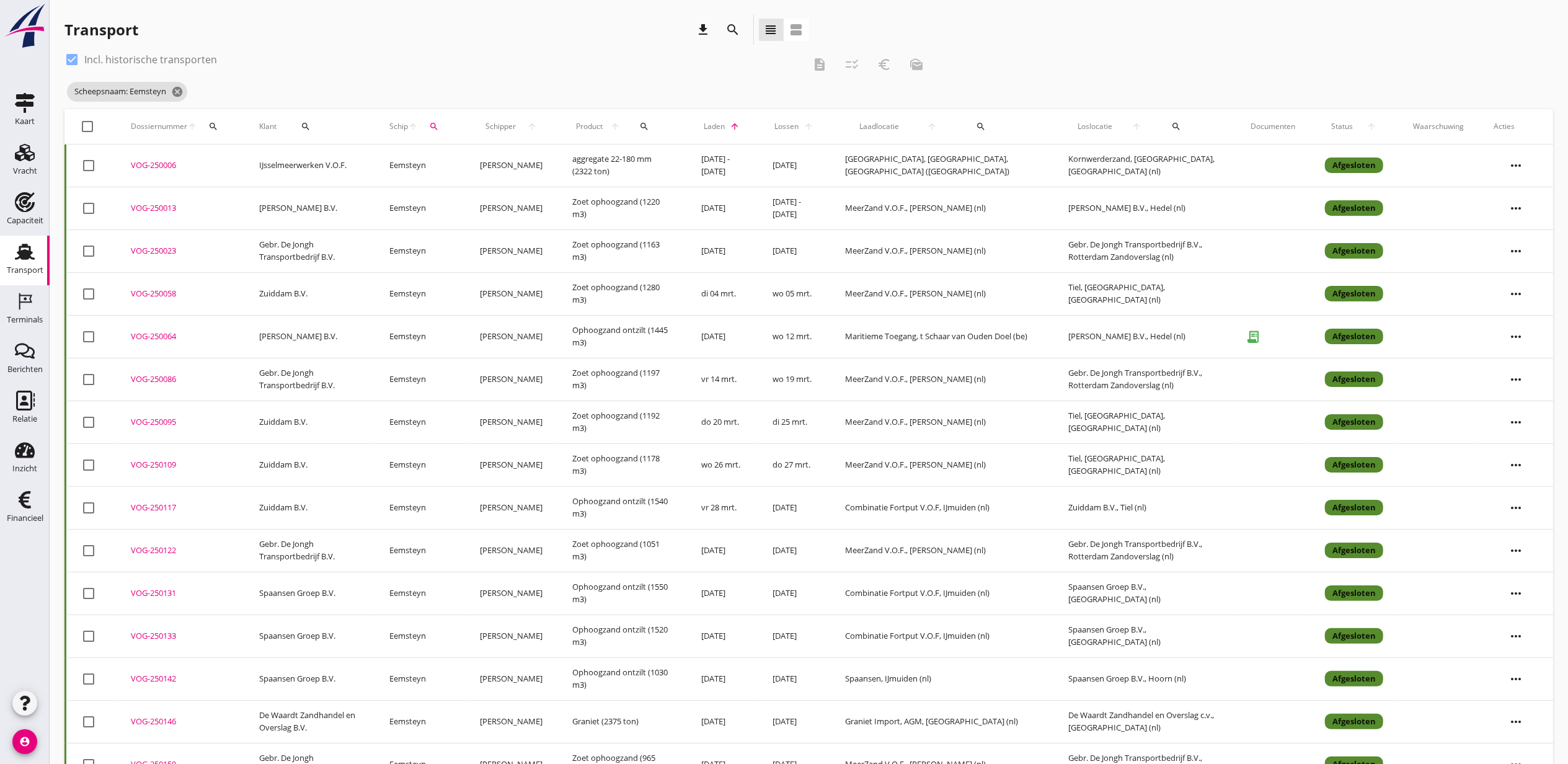
click at [715, 123] on span "Laden" at bounding box center [714, 127] width 26 height 11
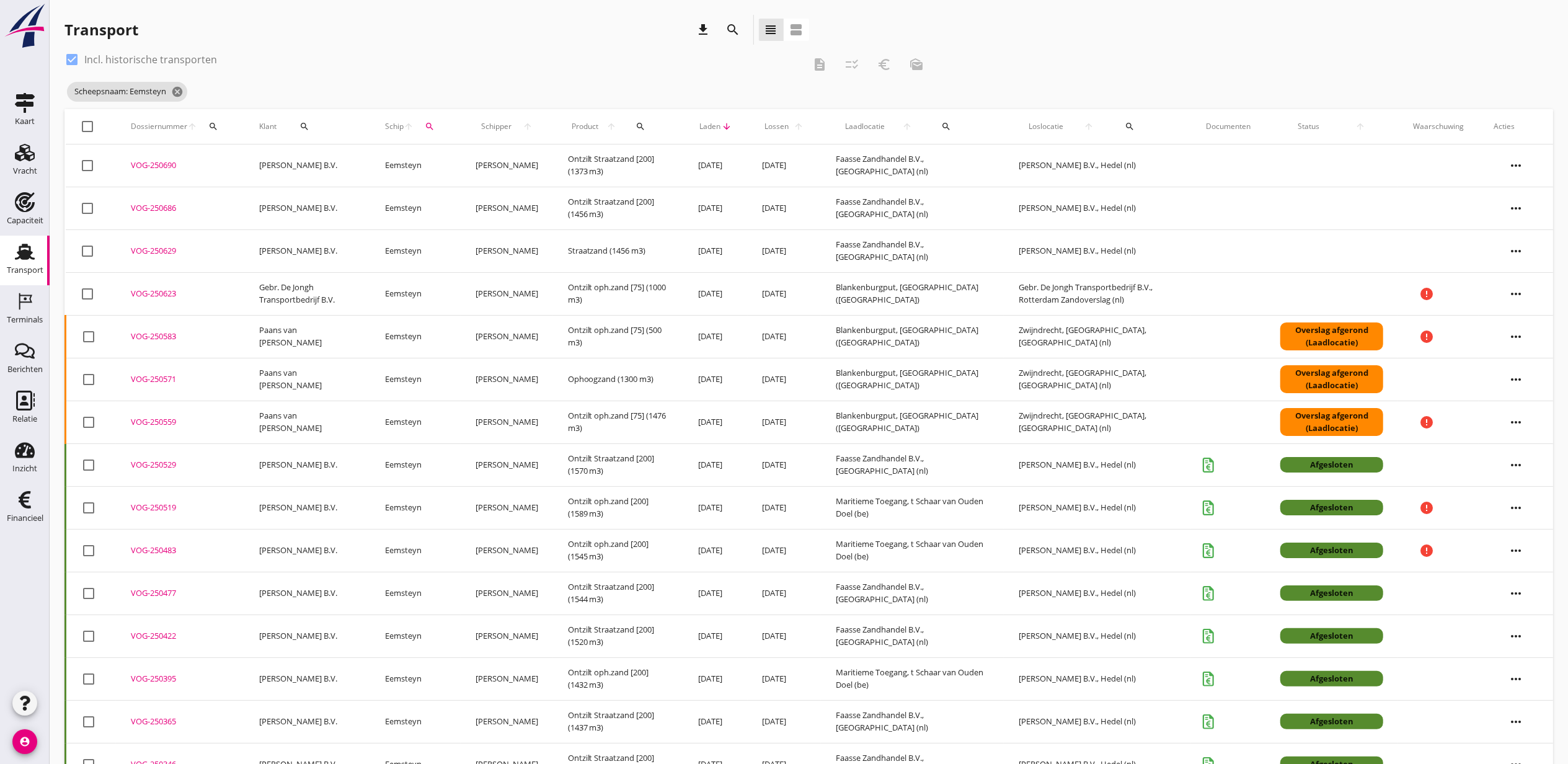
click at [0, 149] on html "Deel track en trace Vracht details Vracht aanpassen Schip wijzigen Vracht kopie…" at bounding box center [784, 721] width 1568 height 1443
drag, startPoint x: 23, startPoint y: 155, endPoint x: 29, endPoint y: 156, distance: 6.1
click at [23, 155] on use at bounding box center [25, 153] width 20 height 18
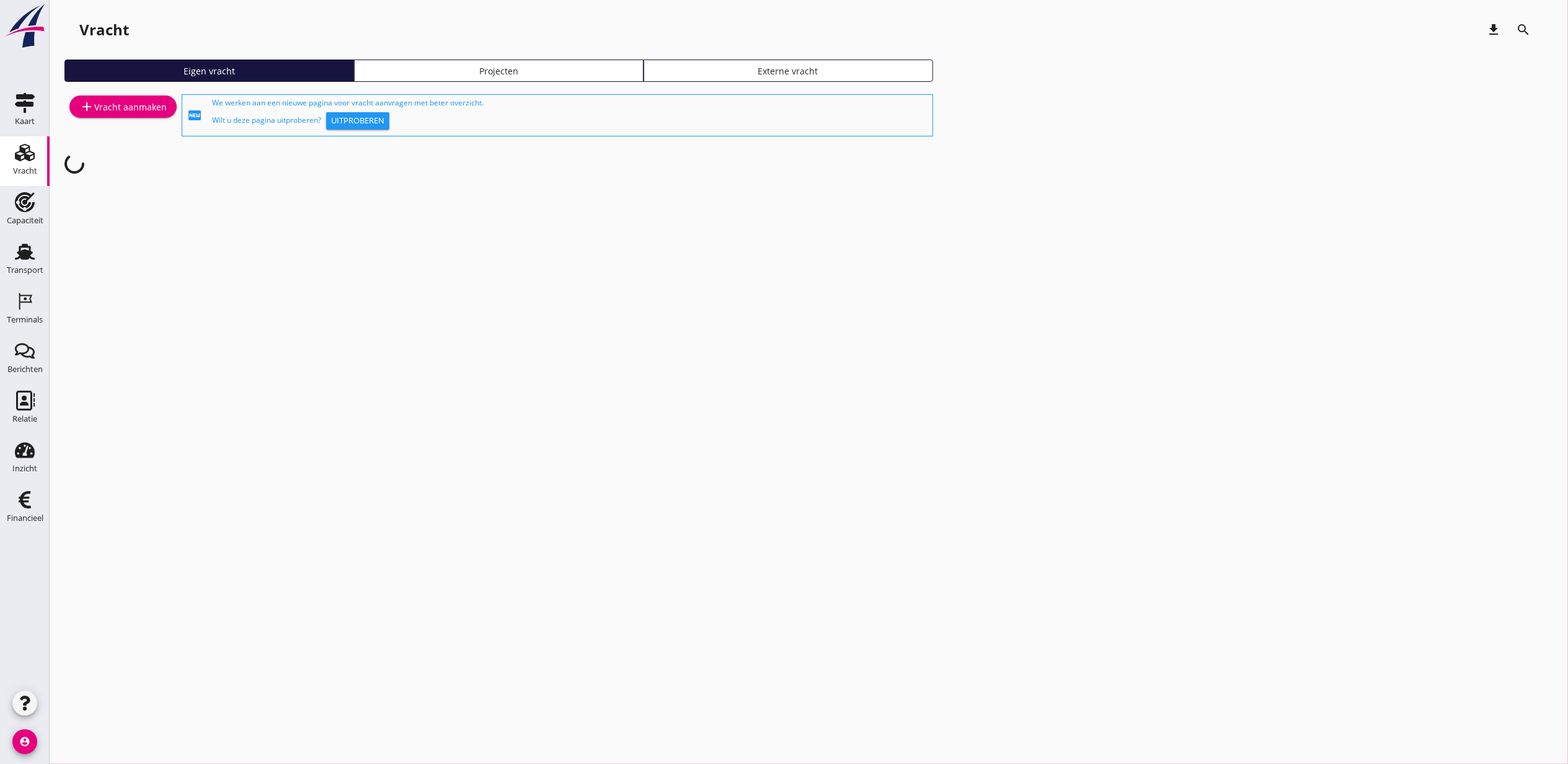
click at [490, 65] on div "Projecten" at bounding box center [499, 71] width 279 height 13
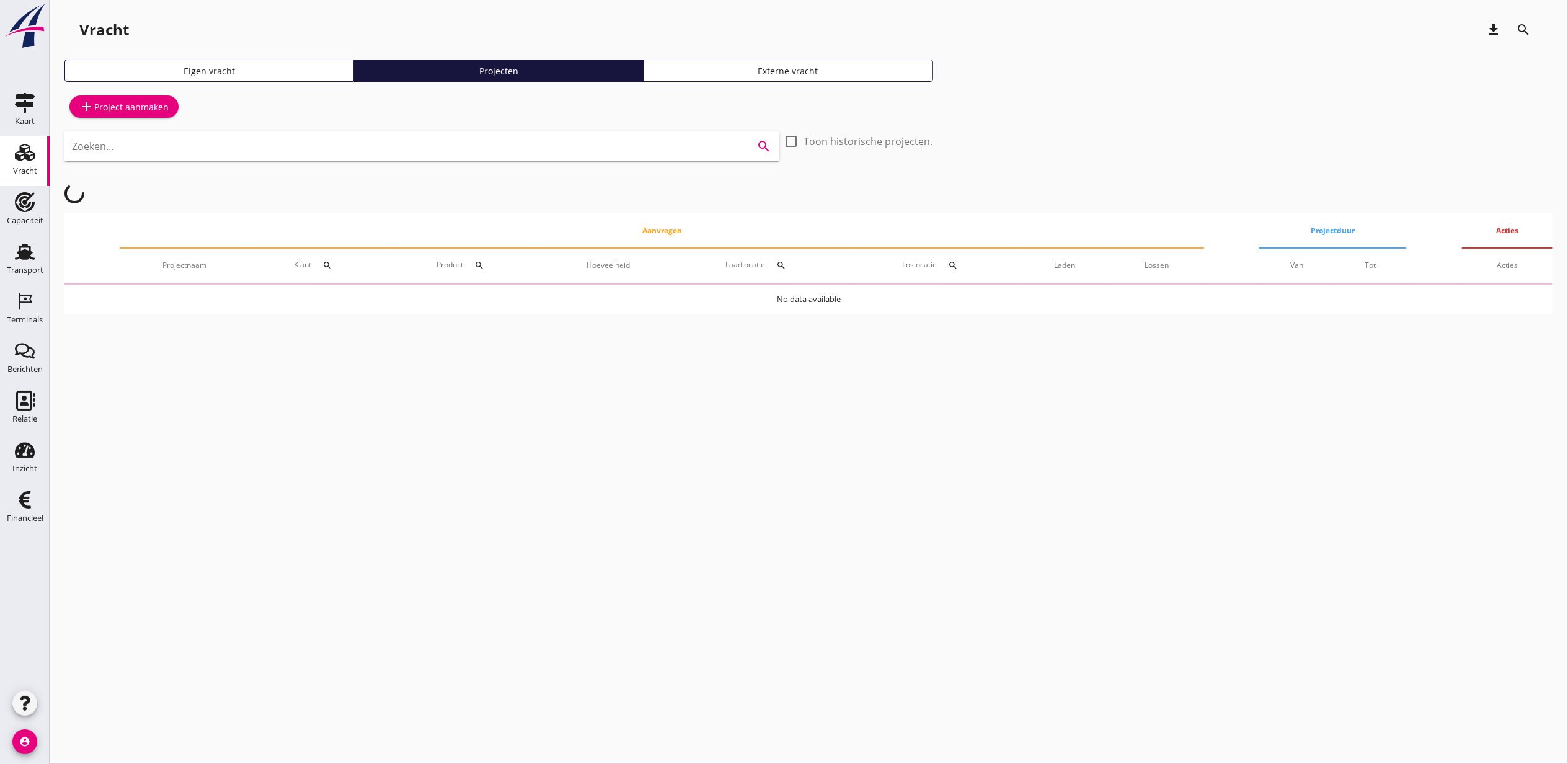
click at [502, 146] on input "Zoeken..." at bounding box center [405, 146] width 665 height 20
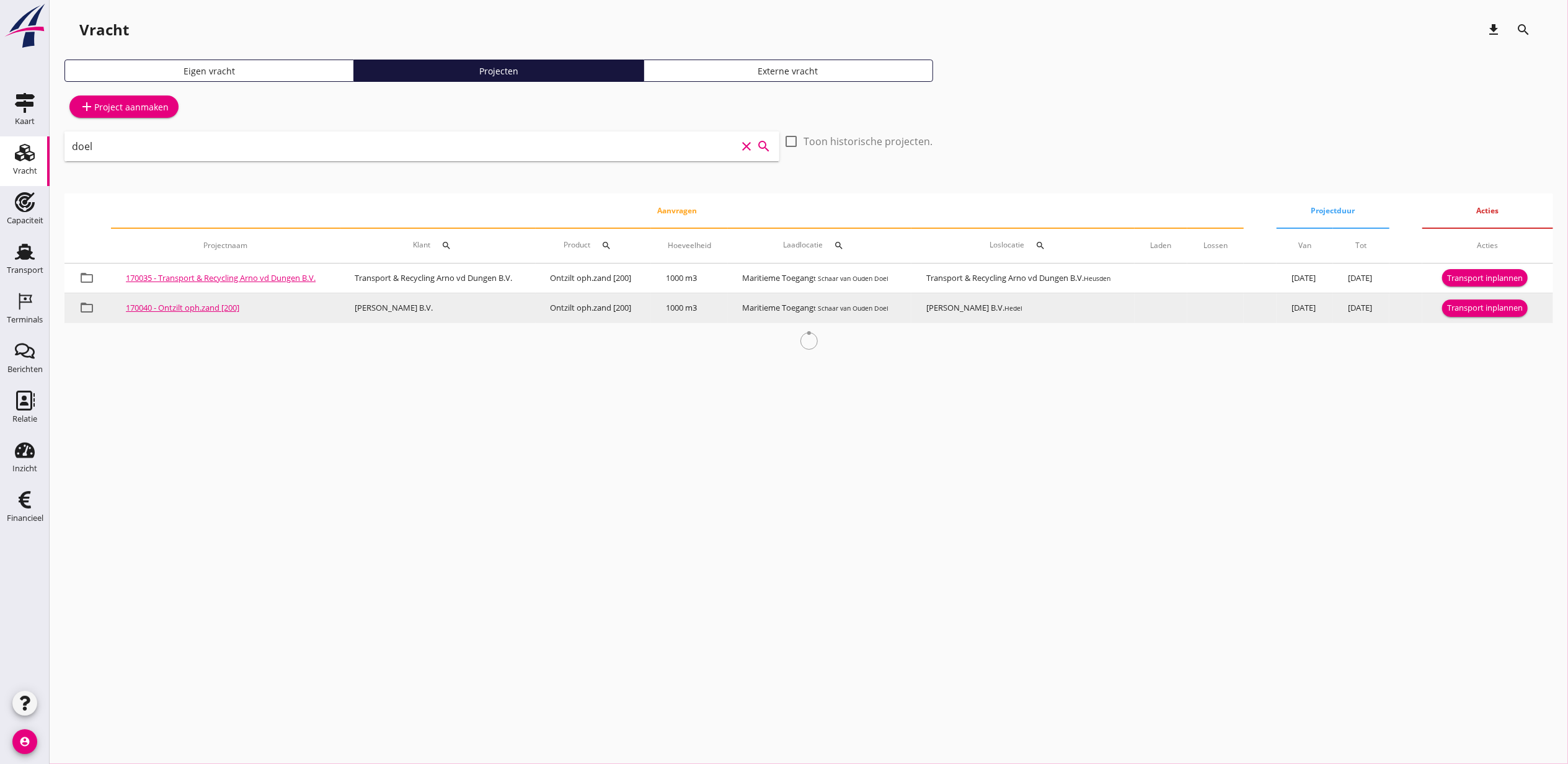
type input "doel"
click at [1494, 309] on div "Transport inplannen" at bounding box center [1485, 308] width 76 height 13
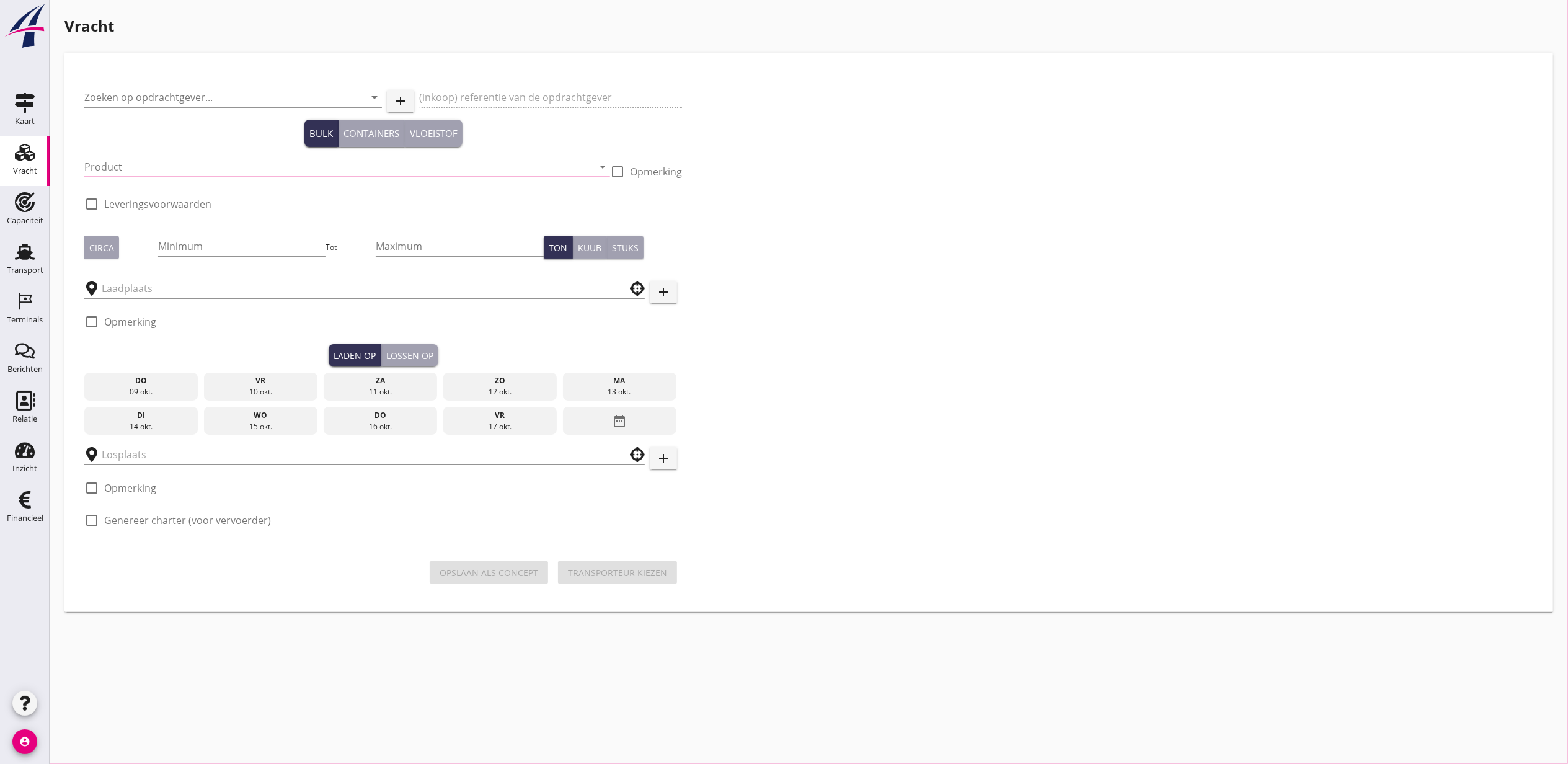
type input "[PERSON_NAME] B.V."
type input "Ontzilt oph.zand [200] (6120)"
type input "1000"
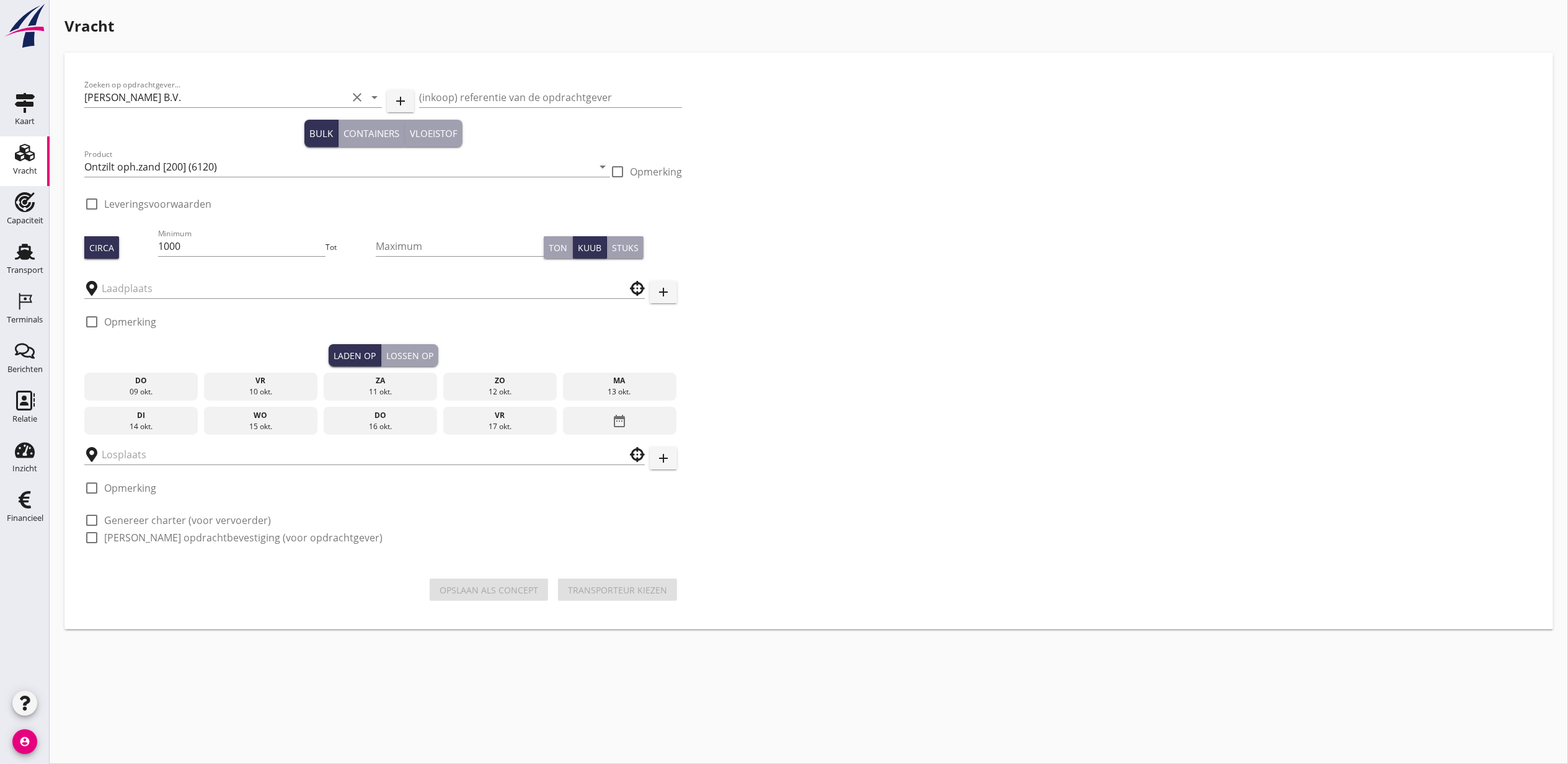
checkbox input "true"
type input "Maritieme Toegang"
type input "[PERSON_NAME] B.V."
checkbox input "true"
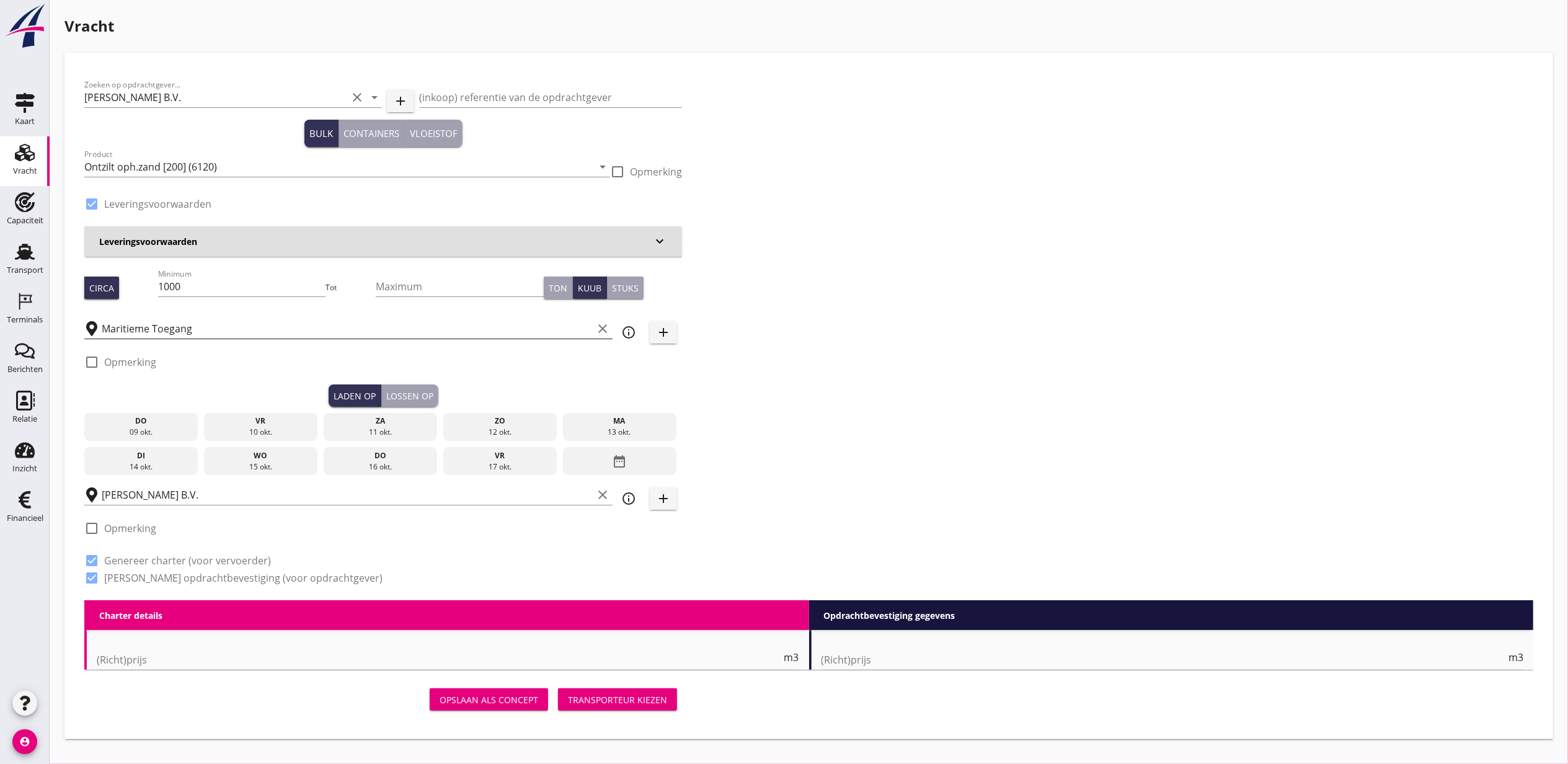
type input "4.4"
radio input "false"
type input "9.15"
radio input "false"
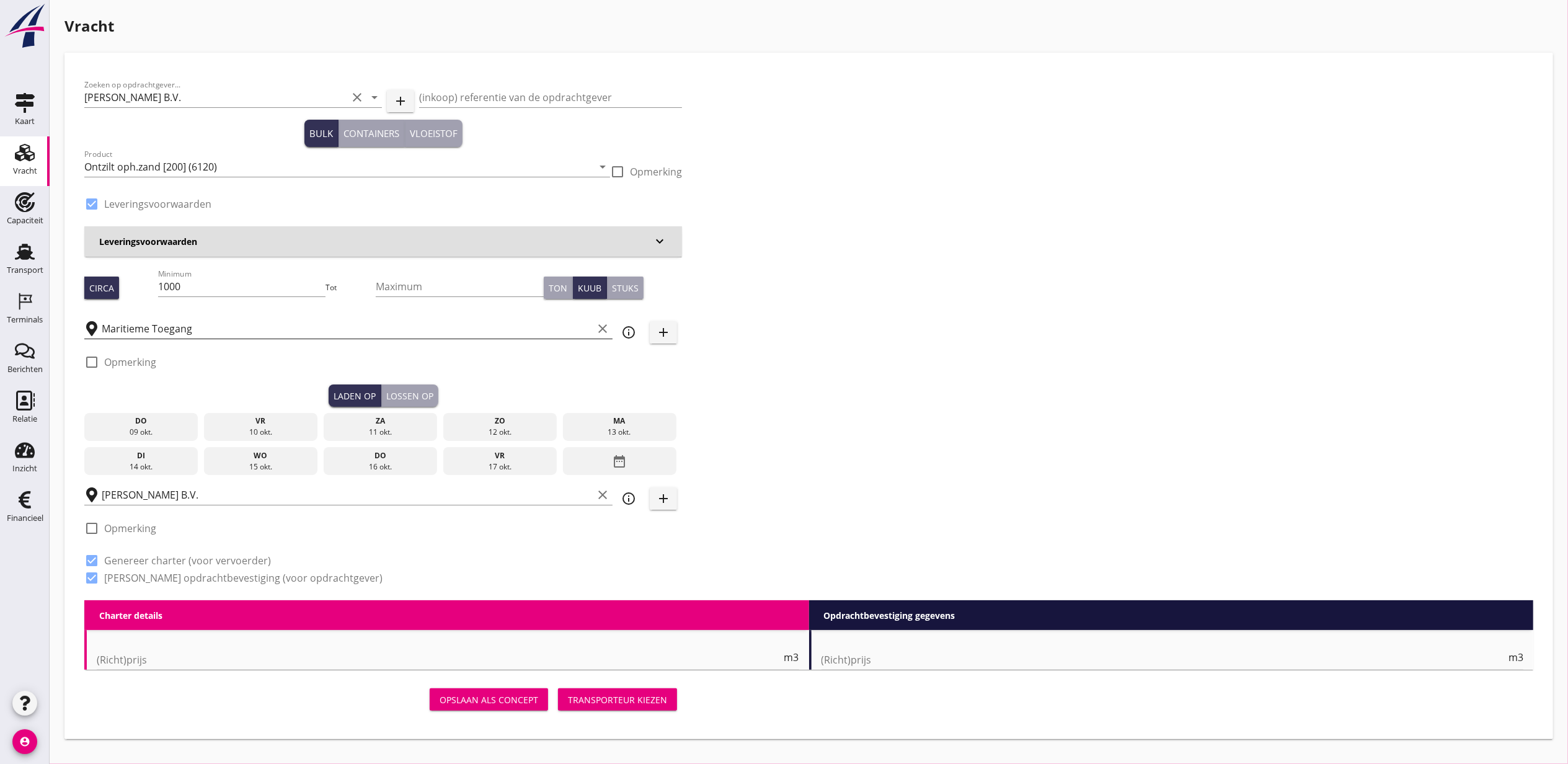
radio input "false"
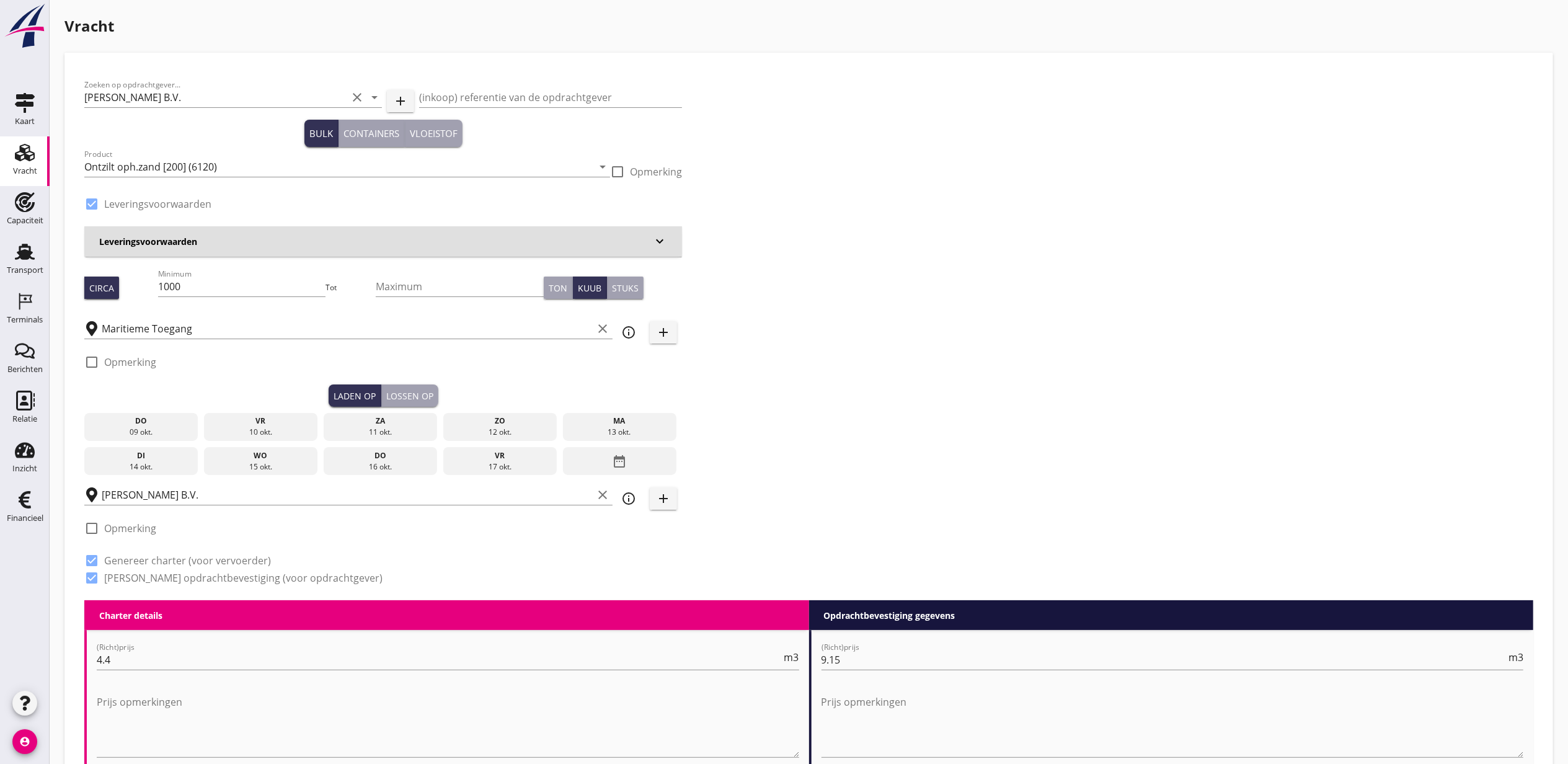
scroll to position [82, 0]
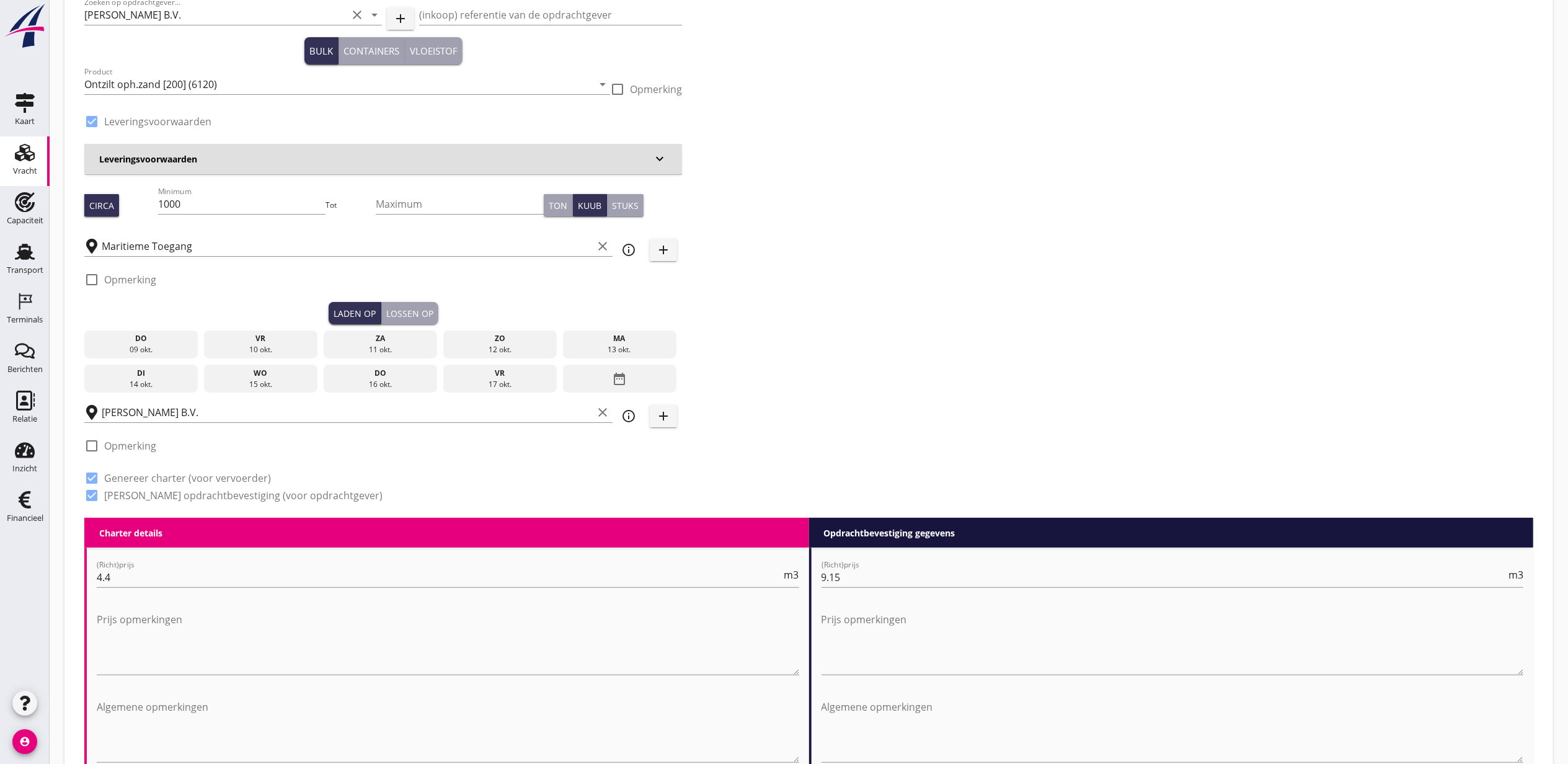
click at [623, 347] on div "13 okt." at bounding box center [619, 350] width 108 height 11
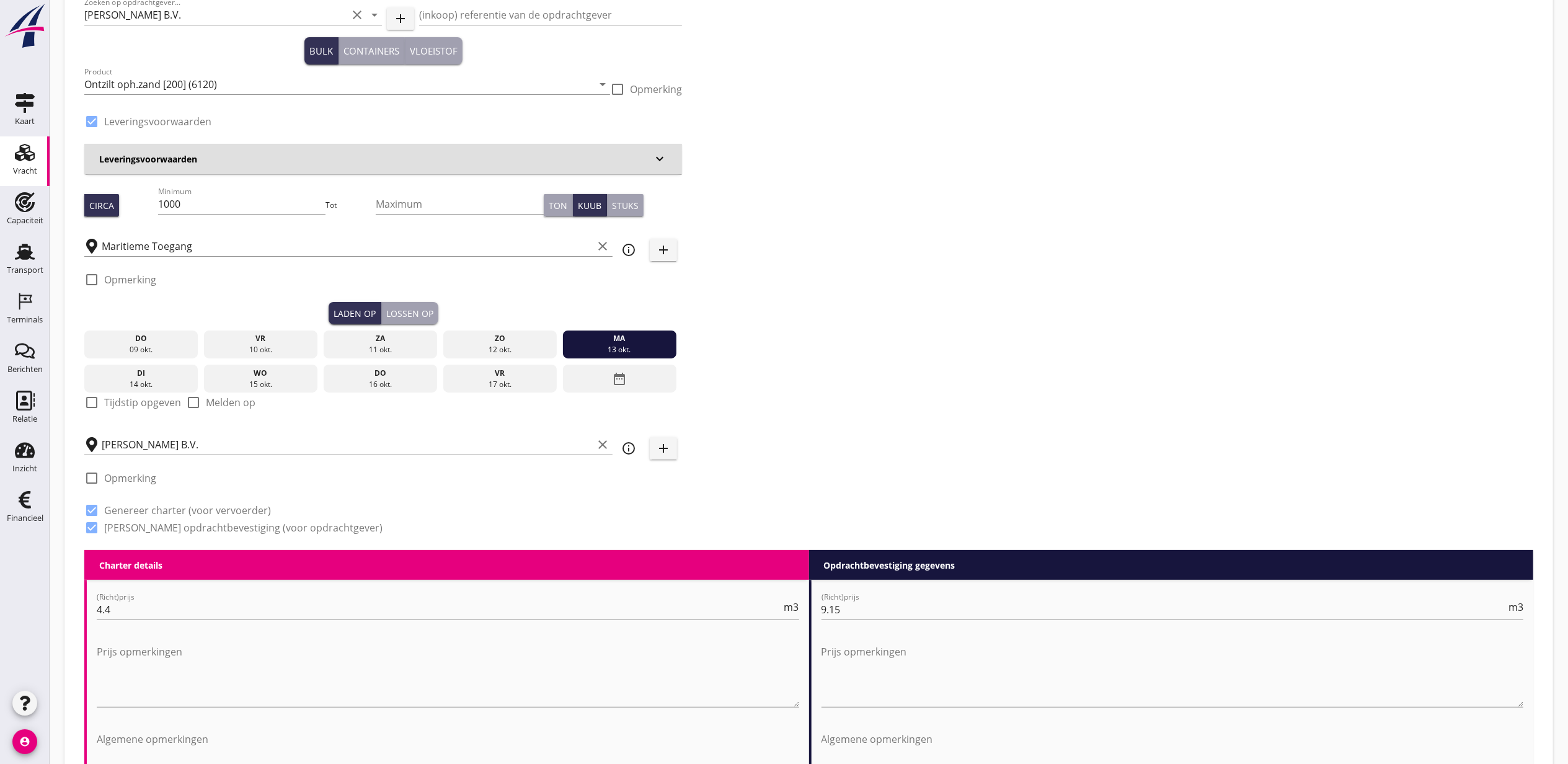
click at [425, 314] on div "Lossen op" at bounding box center [410, 313] width 47 height 13
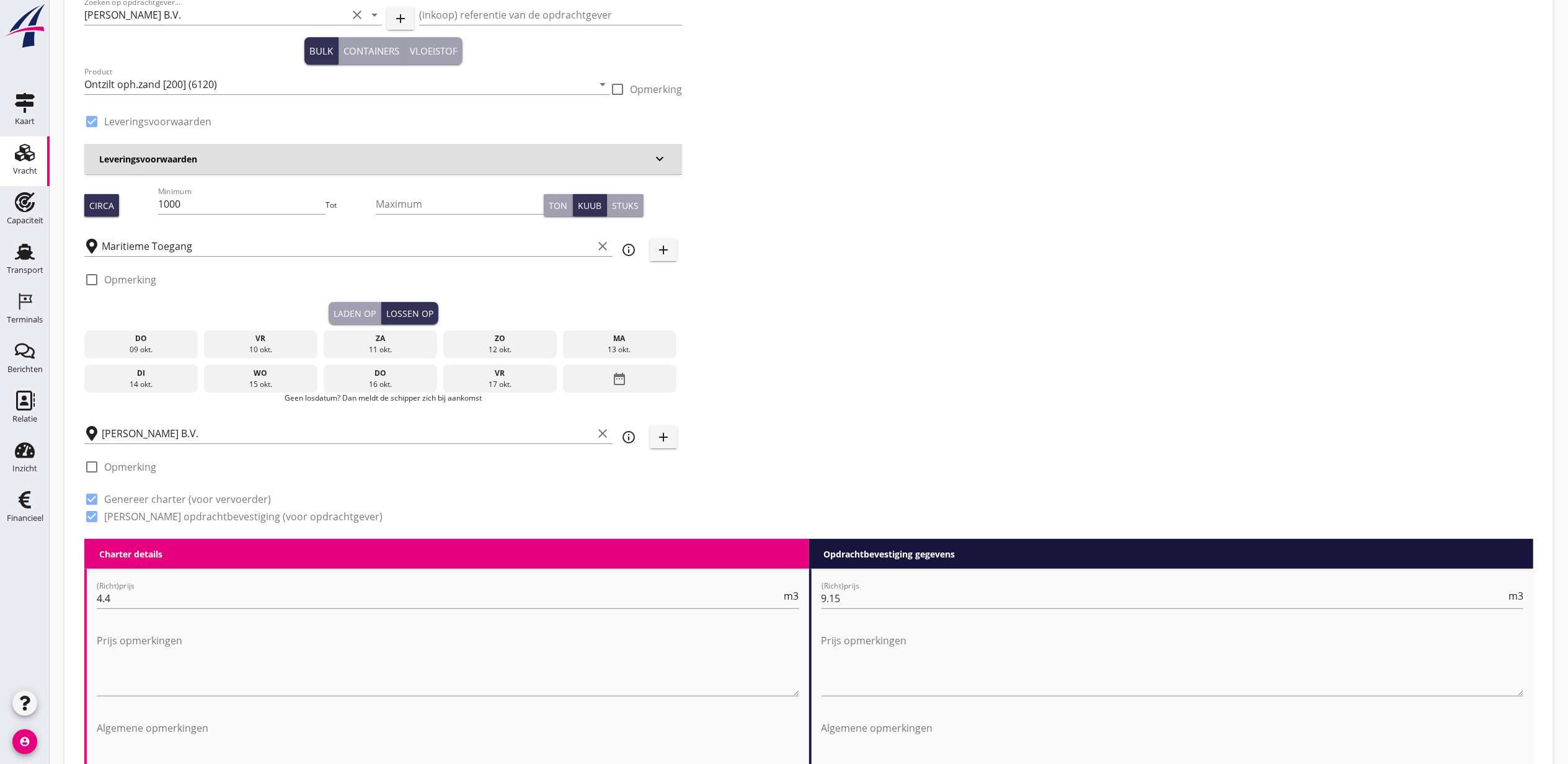
click at [300, 374] on div "wo" at bounding box center [261, 374] width 108 height 11
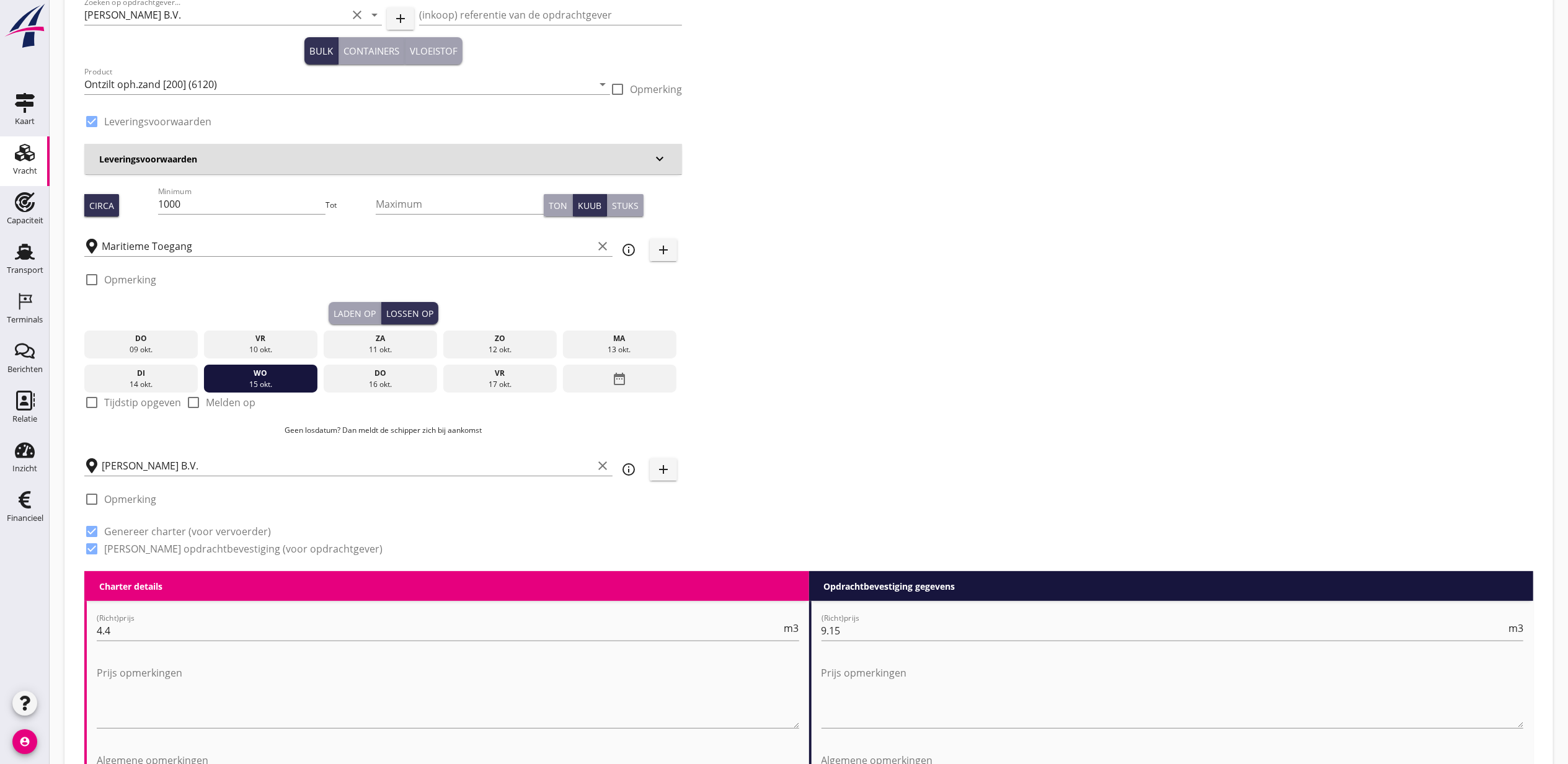
click at [365, 304] on button "Laden op" at bounding box center [355, 313] width 53 height 23
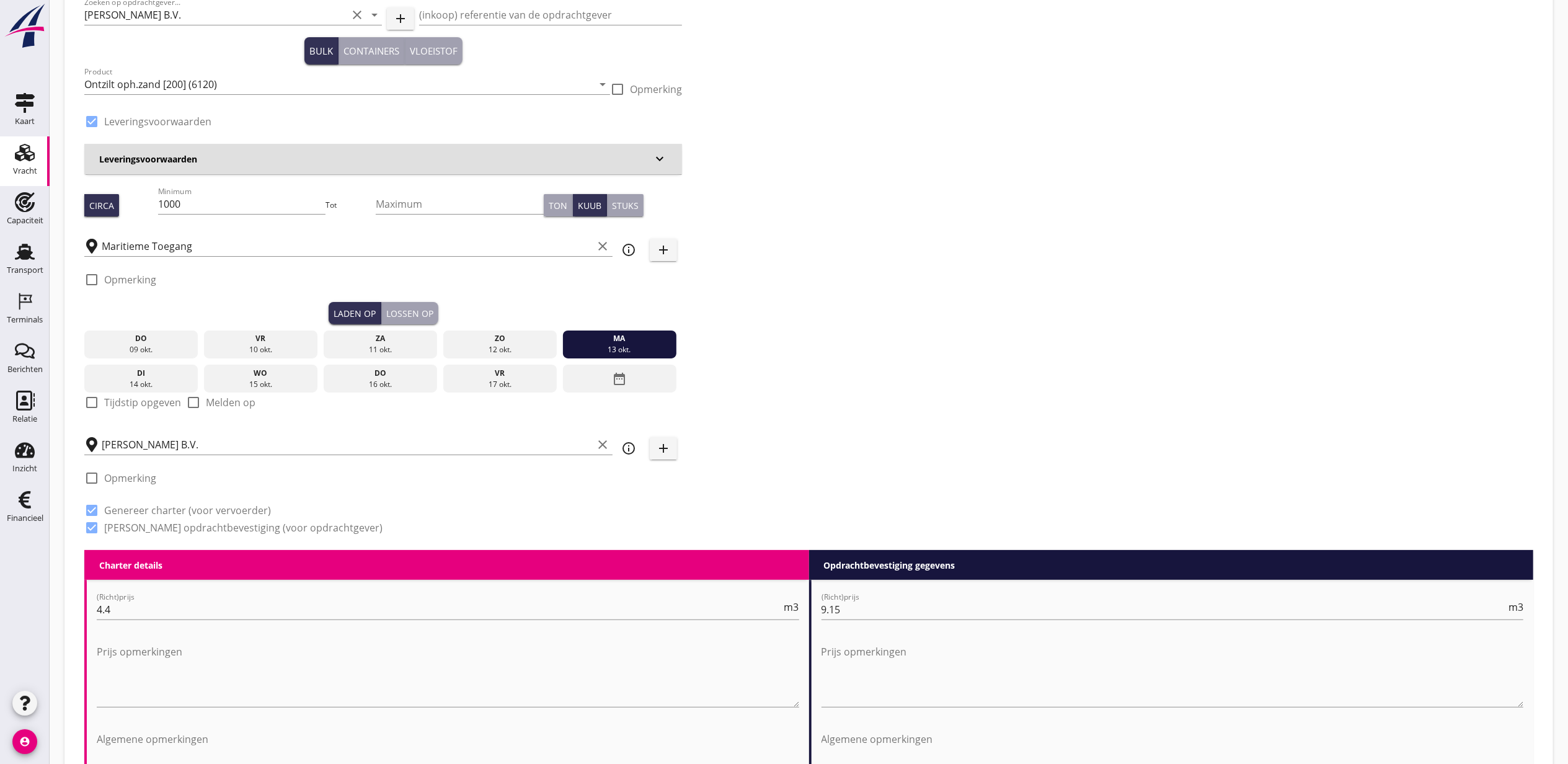
click at [156, 398] on label "Tijdstip opgeven" at bounding box center [142, 402] width 77 height 13
checkbox input "true"
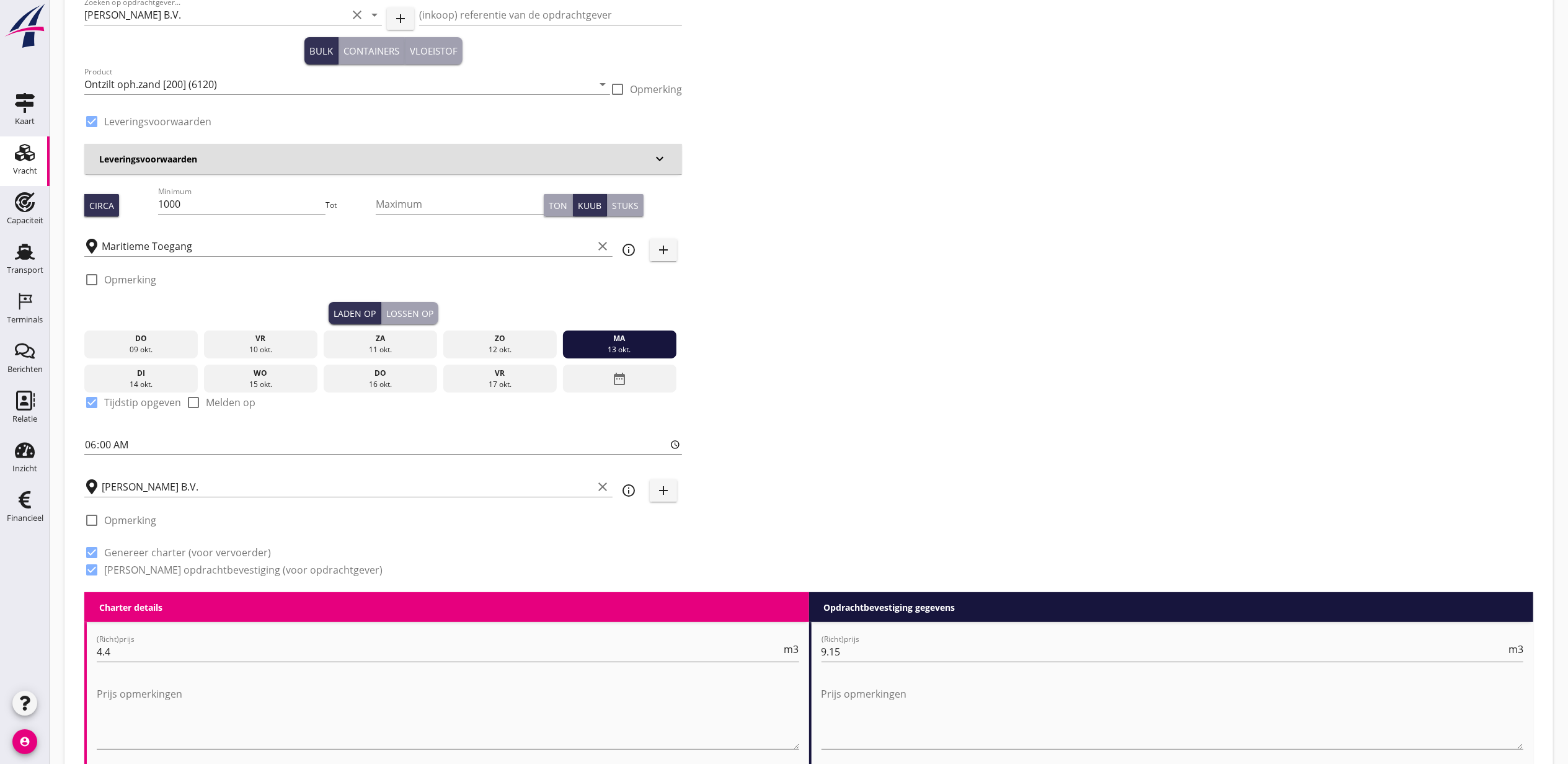
click at [92, 446] on input "06:00" at bounding box center [383, 445] width 597 height 20
type input "16:00"
click at [428, 308] on div "Lossen op" at bounding box center [410, 313] width 47 height 13
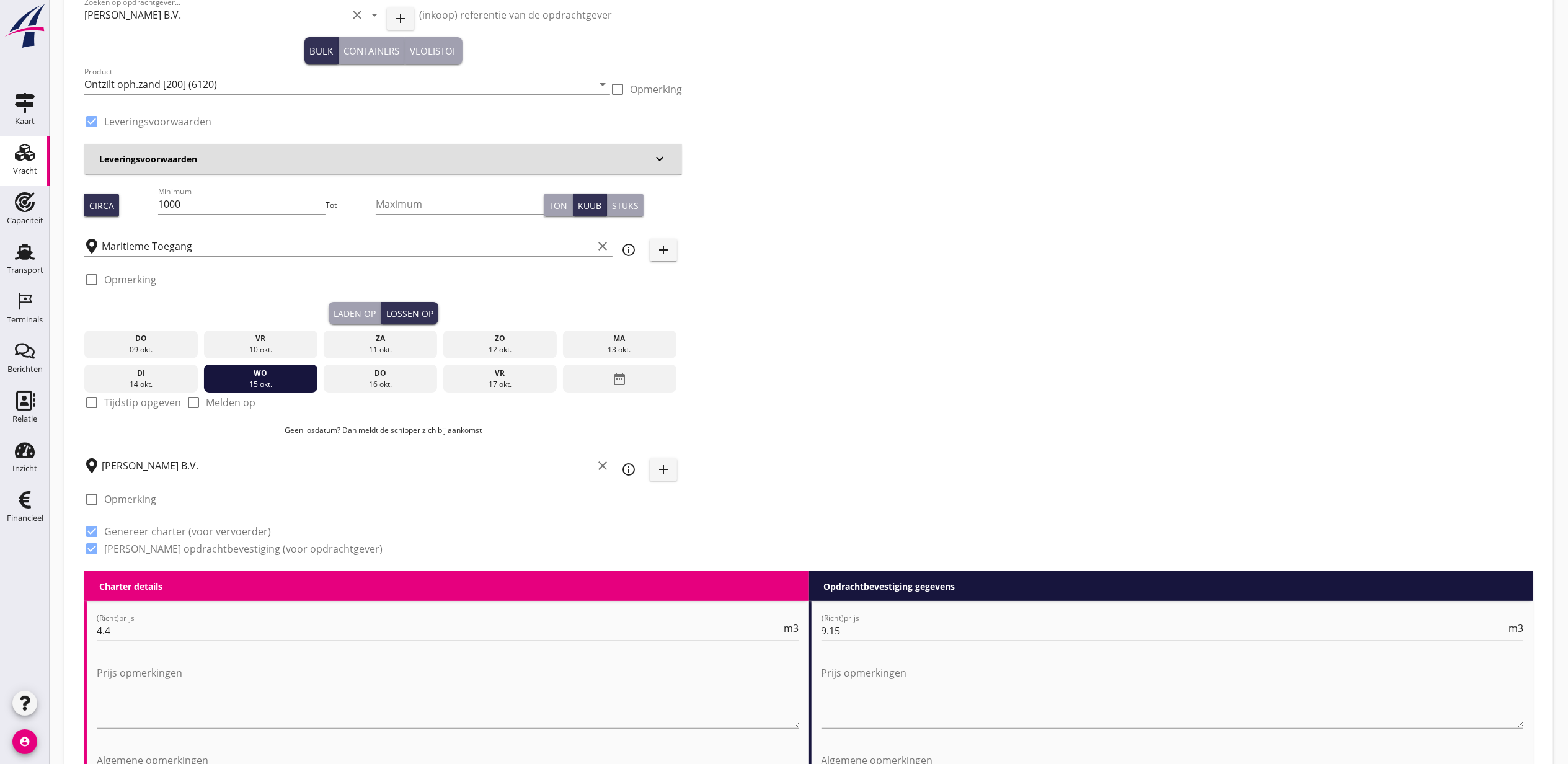
click at [136, 405] on label "Tijdstip opgeven" at bounding box center [142, 402] width 77 height 13
checkbox input "true"
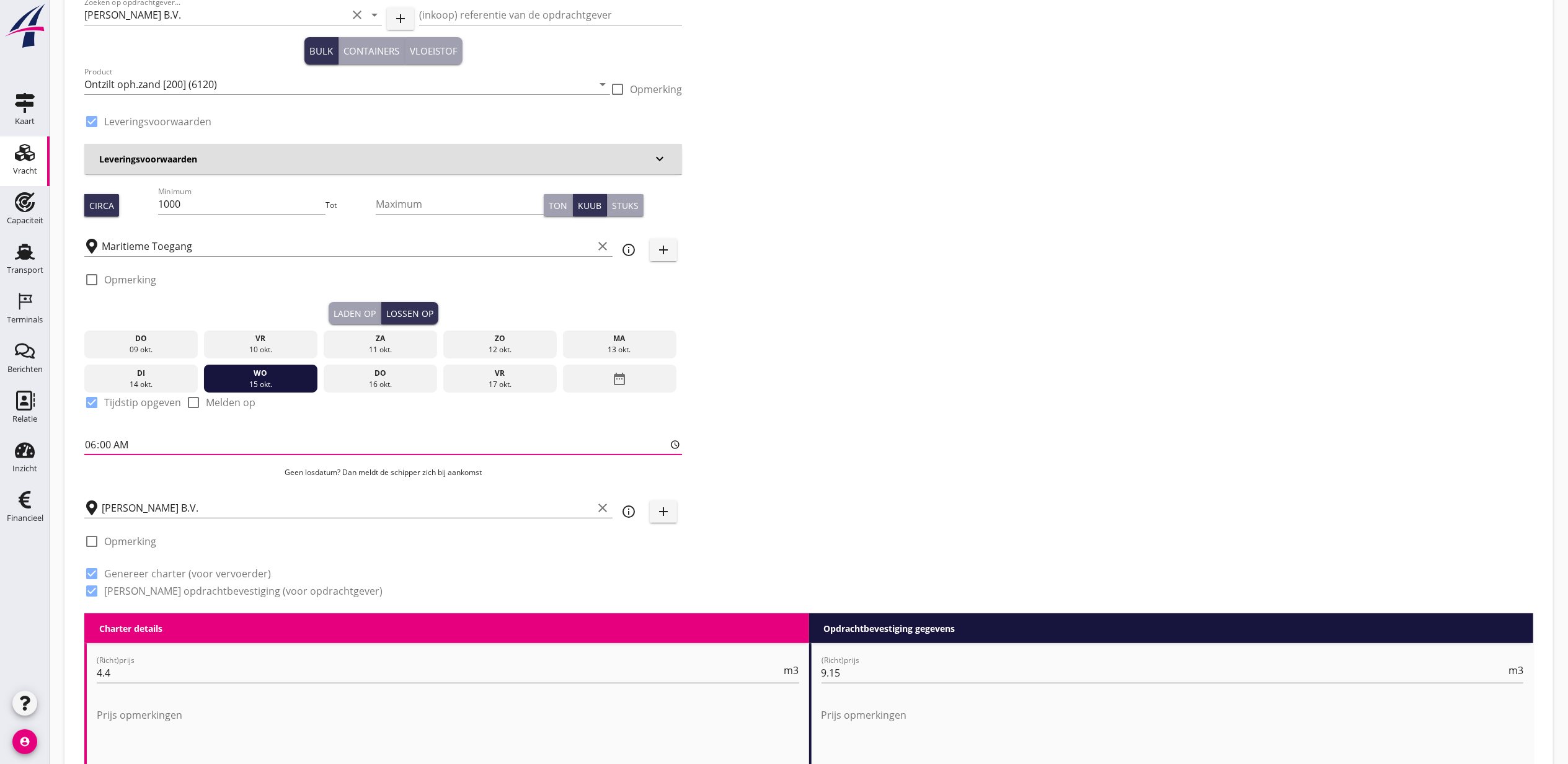
click at [89, 444] on input "06:00" at bounding box center [383, 445] width 597 height 20
click at [1109, 388] on div "Zoeken op opdrachtgever... Tonny Hofmans B.V. clear arrow_drop_down add (inkoop…" at bounding box center [808, 301] width 1459 height 623
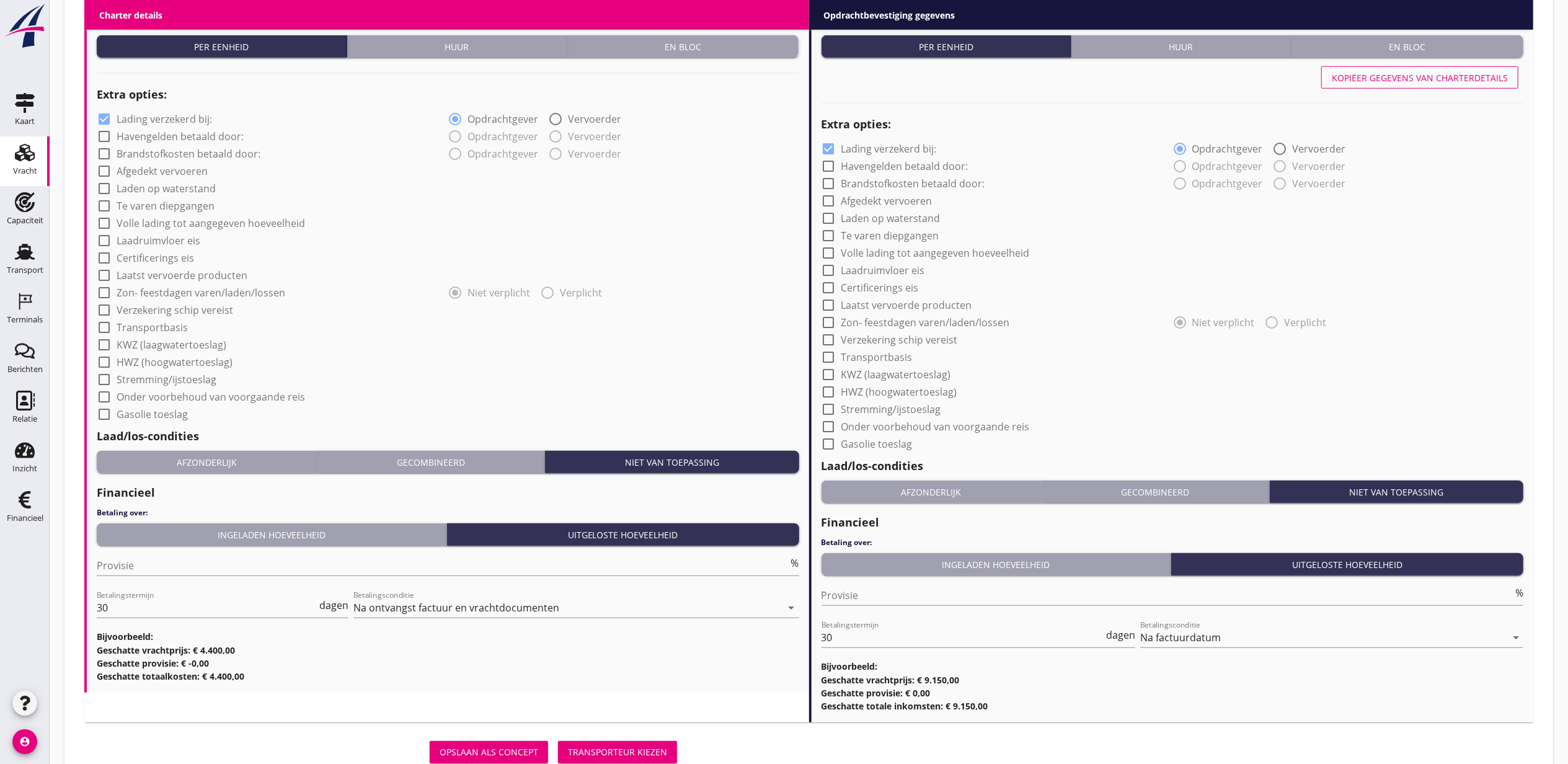
scroll to position [976, 0]
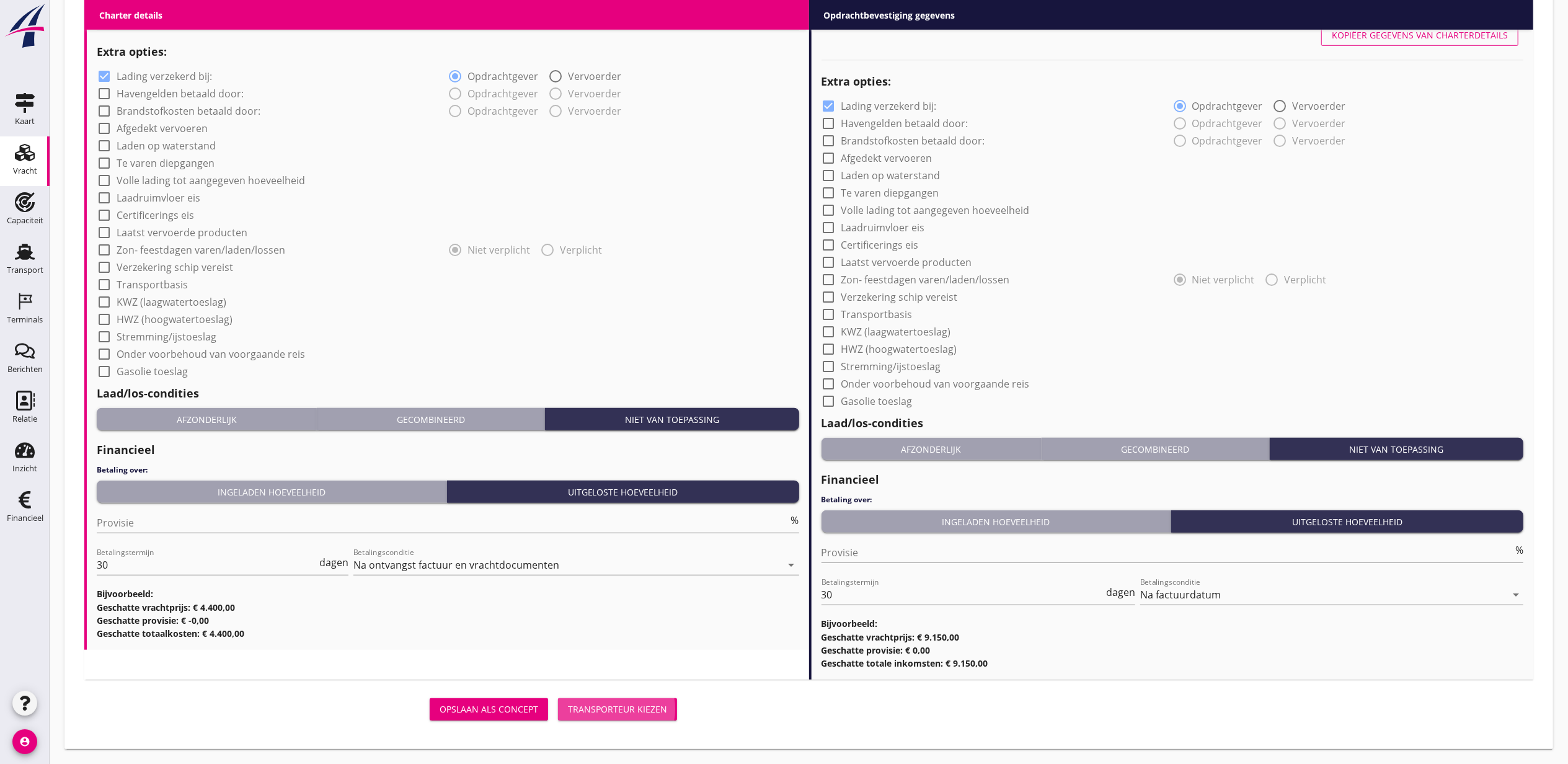
click at [609, 703] on div "Transporteur kiezen" at bounding box center [617, 709] width 99 height 13
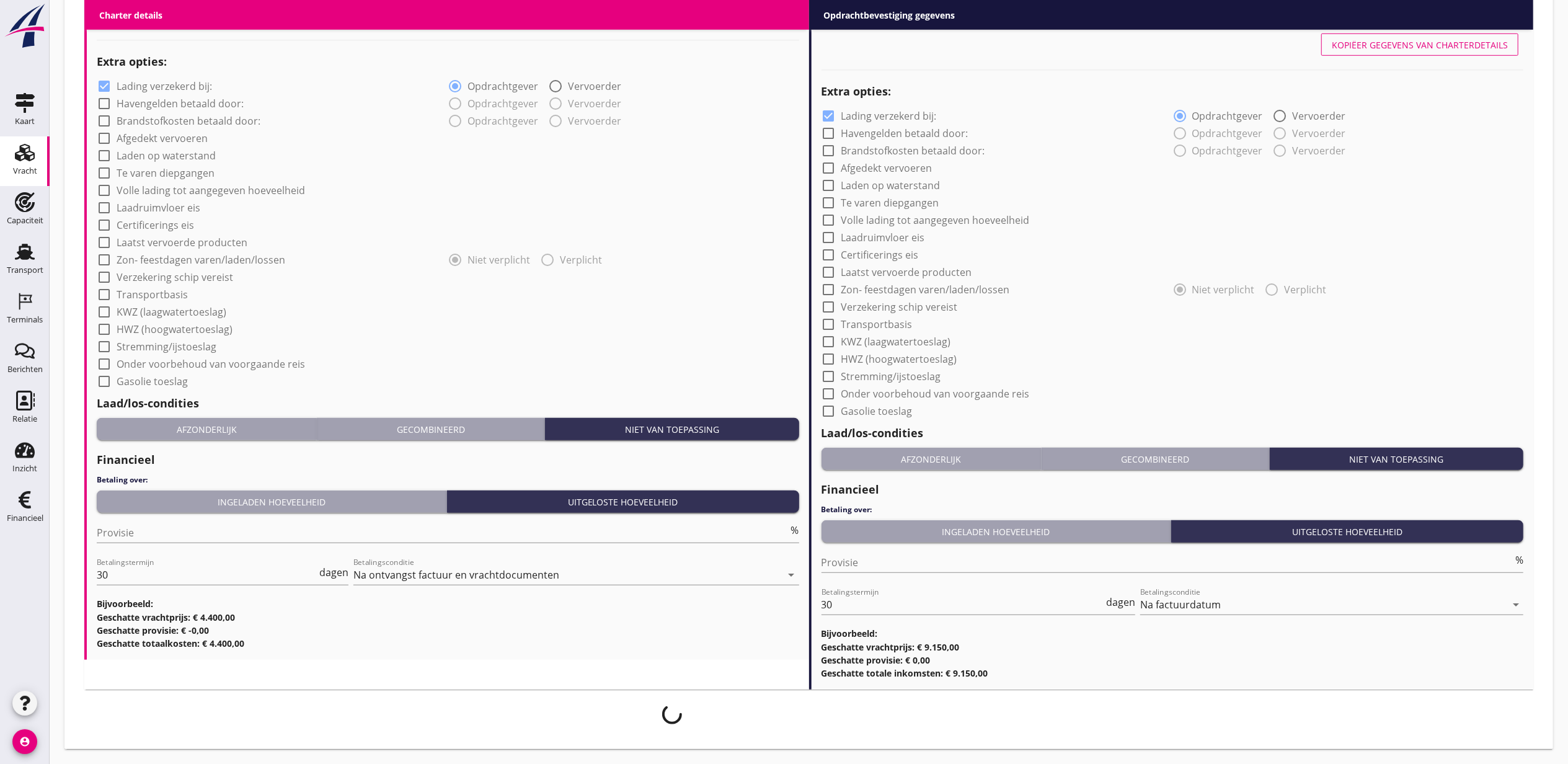
scroll to position [966, 0]
